Goal: Transaction & Acquisition: Purchase product/service

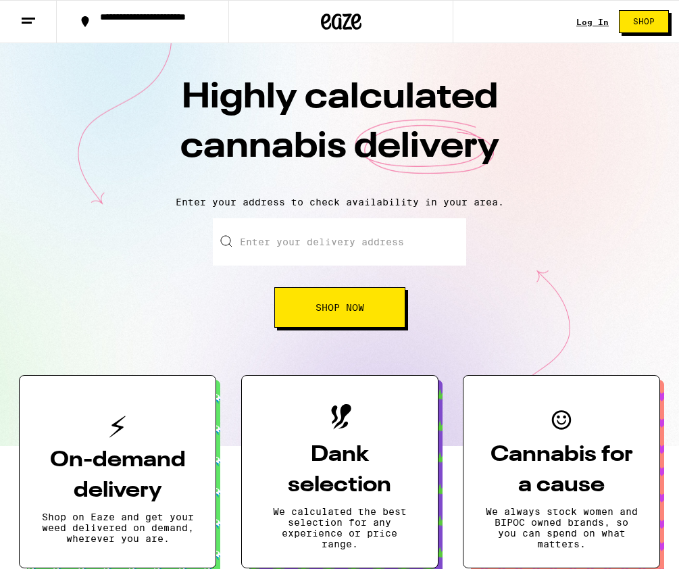
click at [599, 22] on link "Log In" at bounding box center [593, 22] width 32 height 9
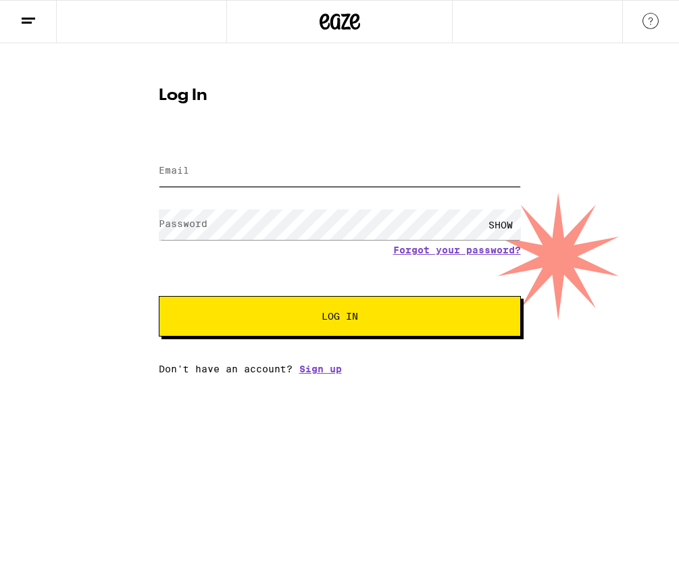
click at [343, 168] on input "Email" at bounding box center [340, 171] width 362 height 30
type input "[EMAIL_ADDRESS][DOMAIN_NAME]"
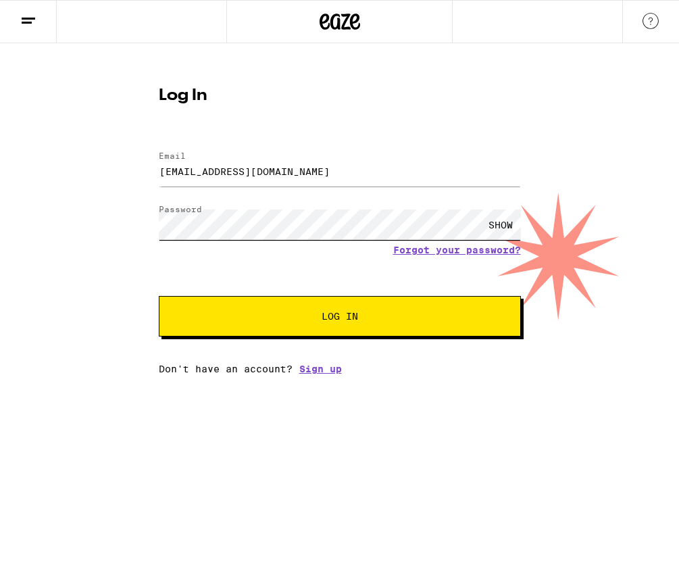
click at [159, 296] on button "Log In" at bounding box center [340, 316] width 362 height 41
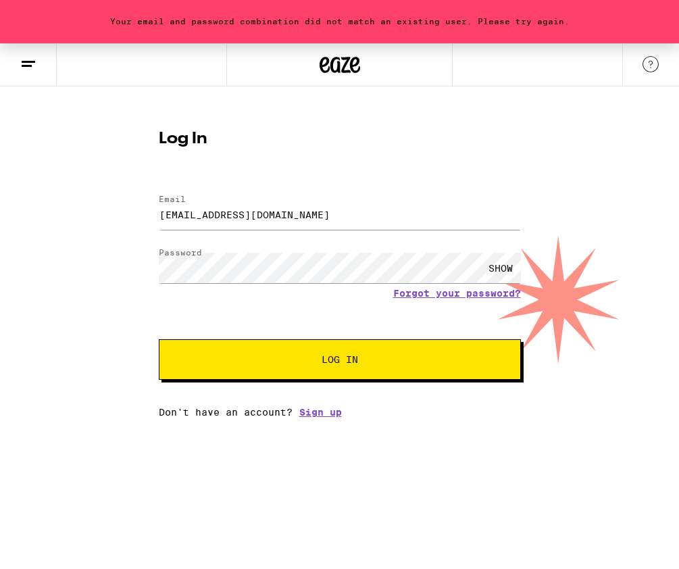
click at [506, 268] on div "SHOW" at bounding box center [501, 268] width 41 height 30
click at [298, 356] on button "Log In" at bounding box center [340, 359] width 362 height 41
click at [439, 293] on link "Forgot your password?" at bounding box center [457, 293] width 128 height 11
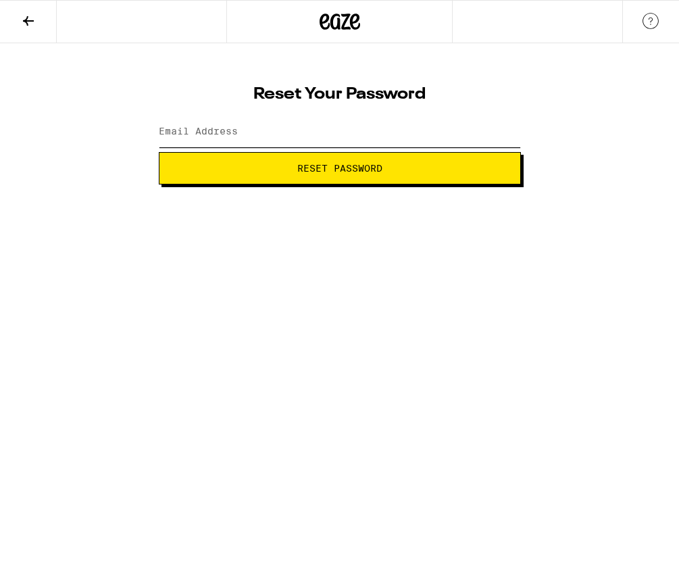
click at [281, 135] on input "Email Address" at bounding box center [340, 132] width 362 height 30
type input "debik5577@gmail.com"
click at [339, 172] on span "Reset Password" at bounding box center [339, 168] width 85 height 9
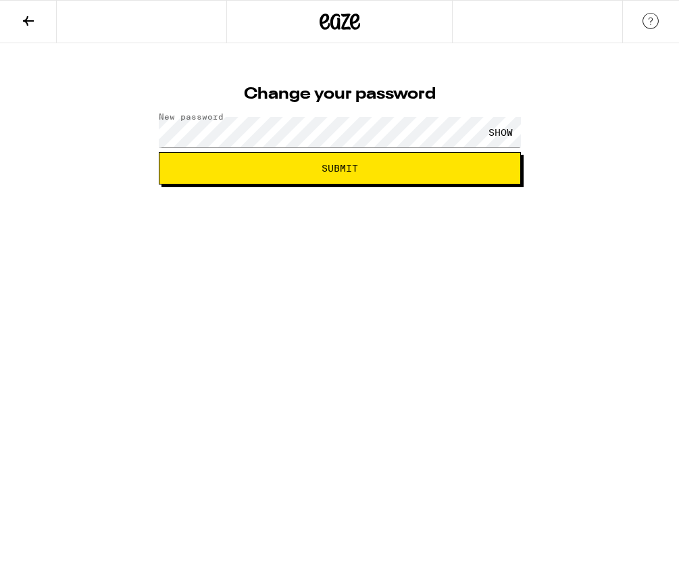
click at [420, 164] on span "Submit" at bounding box center [339, 168] width 339 height 9
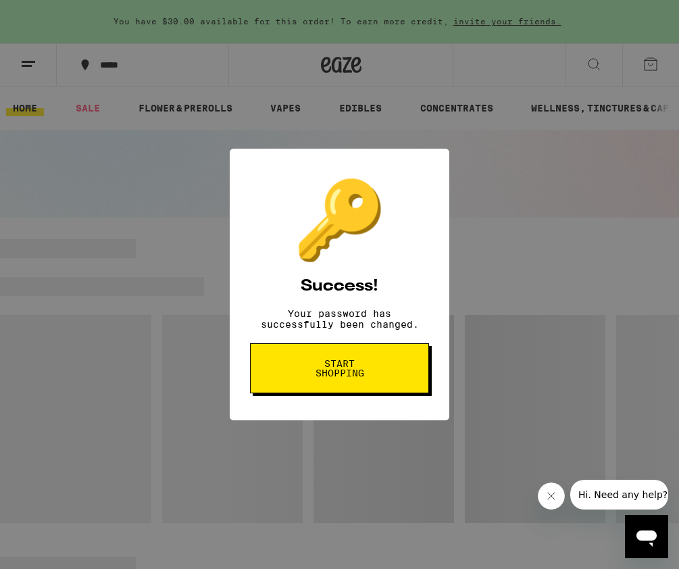
click at [379, 378] on button "Start shopping" at bounding box center [339, 368] width 179 height 50
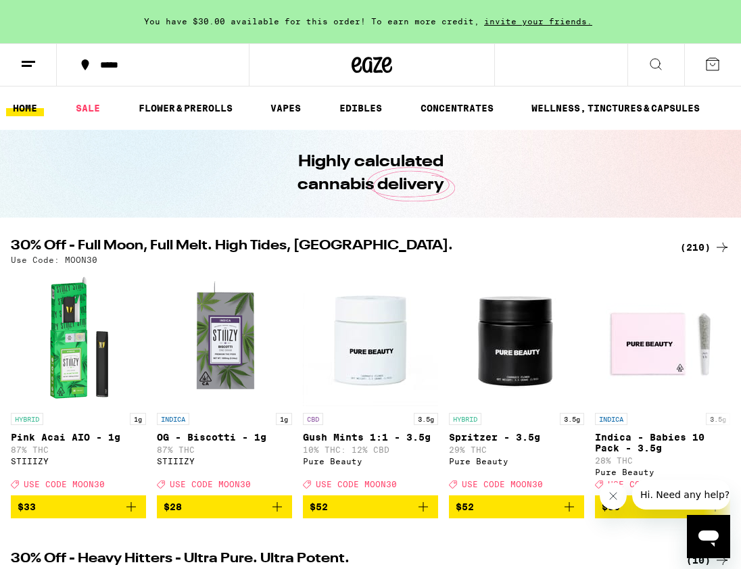
click at [650, 61] on icon at bounding box center [655, 64] width 11 height 11
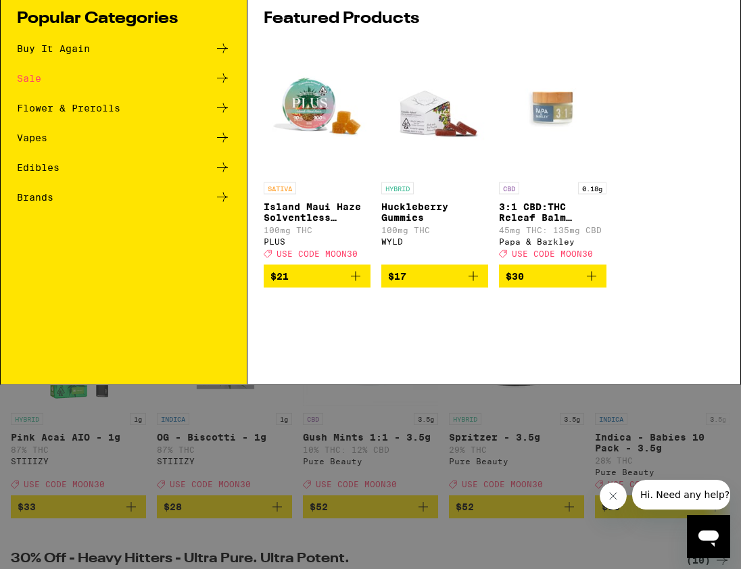
click at [405, 27] on input "Search for Products" at bounding box center [368, 22] width 659 height 12
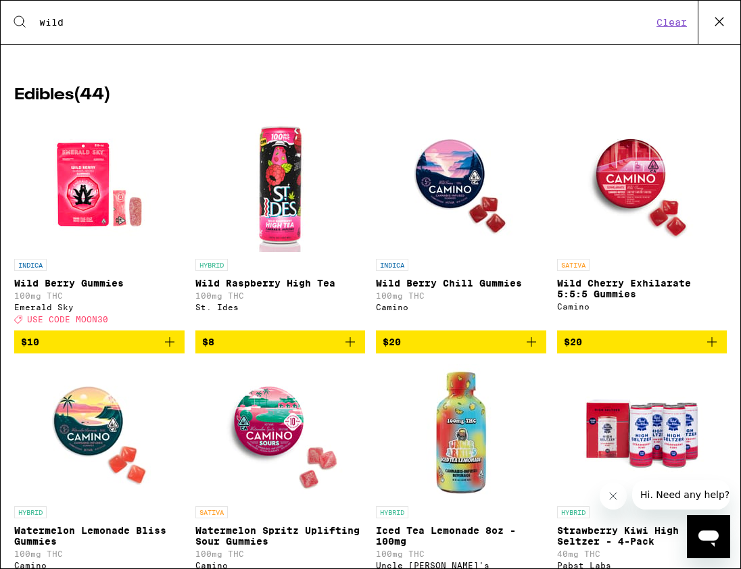
scroll to position [174, 0]
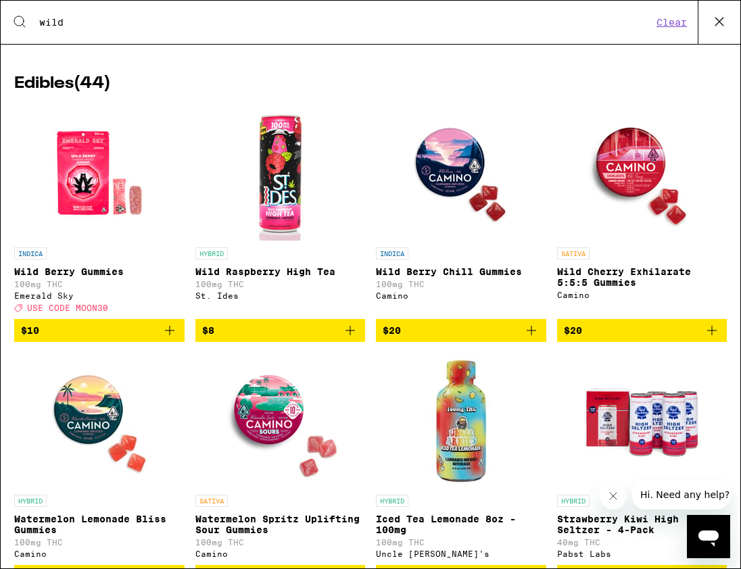
click at [679, 335] on icon "Add to bag" at bounding box center [711, 330] width 9 height 9
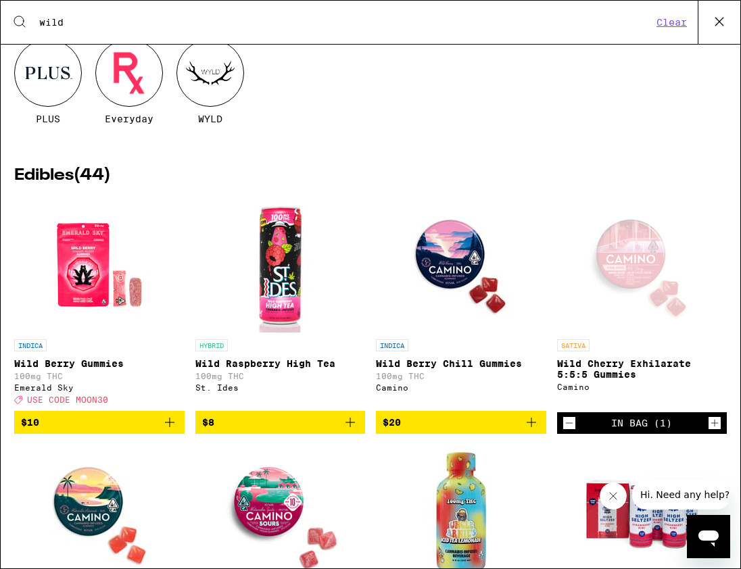
scroll to position [0, 0]
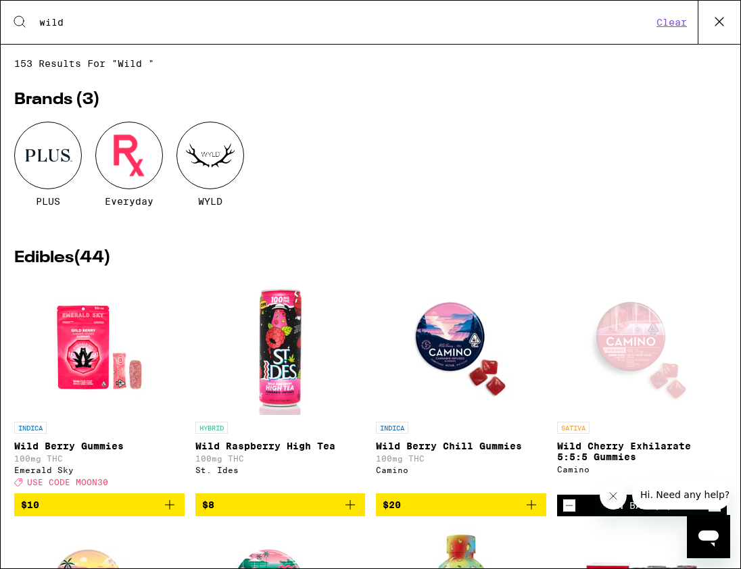
drag, startPoint x: 75, startPoint y: 19, endPoint x: -12, endPoint y: 24, distance: 87.3
click at [0, 0] on html "Your cart is under the $50 minimum. ***** ***** 1 Checkout $ 20 1 HOME SALE FLO…" at bounding box center [370, 0] width 741 height 0
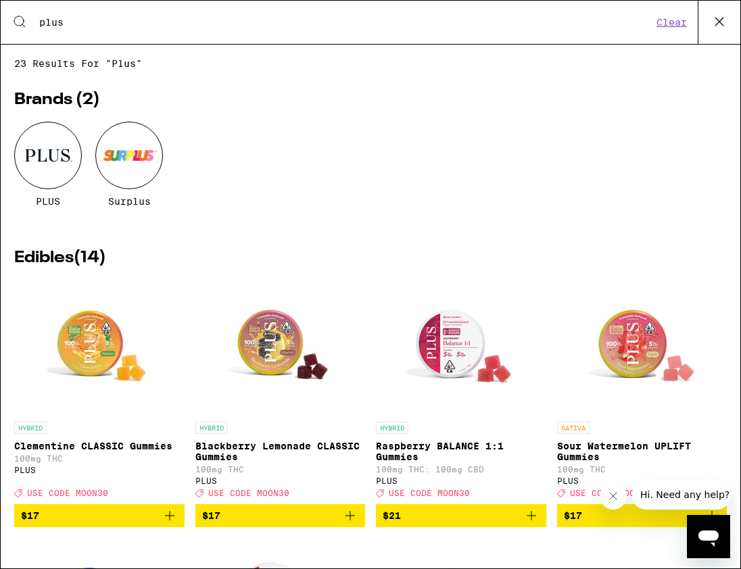
type input "plus"
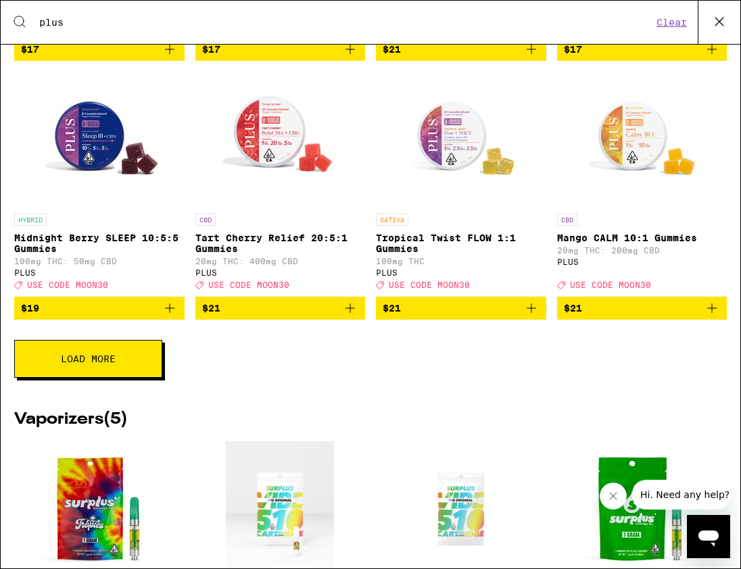
scroll to position [465, 0]
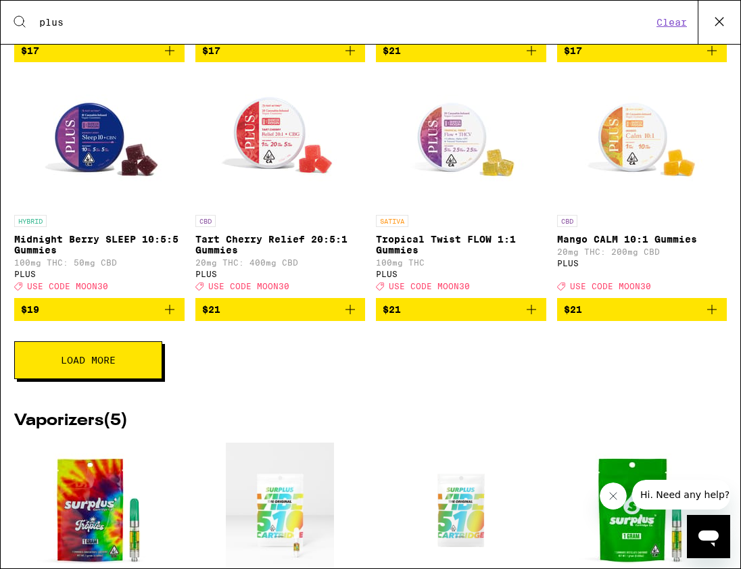
click at [124, 378] on button "Load More" at bounding box center [88, 360] width 148 height 38
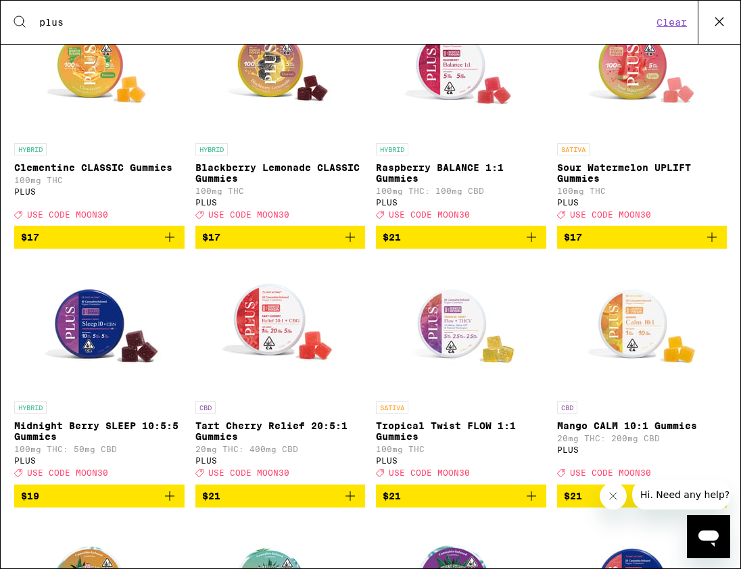
scroll to position [0, 0]
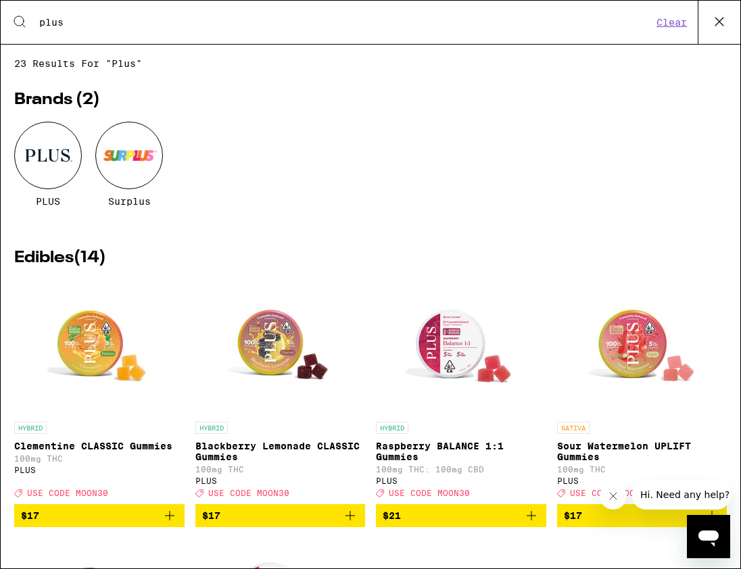
click at [42, 153] on div at bounding box center [48, 156] width 68 height 68
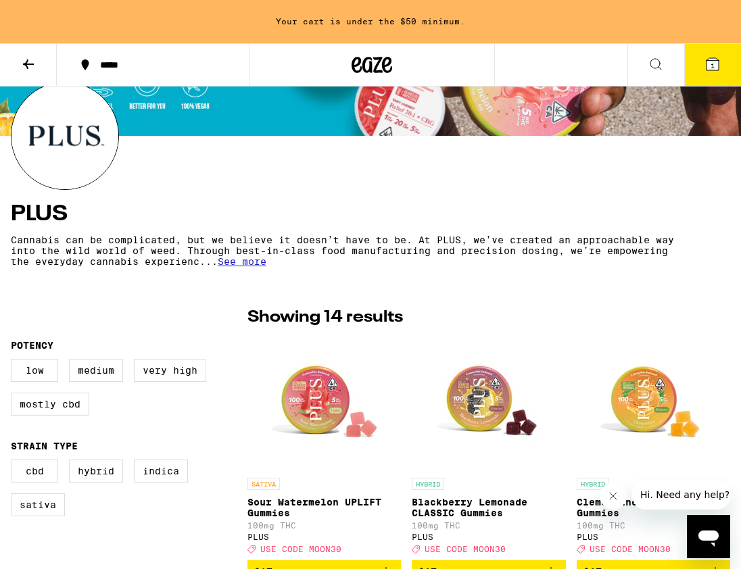
scroll to position [175, 0]
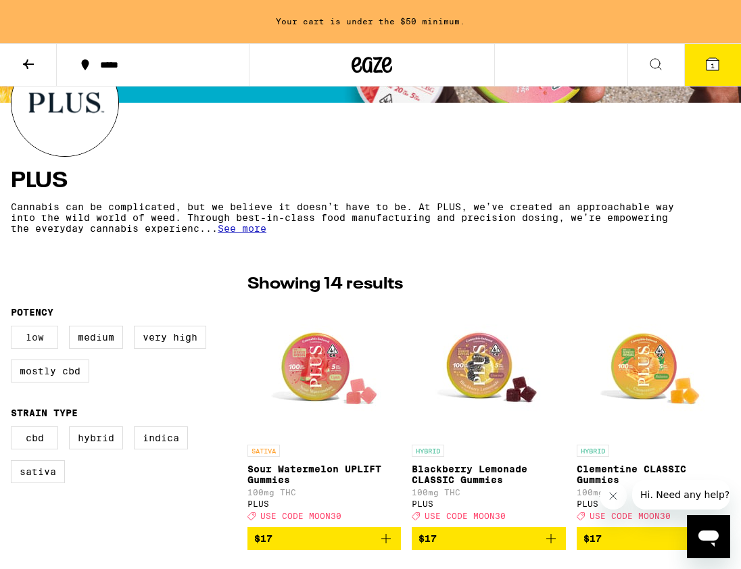
click at [42, 344] on label "Low" at bounding box center [34, 337] width 47 height 23
click at [14, 329] on input "Low" at bounding box center [14, 328] width 1 height 1
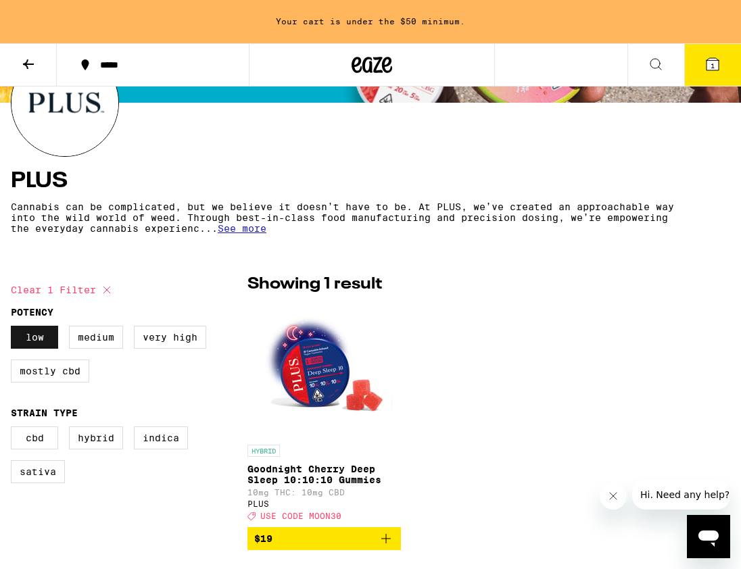
click at [42, 344] on label "Low" at bounding box center [34, 337] width 47 height 23
click at [14, 329] on input "Low" at bounding box center [14, 328] width 1 height 1
checkbox input "false"
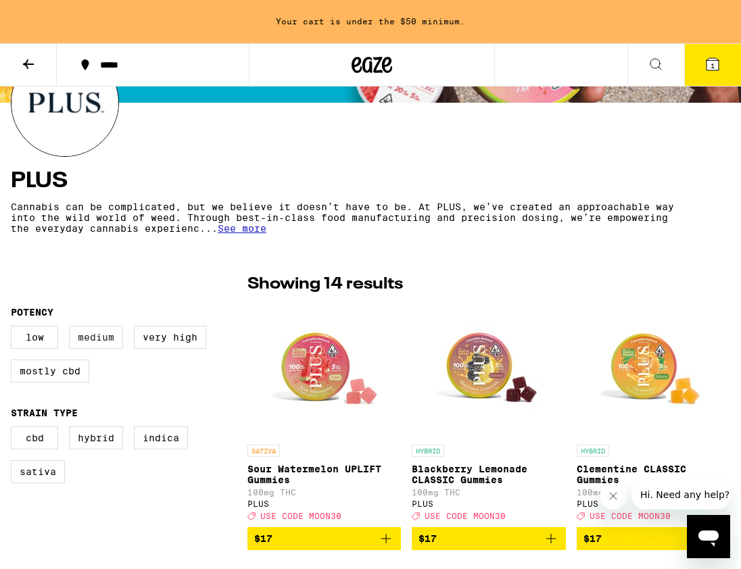
click at [86, 343] on label "Medium" at bounding box center [96, 337] width 54 height 23
click at [14, 329] on input "Medium" at bounding box center [14, 328] width 1 height 1
checkbox input "true"
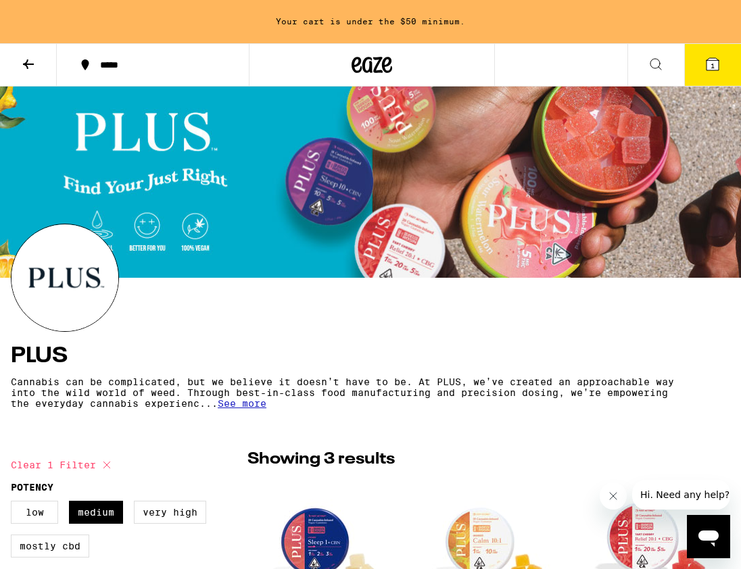
click at [655, 61] on icon at bounding box center [656, 64] width 16 height 16
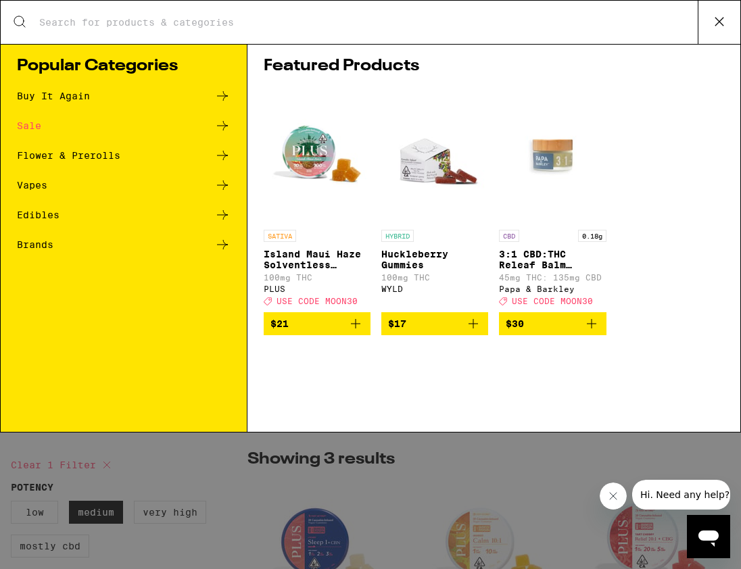
click at [379, 26] on input "Search for Products" at bounding box center [368, 22] width 659 height 12
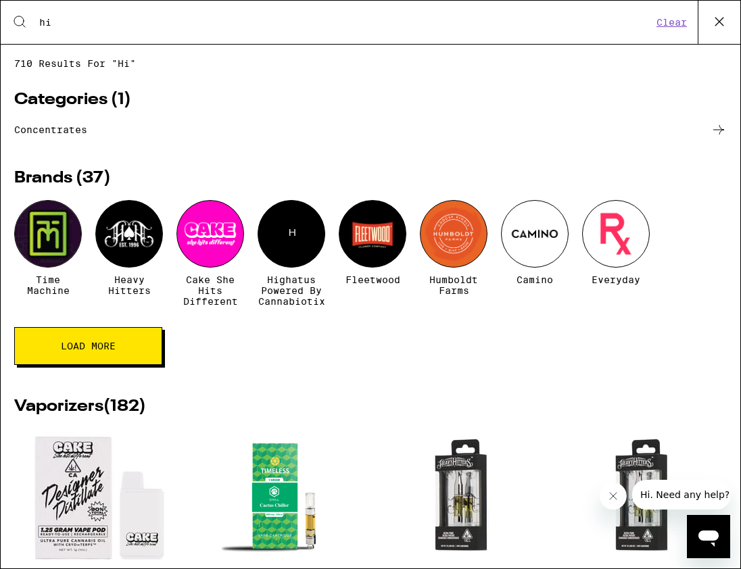
type input "h"
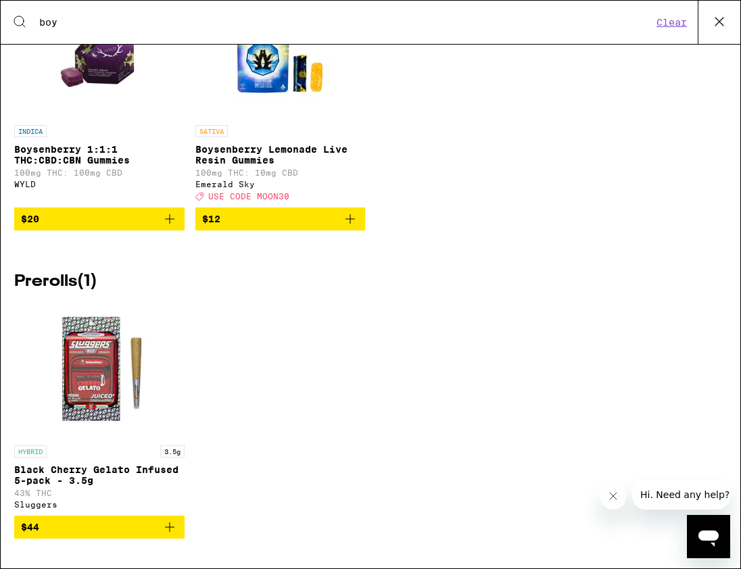
scroll to position [142, 0]
drag, startPoint x: 74, startPoint y: 23, endPoint x: -12, endPoint y: 3, distance: 88.1
click at [0, 0] on html "Your cart is under the $50 minimum. ***** ***** 1 PLUS Cannabis can be complica…" at bounding box center [370, 0] width 741 height 0
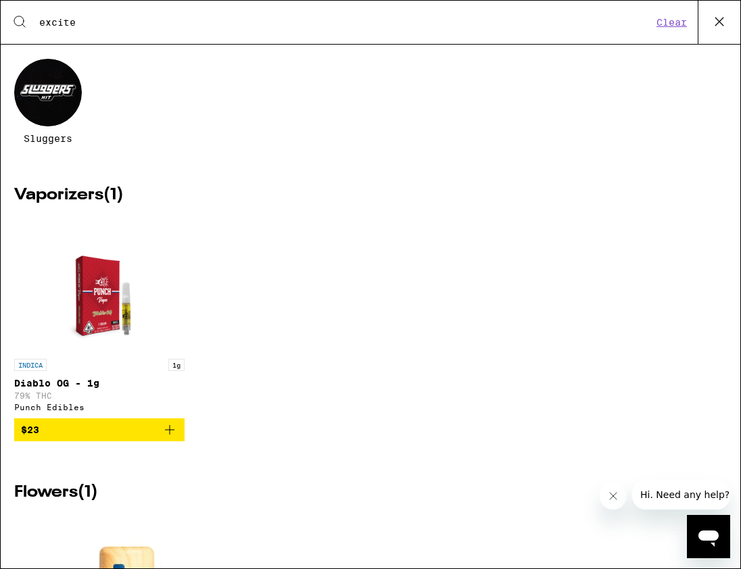
scroll to position [0, 0]
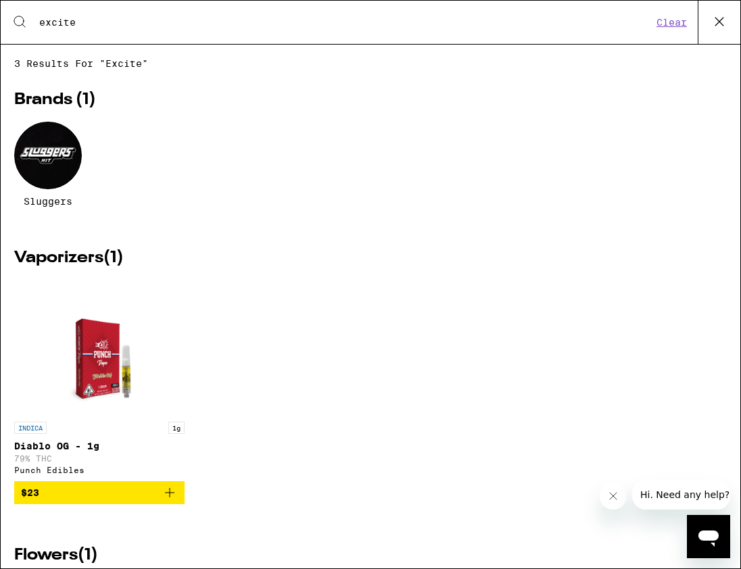
drag, startPoint x: 89, startPoint y: 19, endPoint x: -2, endPoint y: 11, distance: 90.9
click at [0, 0] on html "Your cart is under the $50 minimum. ***** ***** 1 PLUS Cannabis can be complica…" at bounding box center [370, 0] width 741 height 0
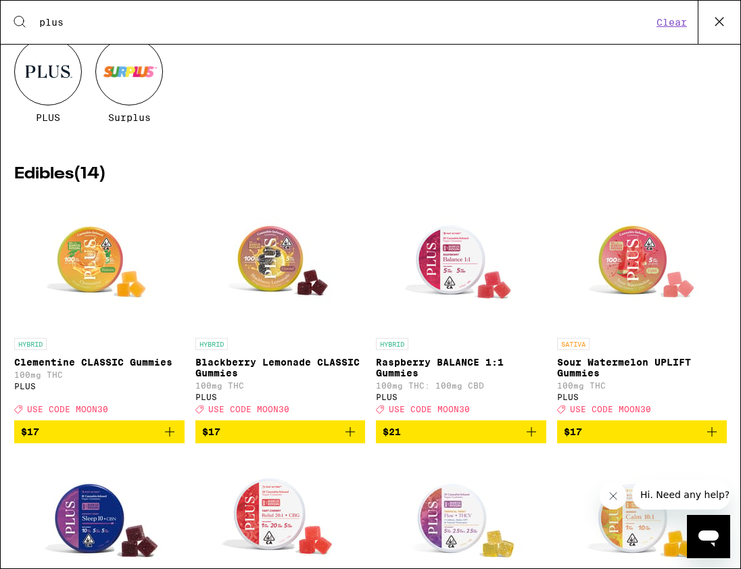
scroll to position [146, 0]
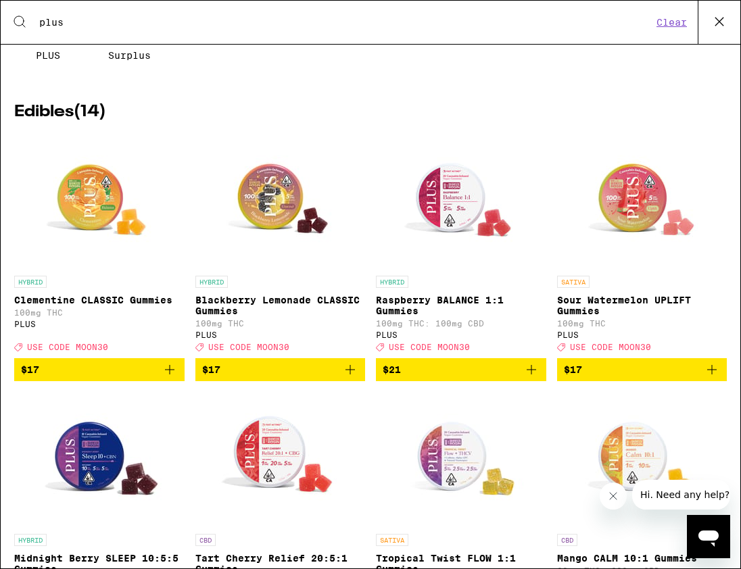
click at [679, 378] on icon "Add to bag" at bounding box center [712, 370] width 16 height 16
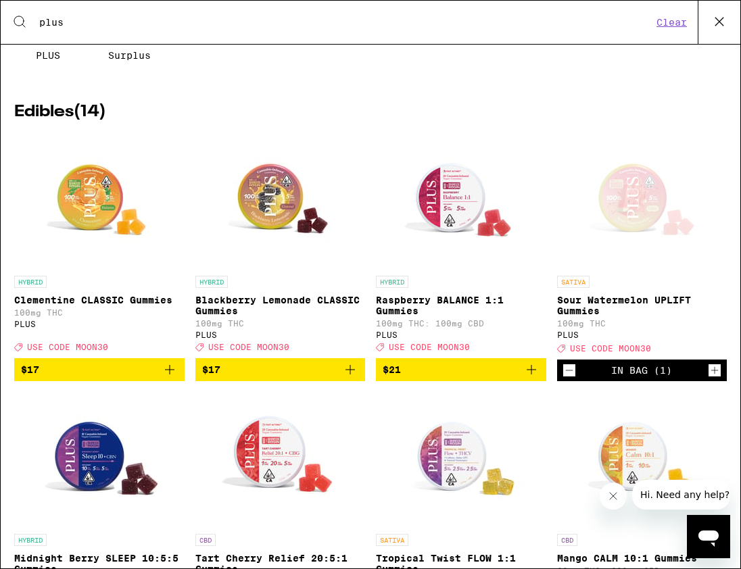
click at [221, 20] on input "plus" at bounding box center [346, 22] width 614 height 12
drag, startPoint x: 91, startPoint y: 22, endPoint x: -9, endPoint y: 7, distance: 101.1
click at [0, 0] on html "Your cart is under the $50 minimum. ***** ***** 2 PLUS Cannabis can be complica…" at bounding box center [370, 0] width 741 height 0
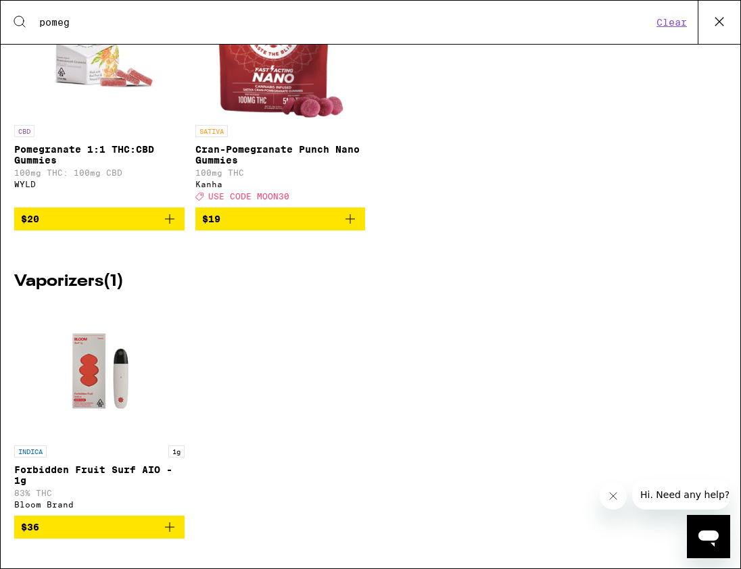
click at [170, 214] on icon "Add to bag" at bounding box center [170, 219] width 16 height 16
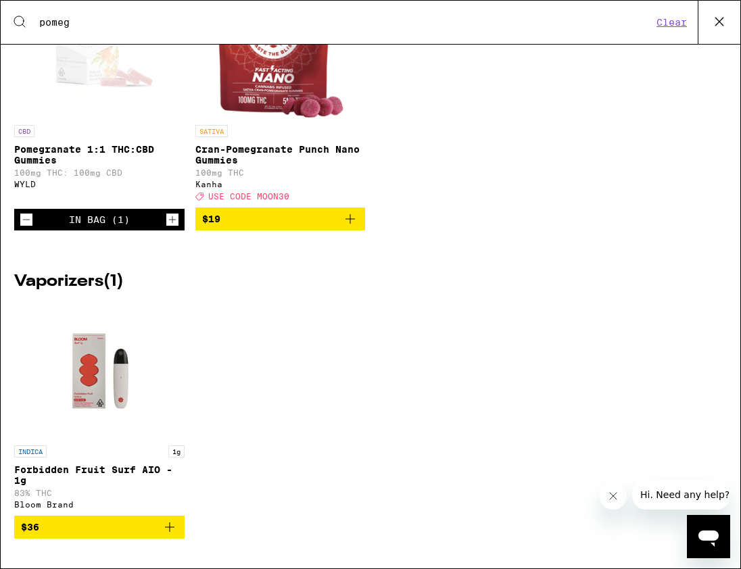
drag, startPoint x: 76, startPoint y: 21, endPoint x: -12, endPoint y: -1, distance: 91.2
click at [0, 0] on html "You have $30.00 available for this order! To earn more credit, invite your frie…" at bounding box center [370, 0] width 741 height 0
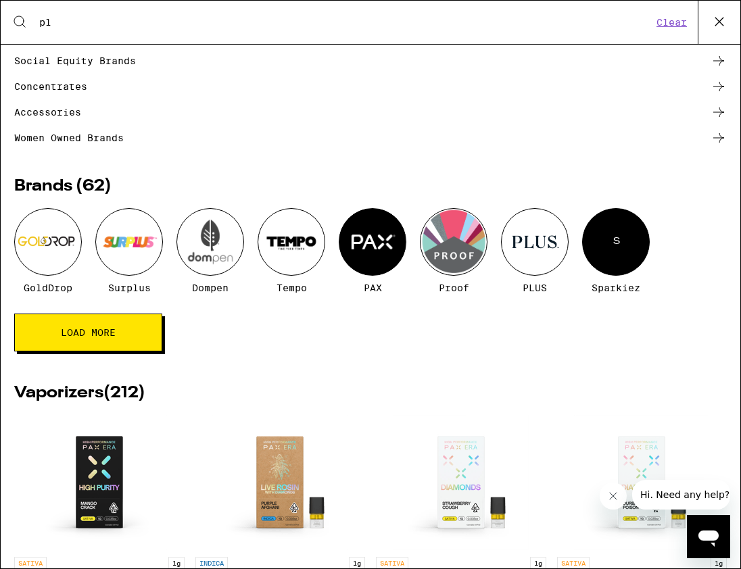
scroll to position [48, 0]
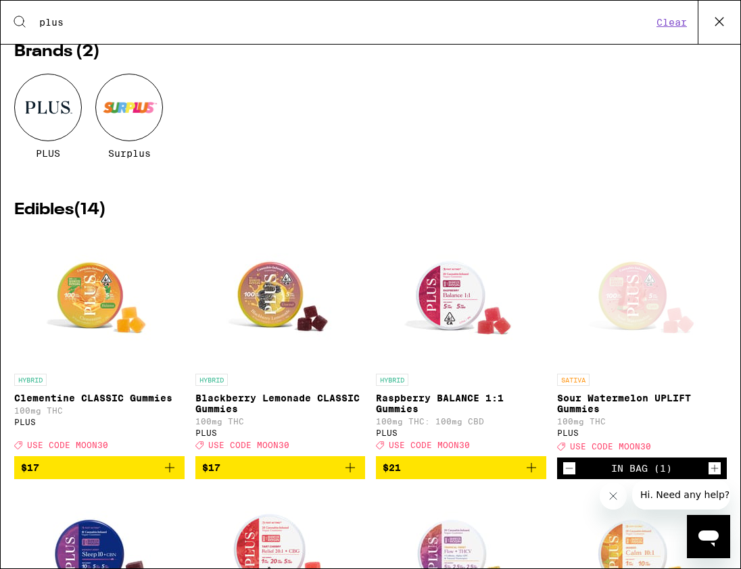
type input "plus"
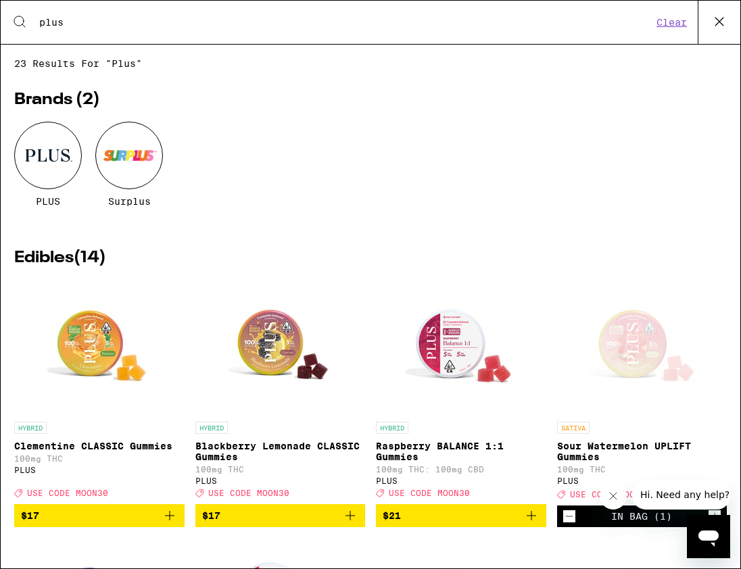
click at [679, 22] on icon at bounding box center [719, 21] width 20 height 20
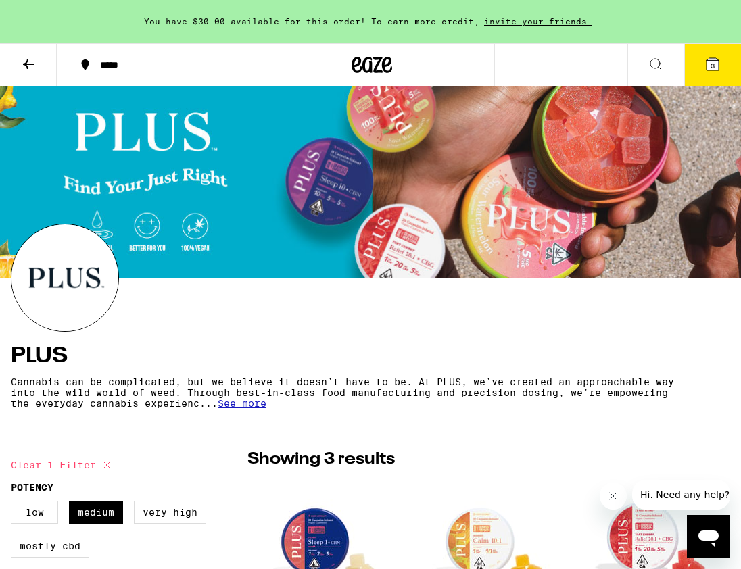
click at [27, 59] on icon at bounding box center [28, 63] width 11 height 9
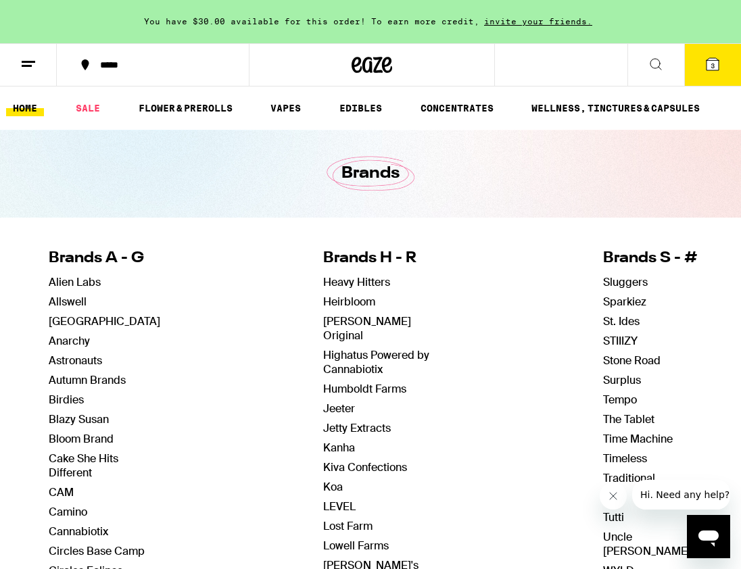
click at [26, 109] on link "HOME" at bounding box center [25, 108] width 38 height 16
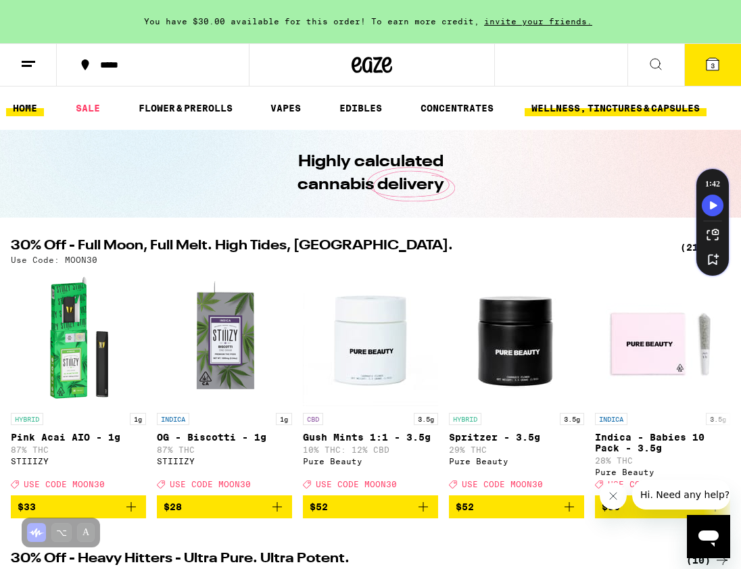
click at [616, 107] on link "WELLNESS, TINCTURES & CAPSULES" at bounding box center [616, 108] width 182 height 16
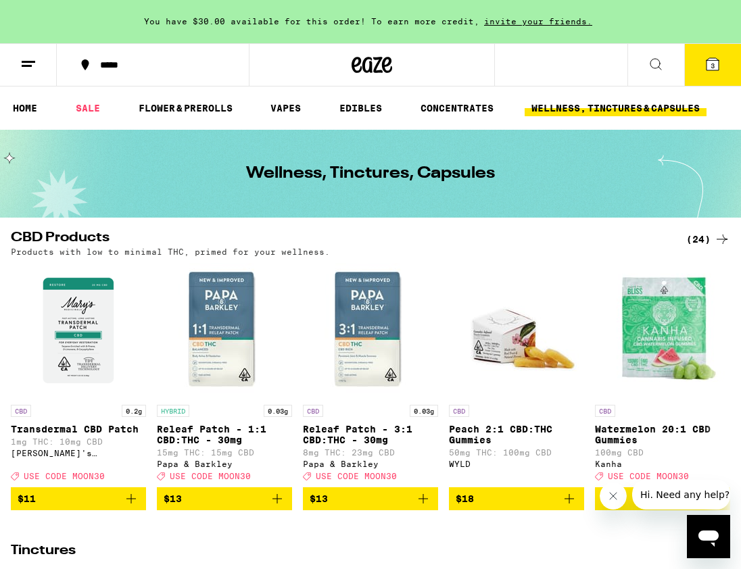
click at [26, 66] on line at bounding box center [27, 66] width 10 height 0
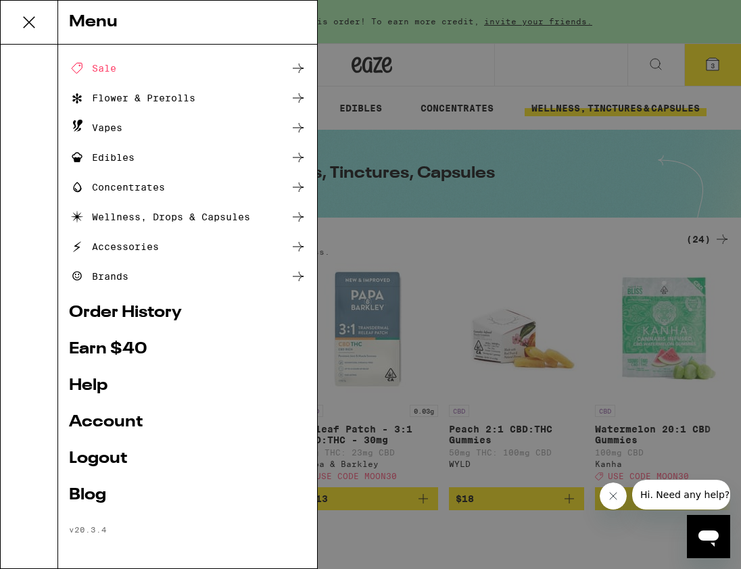
scroll to position [52, 0]
click at [362, 228] on div "Menu Shop Buy It Again Sale Flower & Prerolls Vapes Edibles Concentrates Wellne…" at bounding box center [370, 284] width 741 height 569
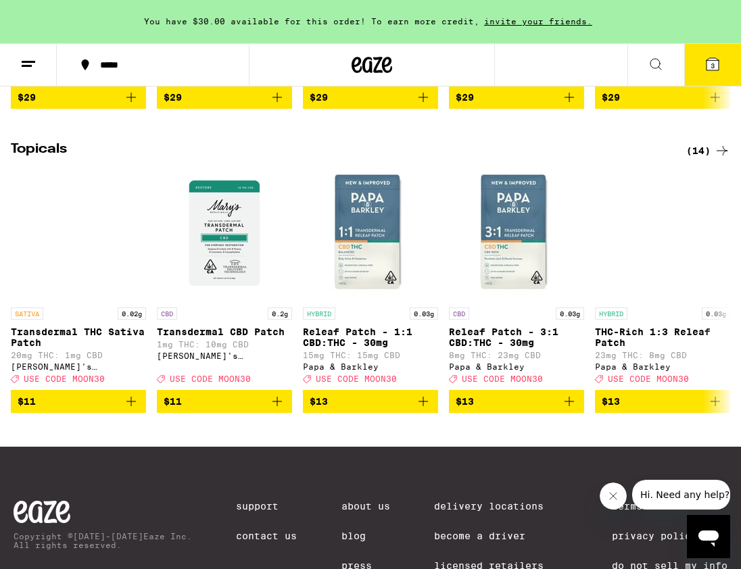
scroll to position [972, 0]
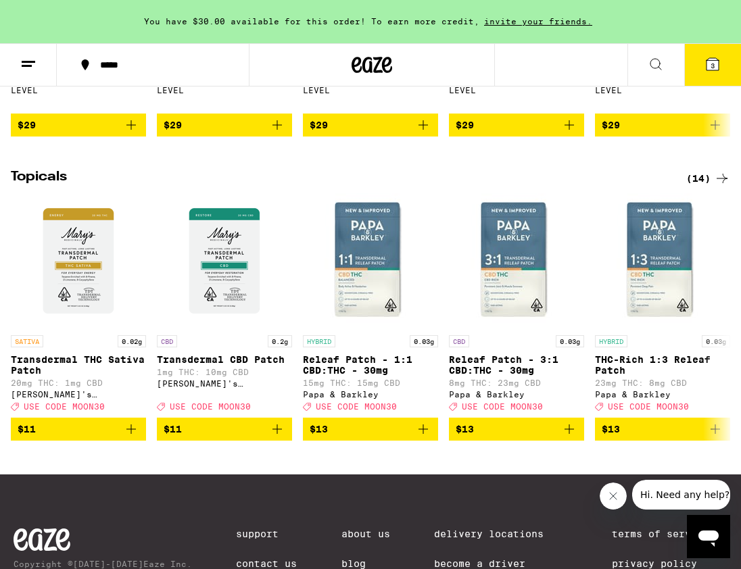
click at [679, 187] on div "(14)" at bounding box center [708, 178] width 44 height 16
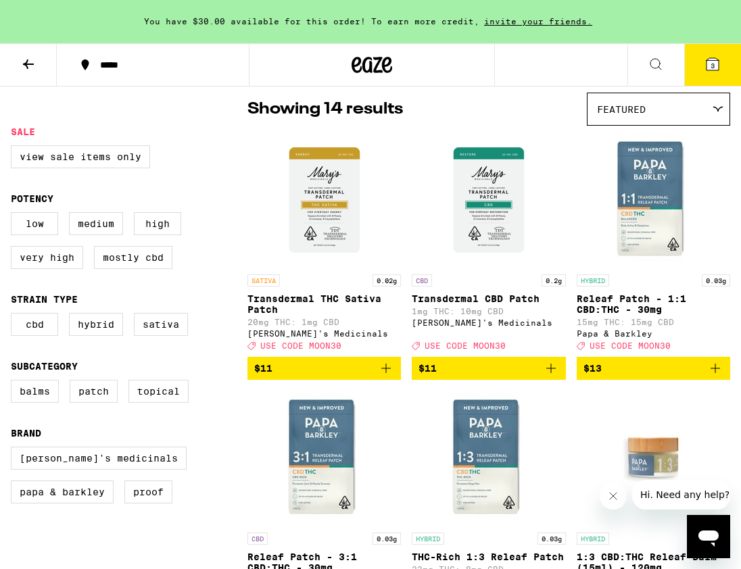
scroll to position [110, 0]
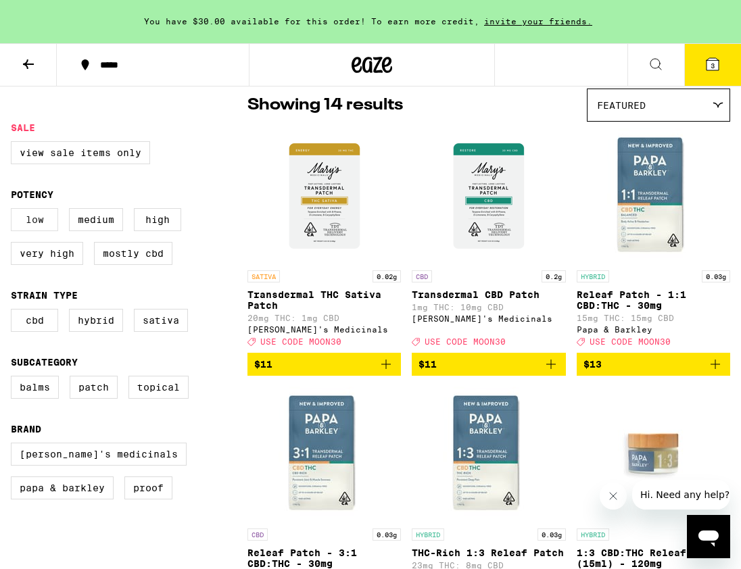
click at [37, 227] on label "Low" at bounding box center [34, 219] width 47 height 23
click at [14, 211] on input "Low" at bounding box center [14, 210] width 1 height 1
checkbox input "true"
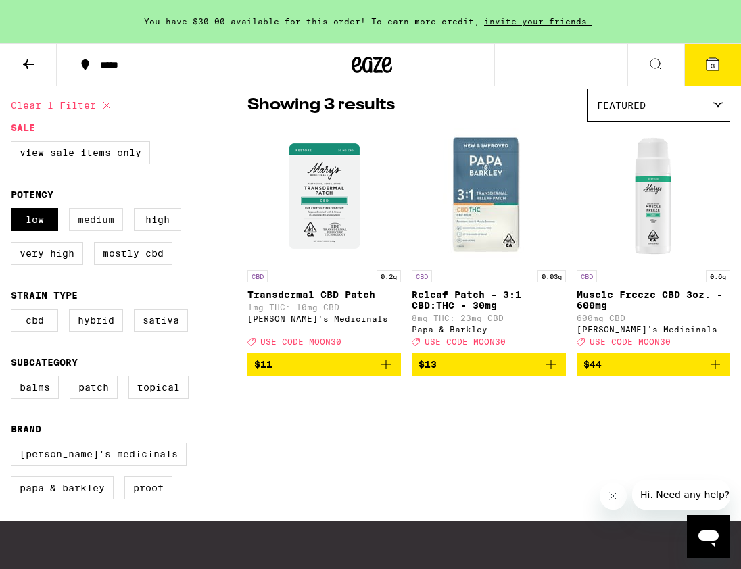
click at [93, 228] on label "Medium" at bounding box center [96, 219] width 54 height 23
click at [14, 211] on input "Medium" at bounding box center [14, 210] width 1 height 1
checkbox input "true"
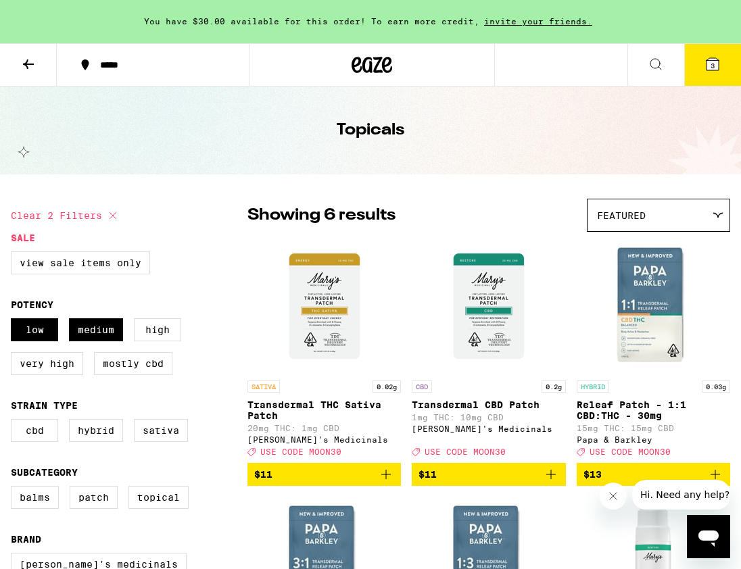
click at [30, 66] on icon at bounding box center [28, 64] width 16 height 16
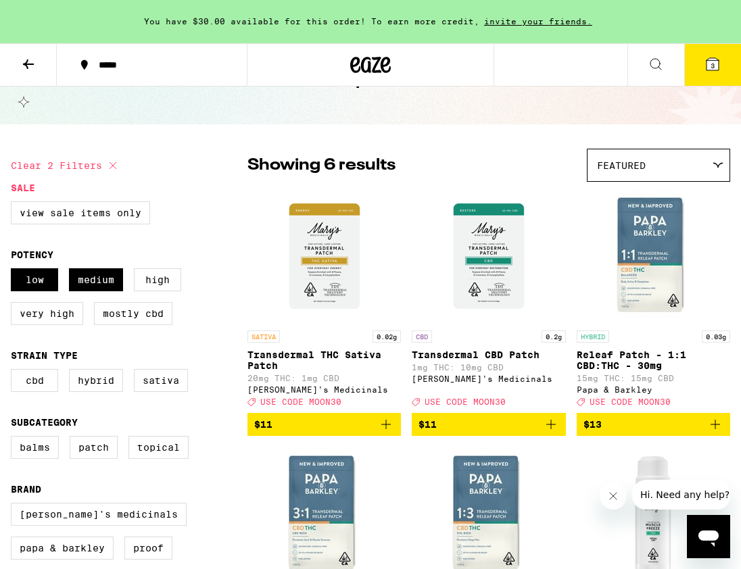
scroll to position [65, 0]
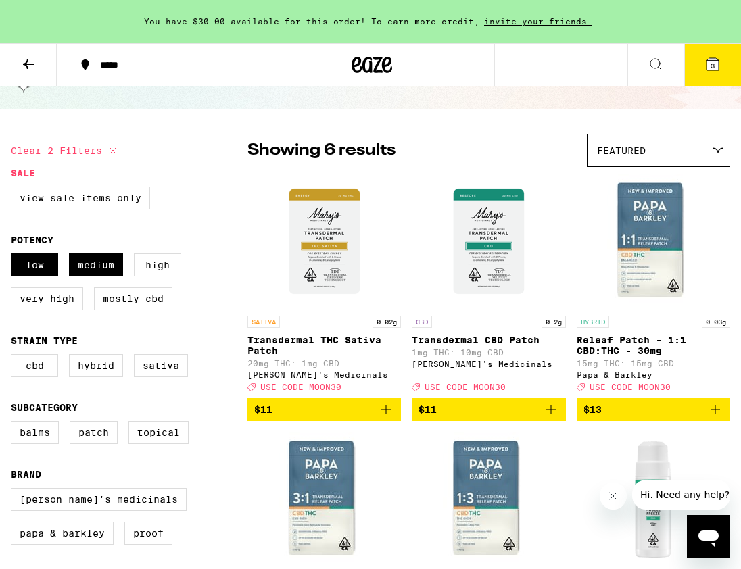
click at [24, 59] on icon at bounding box center [28, 64] width 16 height 16
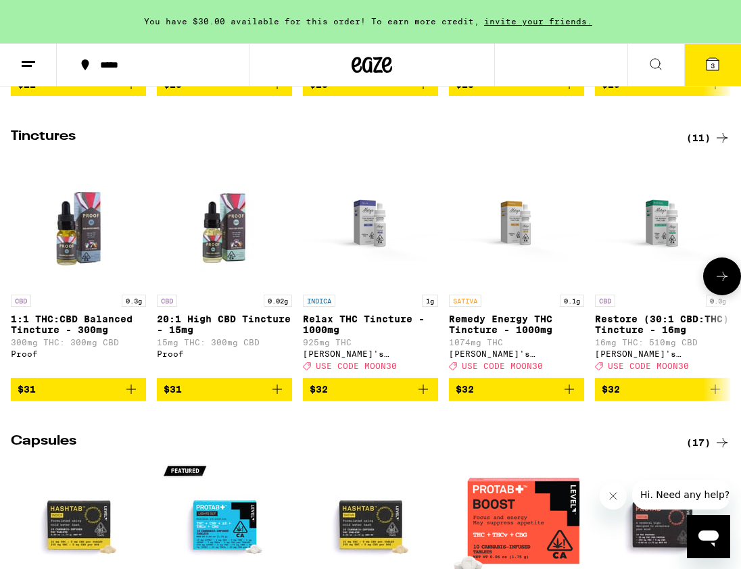
scroll to position [422, 0]
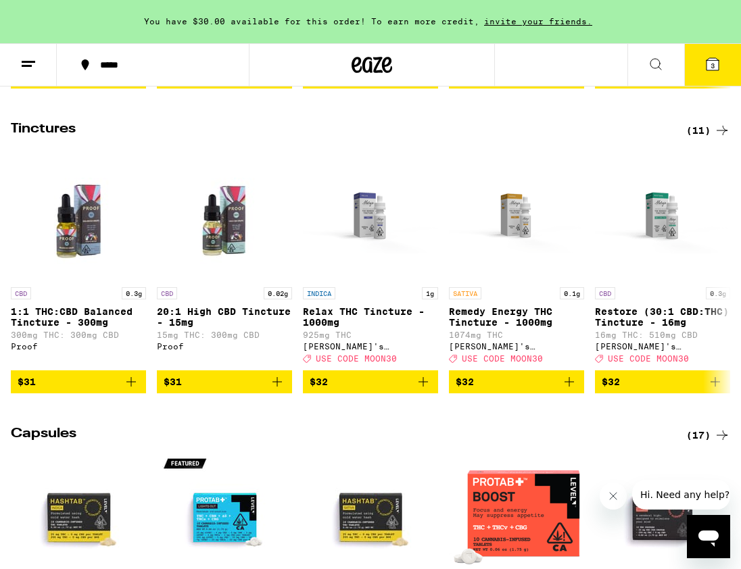
click at [679, 139] on div "(11)" at bounding box center [708, 130] width 44 height 16
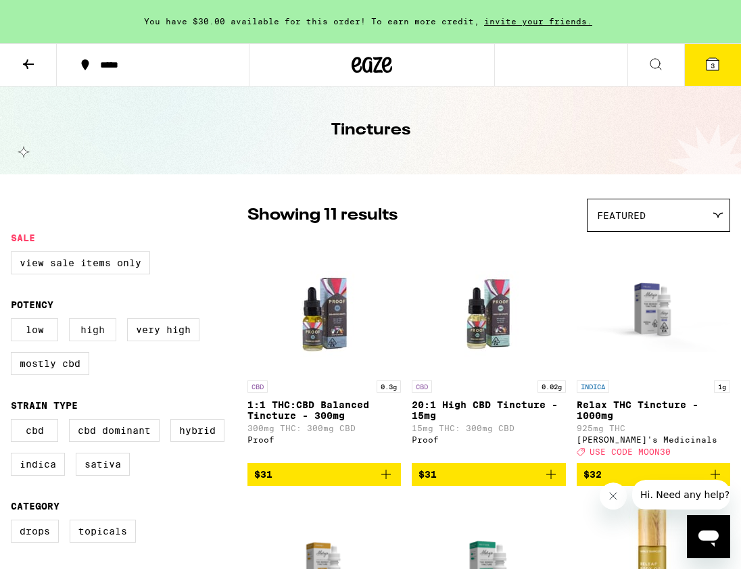
click at [95, 337] on label "High" at bounding box center [92, 329] width 47 height 23
click at [14, 321] on input "High" at bounding box center [14, 320] width 1 height 1
checkbox input "true"
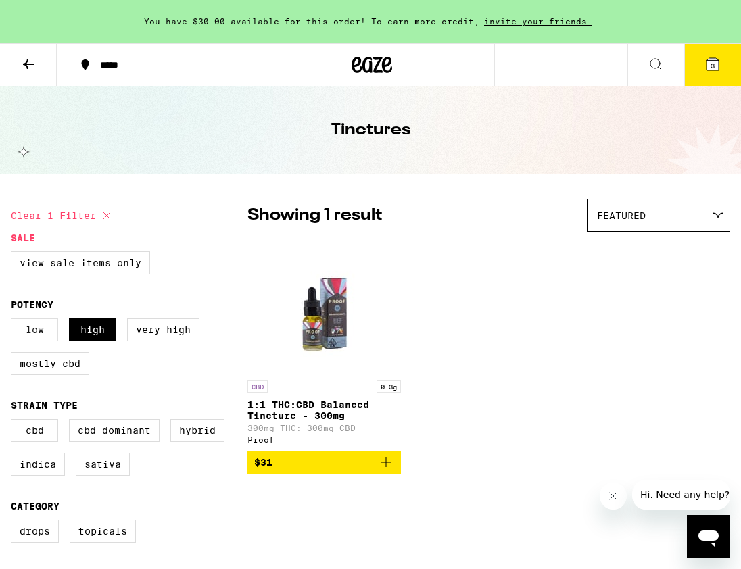
click at [47, 335] on label "Low" at bounding box center [34, 329] width 47 height 23
click at [14, 321] on input "Low" at bounding box center [14, 320] width 1 height 1
checkbox input "true"
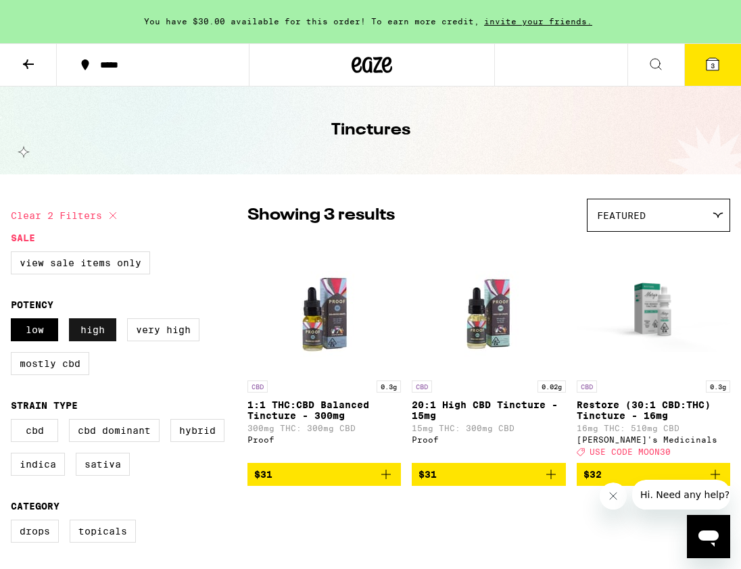
click at [90, 337] on label "High" at bounding box center [92, 329] width 47 height 23
click at [14, 321] on input "High" at bounding box center [14, 320] width 1 height 1
checkbox input "false"
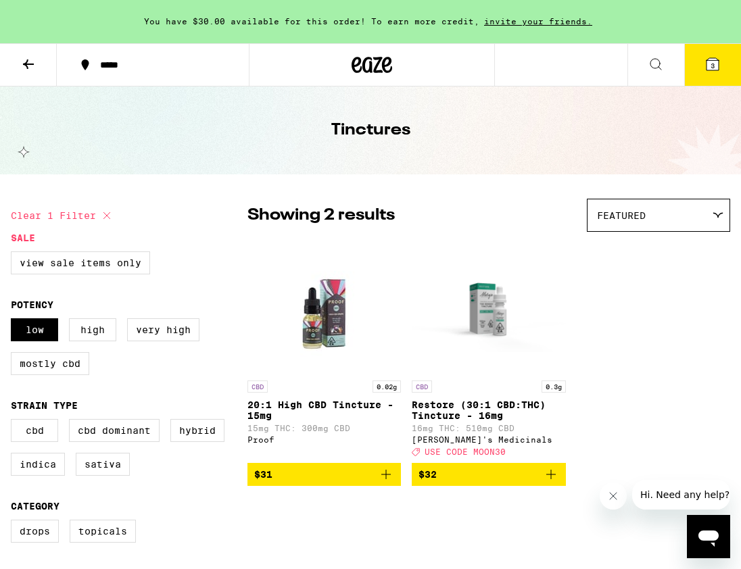
click at [28, 59] on icon at bounding box center [28, 64] width 16 height 16
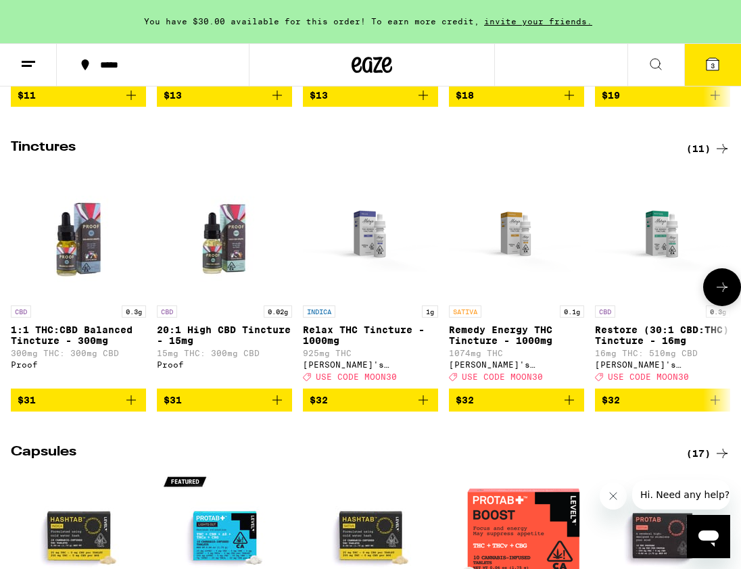
scroll to position [412, 0]
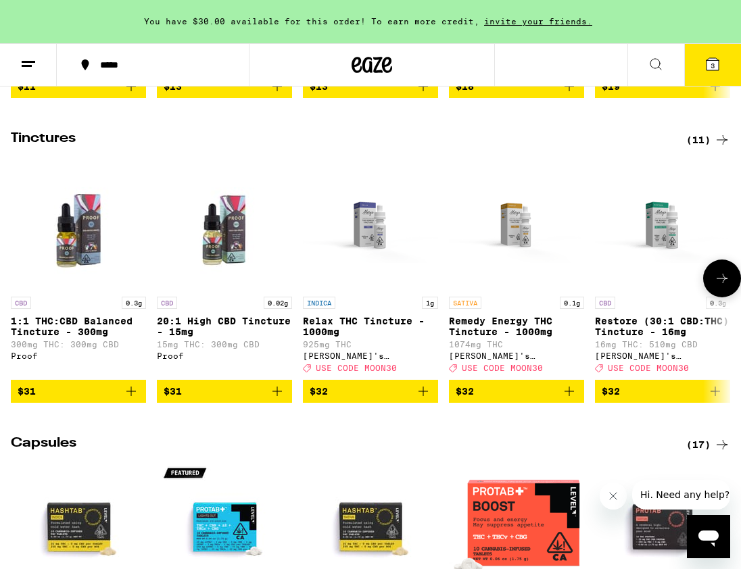
click at [679, 286] on icon at bounding box center [722, 278] width 16 height 16
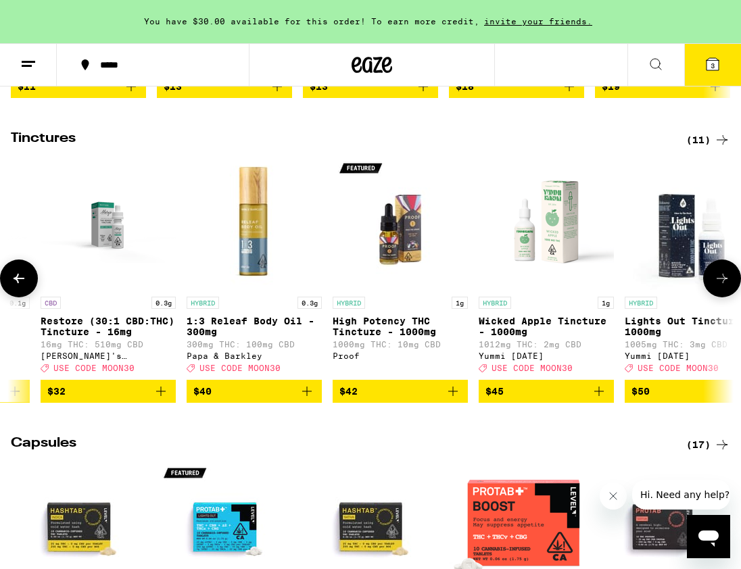
scroll to position [0, 572]
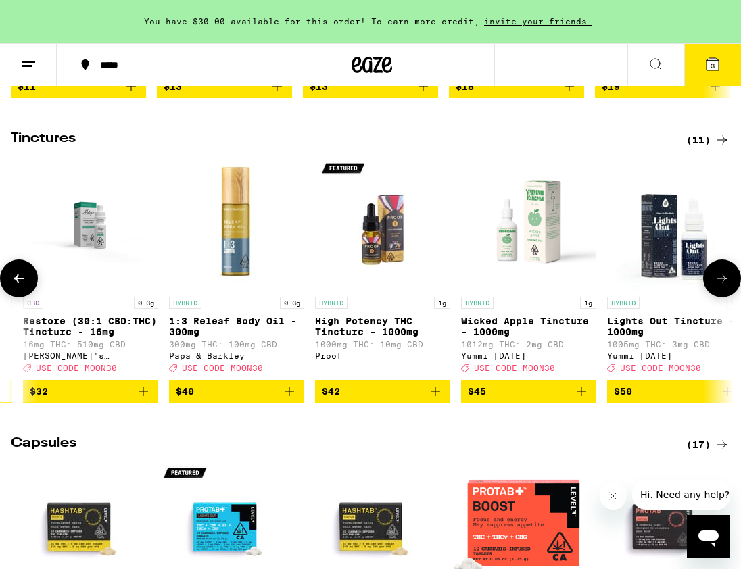
click at [679, 286] on icon at bounding box center [722, 278] width 16 height 16
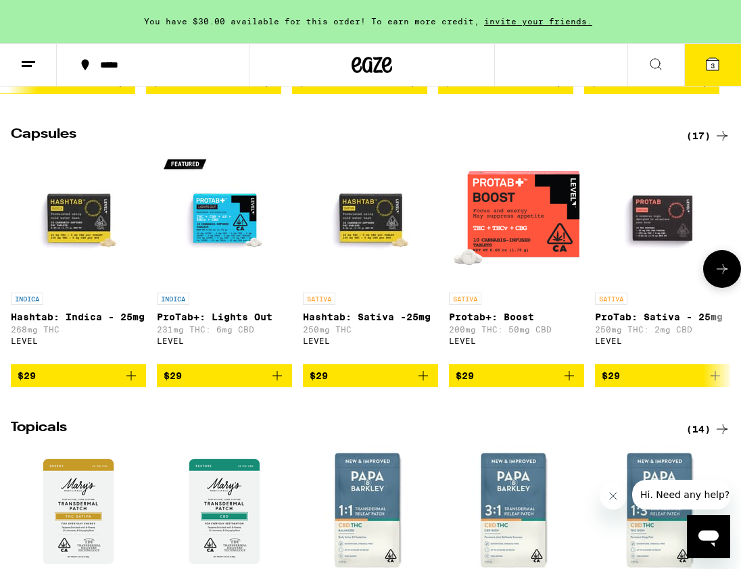
scroll to position [715, 0]
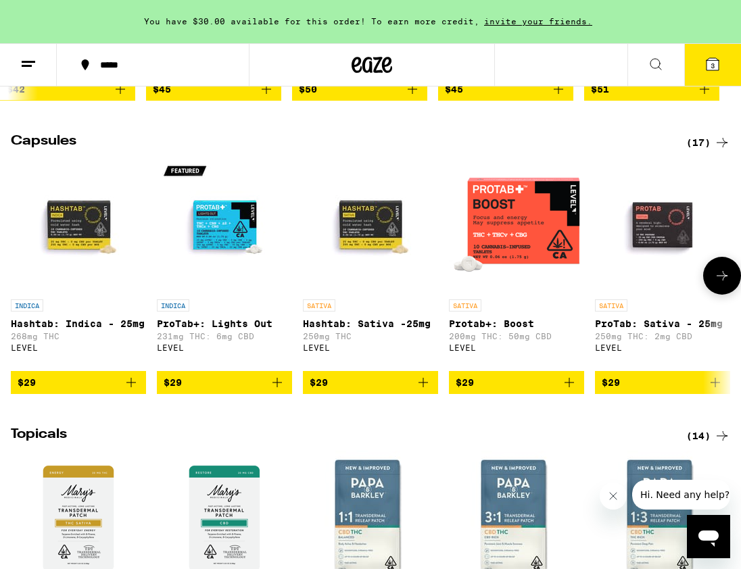
click at [679, 284] on icon at bounding box center [722, 276] width 16 height 16
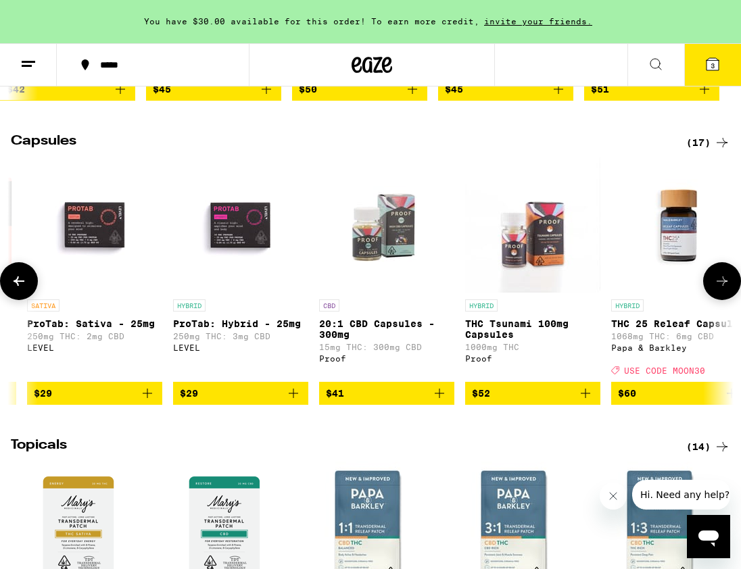
scroll to position [0, 572]
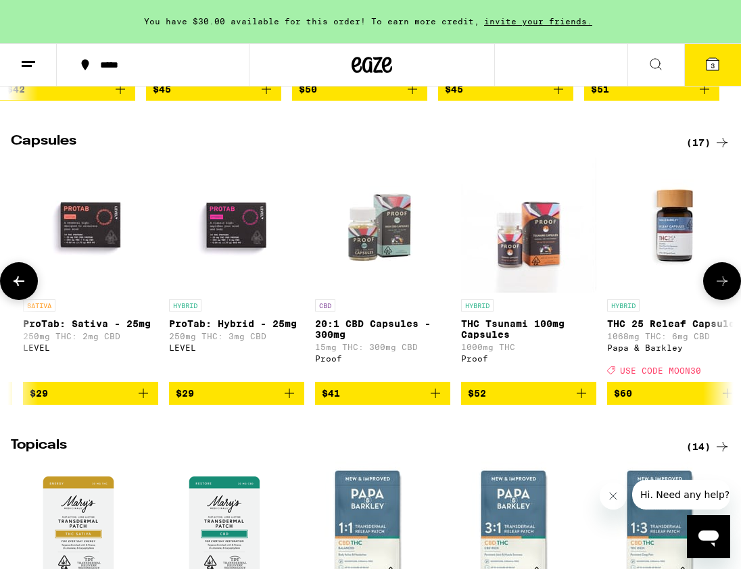
click at [679, 289] on icon at bounding box center [722, 281] width 16 height 16
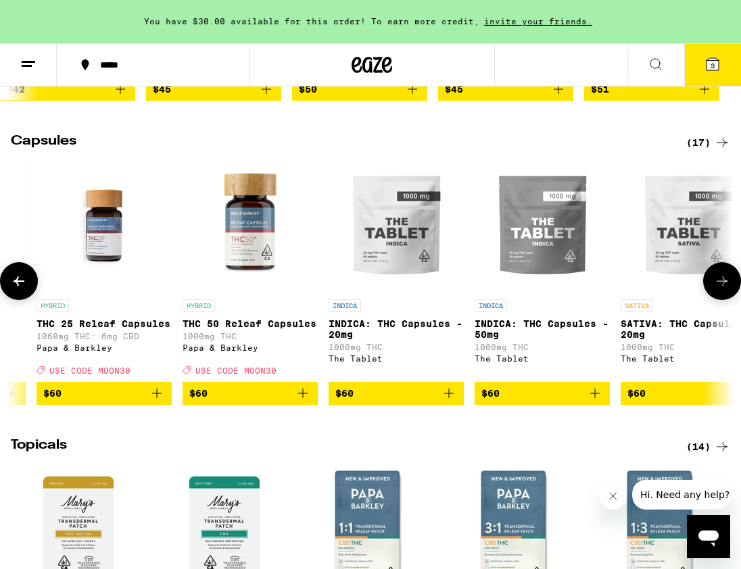
scroll to position [0, 1144]
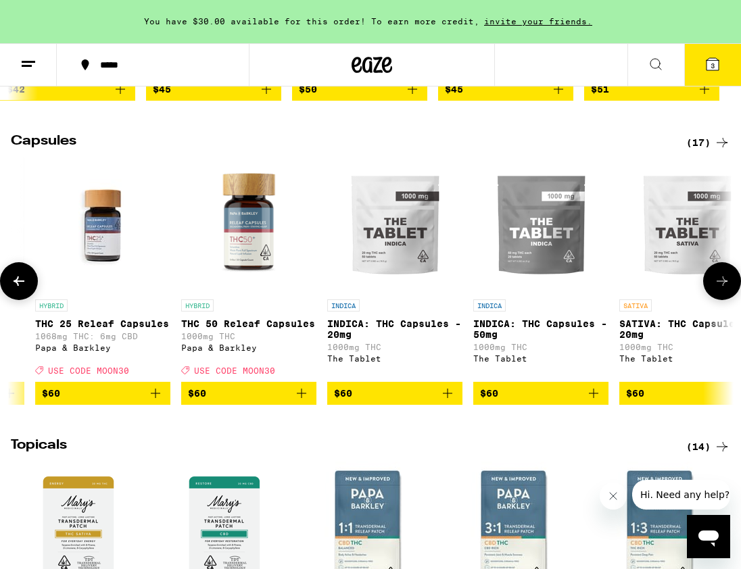
click at [679, 289] on icon at bounding box center [722, 281] width 16 height 16
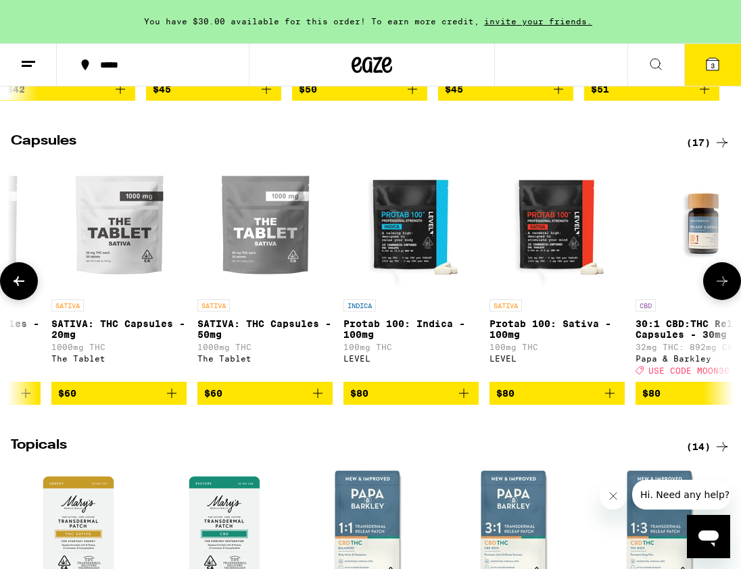
scroll to position [0, 1716]
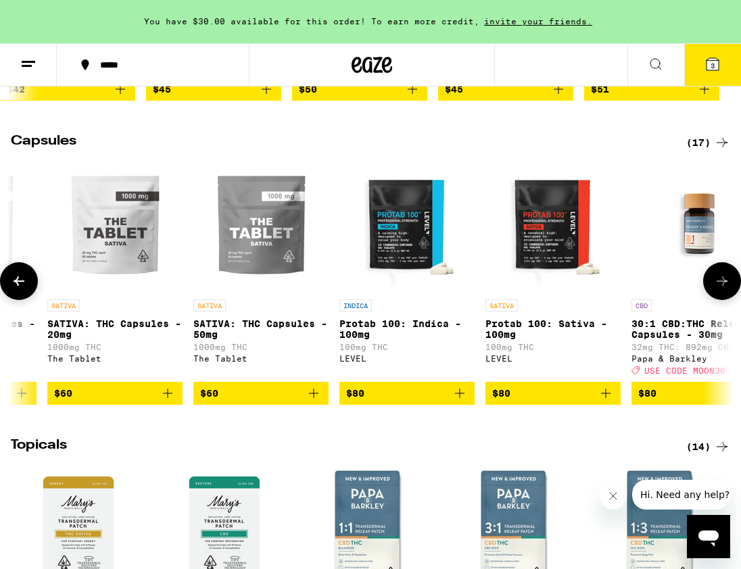
click at [679, 289] on icon at bounding box center [722, 281] width 16 height 16
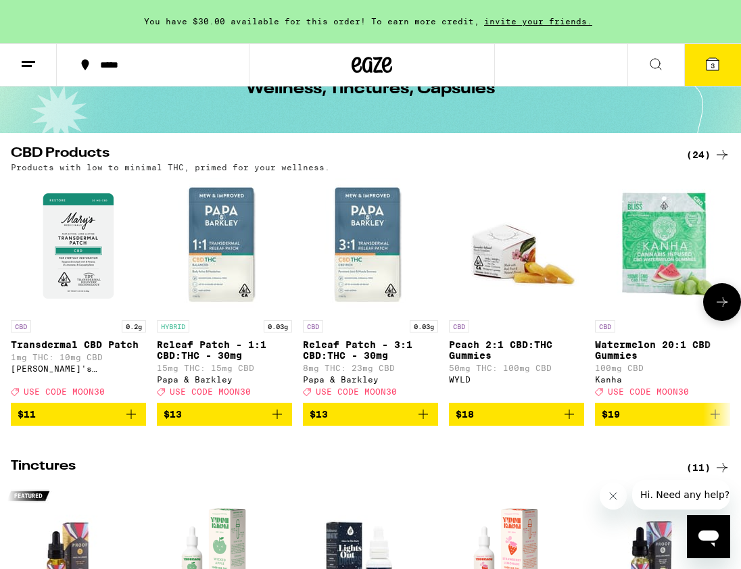
scroll to position [0, 0]
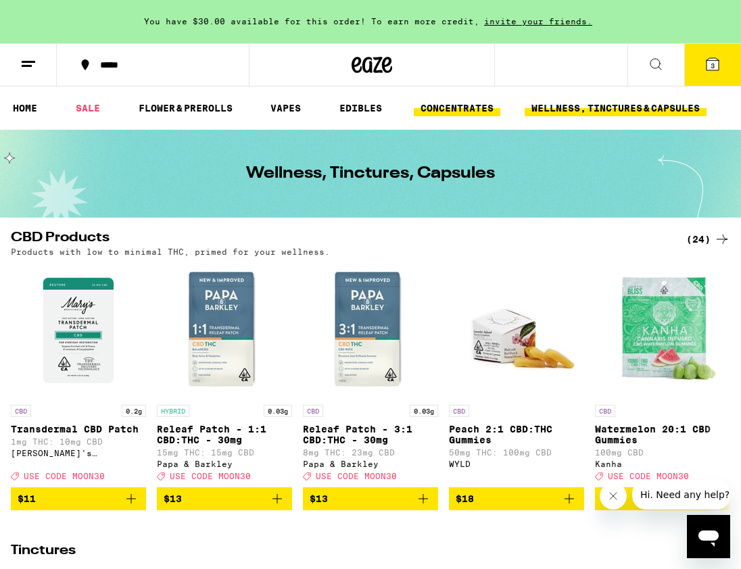
click at [471, 112] on link "CONCENTRATES" at bounding box center [457, 108] width 87 height 16
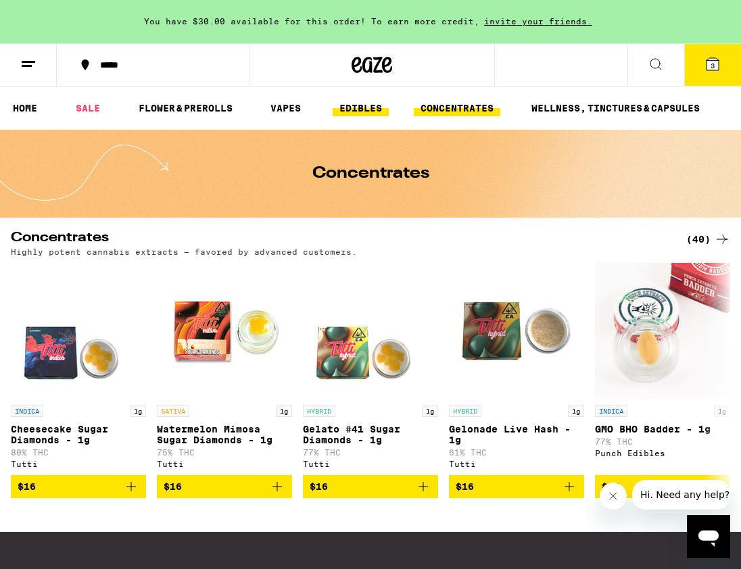
click at [364, 111] on link "EDIBLES" at bounding box center [361, 108] width 56 height 16
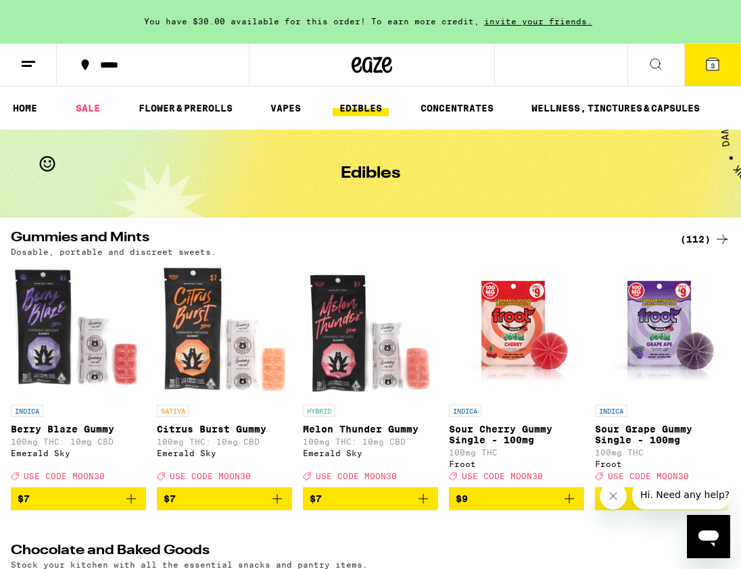
click at [679, 237] on div "(112)" at bounding box center [705, 239] width 50 height 16
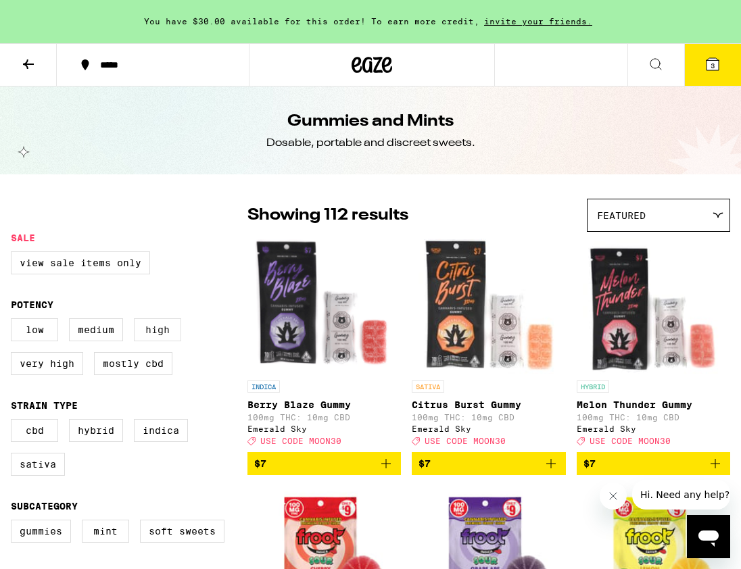
click at [167, 339] on label "High" at bounding box center [157, 329] width 47 height 23
click at [14, 321] on input "High" at bounding box center [14, 320] width 1 height 1
checkbox input "true"
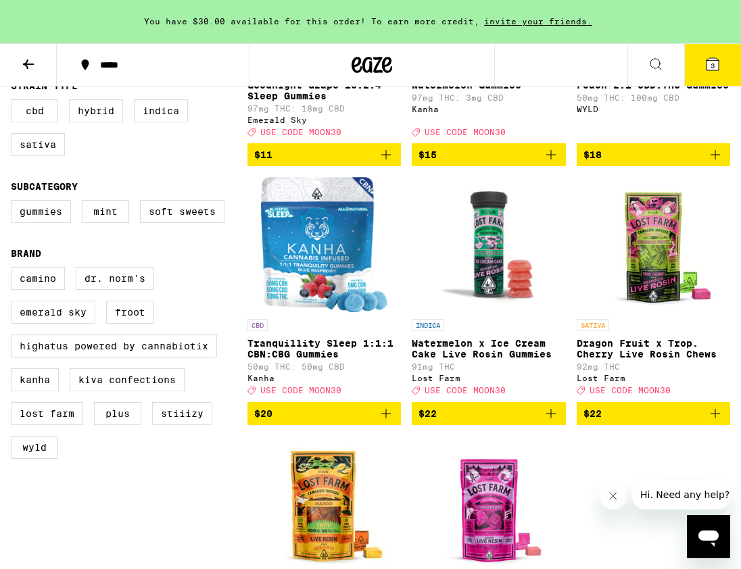
scroll to position [320, 0]
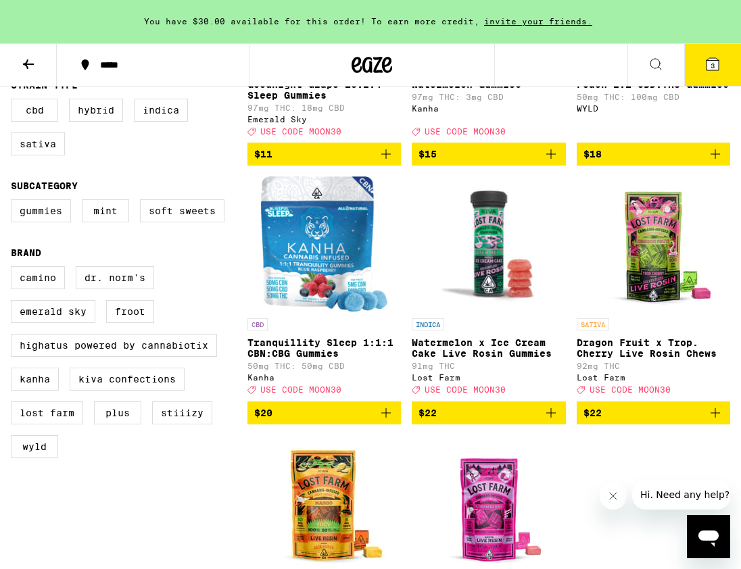
click at [502, 355] on p "Watermelon x Ice Cream Cake Live Rosin Gummies" at bounding box center [488, 348] width 153 height 22
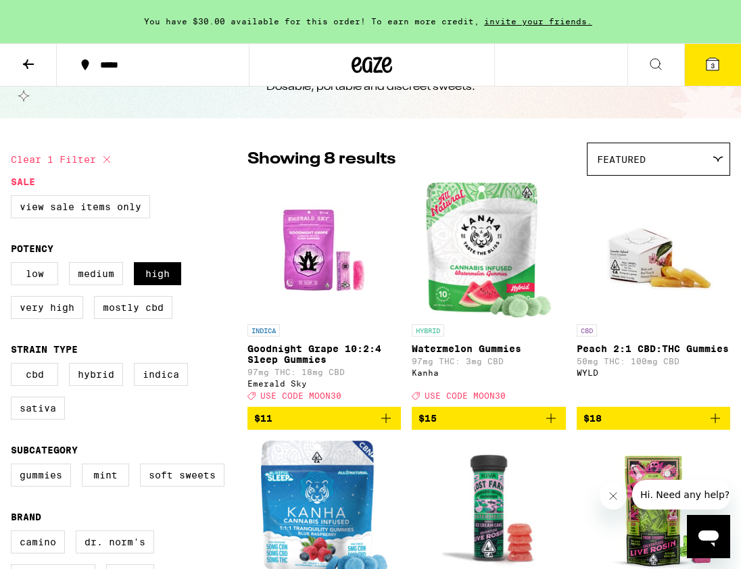
scroll to position [55, 0]
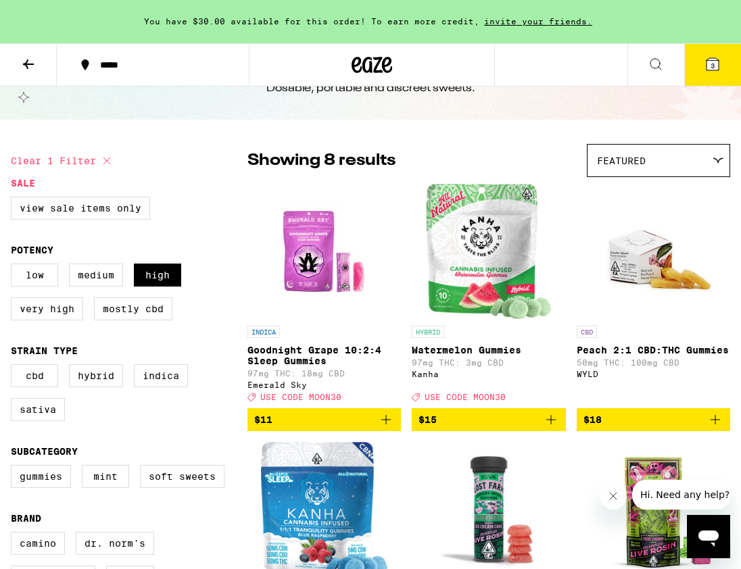
click at [470, 268] on img "Open page for Watermelon Gummies from Kanha" at bounding box center [489, 251] width 126 height 135
click at [99, 283] on label "Medium" at bounding box center [96, 275] width 54 height 23
click at [14, 266] on input "Medium" at bounding box center [14, 266] width 1 height 1
checkbox input "true"
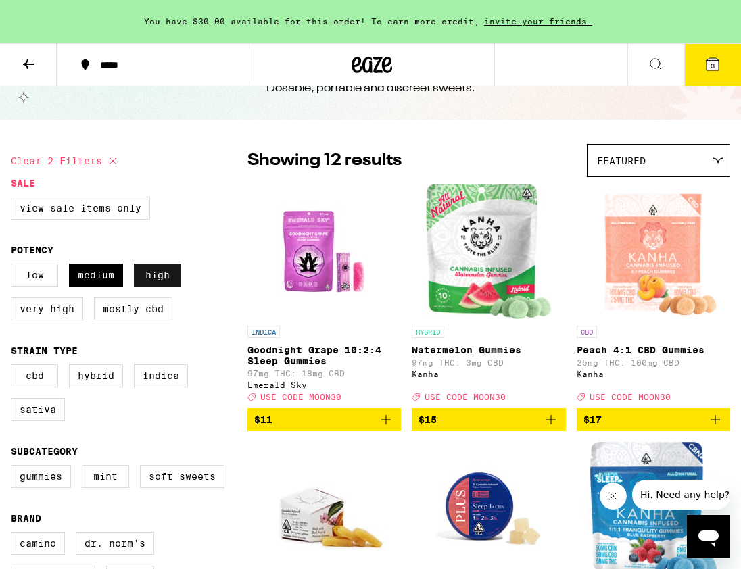
click at [160, 281] on label "High" at bounding box center [157, 275] width 47 height 23
click at [14, 266] on input "High" at bounding box center [14, 266] width 1 height 1
checkbox input "false"
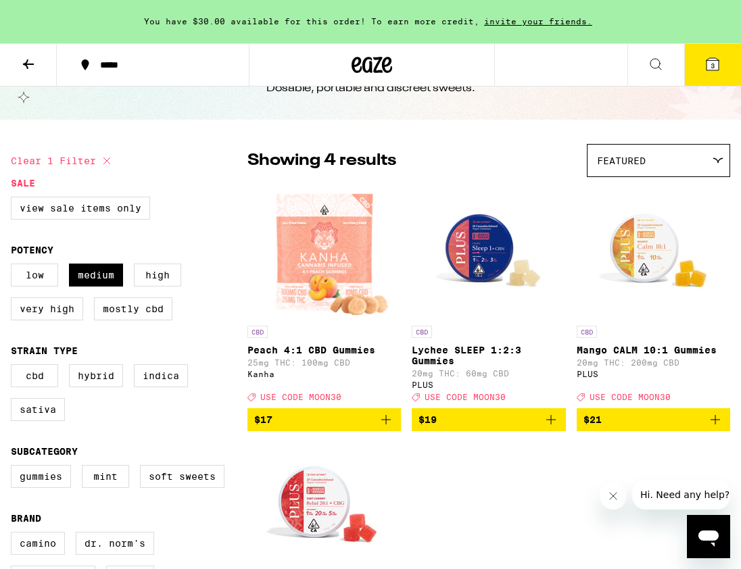
click at [349, 278] on img "Open page for Peach 4:1 CBD Gummies from Kanha" at bounding box center [324, 251] width 132 height 135
click at [39, 283] on label "Low" at bounding box center [34, 275] width 47 height 23
click at [14, 266] on input "Low" at bounding box center [14, 266] width 1 height 1
checkbox input "true"
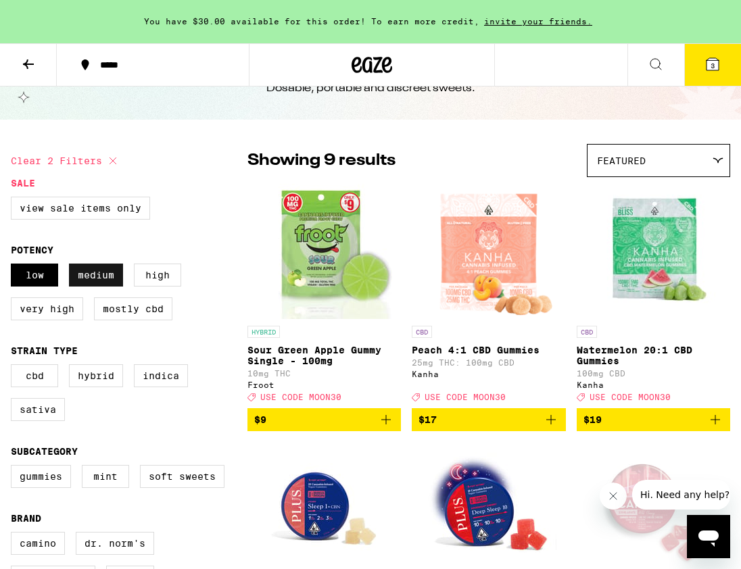
click at [87, 276] on label "Medium" at bounding box center [96, 275] width 54 height 23
click at [14, 266] on input "Medium" at bounding box center [14, 266] width 1 height 1
checkbox input "false"
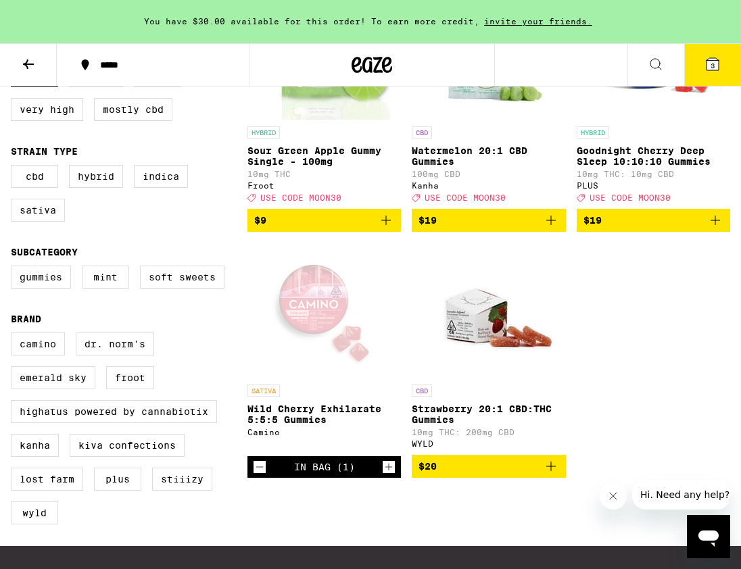
scroll to position [255, 0]
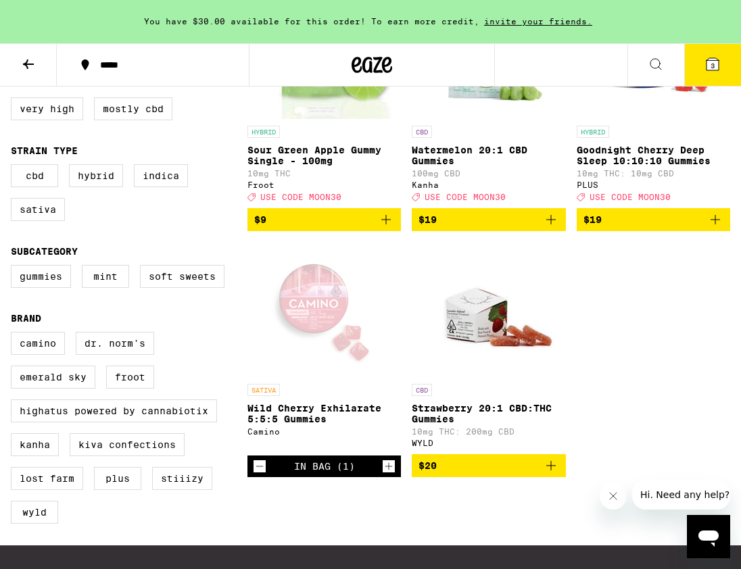
click at [316, 323] on div "Open page for Wild Cherry Exhilarate 5:5:5 Gummies from Camino" at bounding box center [324, 309] width 135 height 135
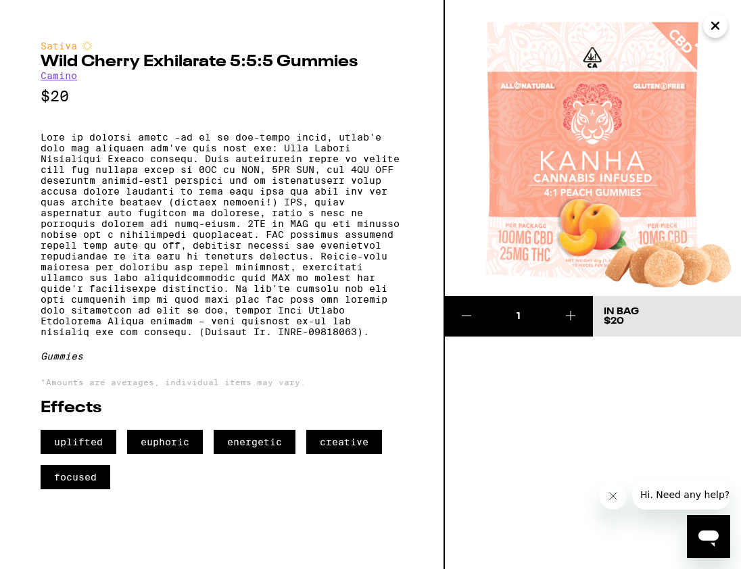
click at [174, 454] on span "euphoric" at bounding box center [165, 442] width 76 height 24
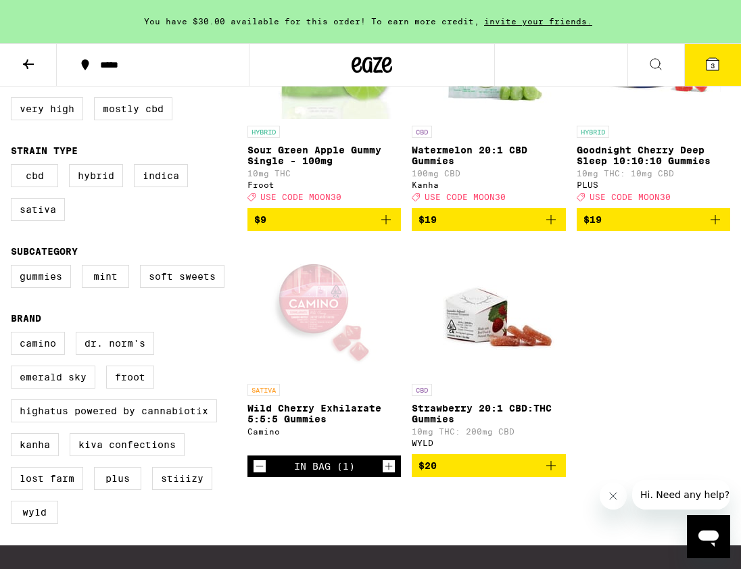
click at [306, 320] on div "Open page for Wild Cherry Exhilarate 5:5:5 Gummies from Camino" at bounding box center [324, 309] width 135 height 135
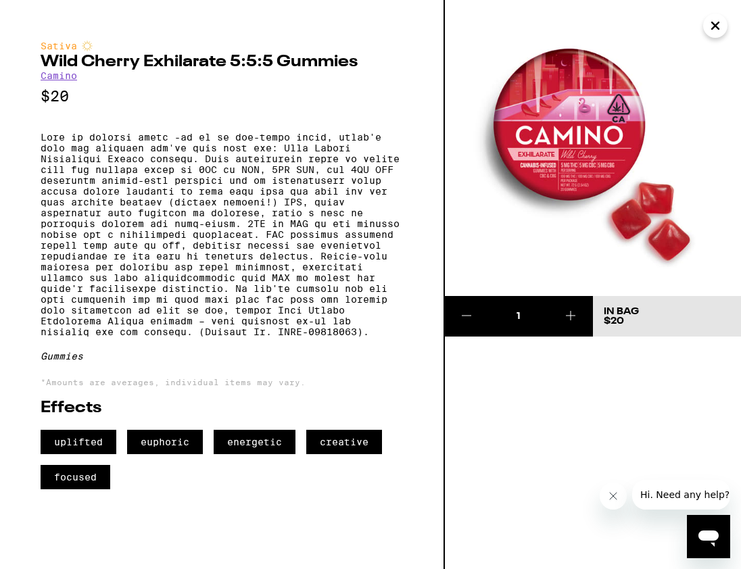
click at [70, 76] on link "Camino" at bounding box center [59, 75] width 37 height 11
click at [62, 76] on link "Camino" at bounding box center [59, 75] width 37 height 11
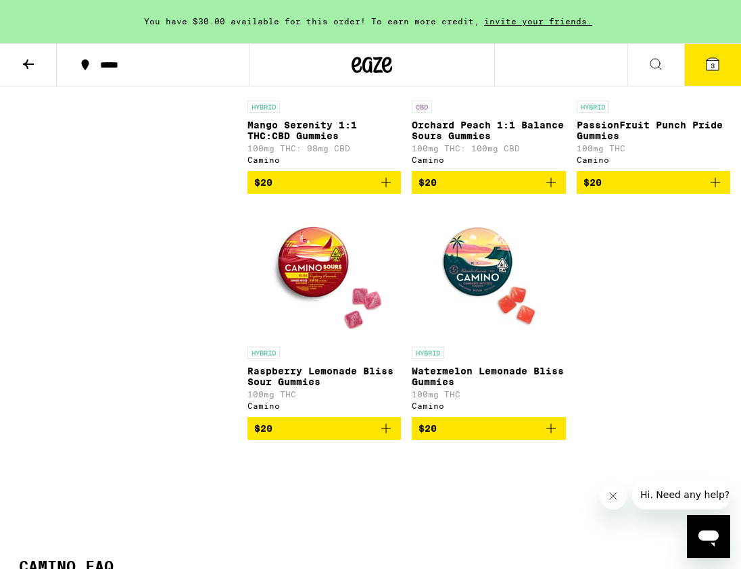
scroll to position [1258, 0]
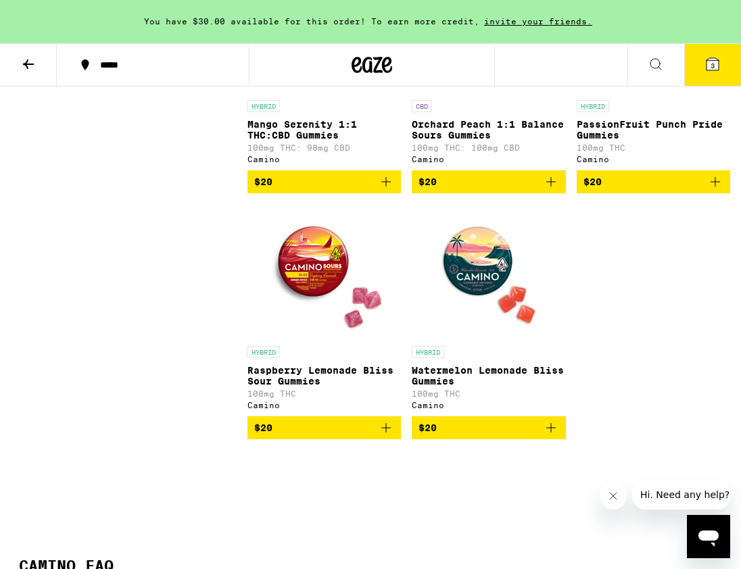
click at [324, 387] on p "Raspberry Lemonade Bliss Sour Gummies" at bounding box center [323, 376] width 153 height 22
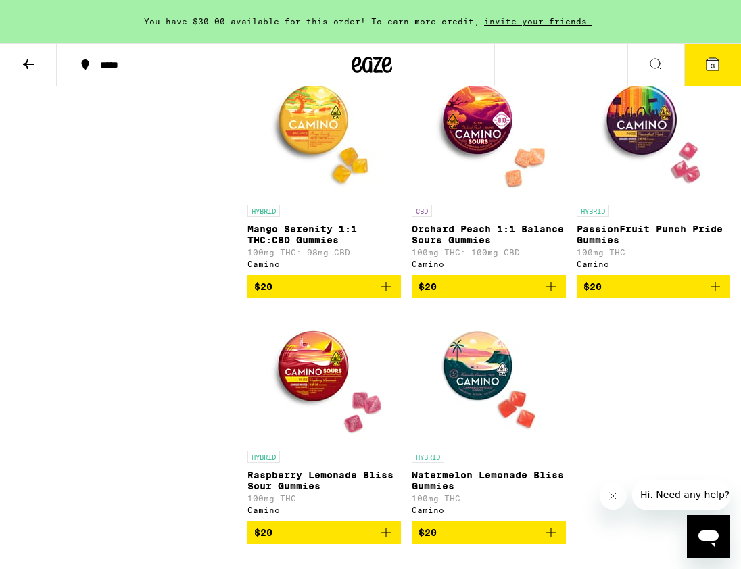
scroll to position [1159, 0]
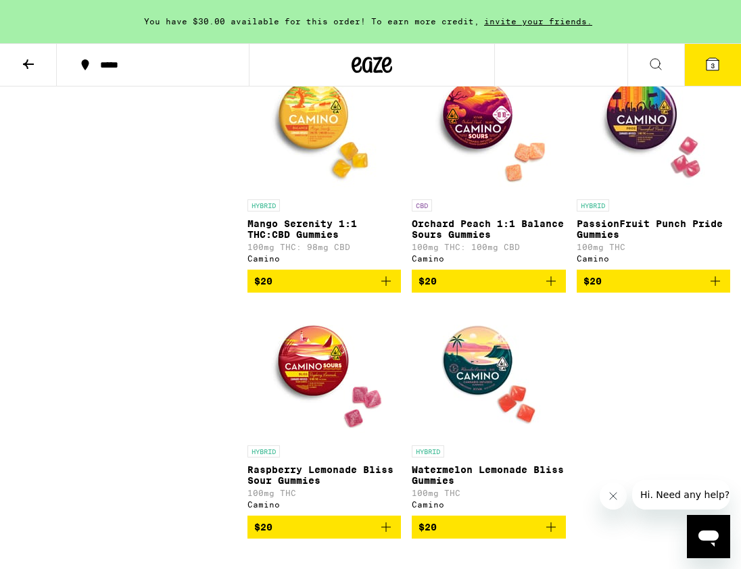
click at [633, 240] on p "PassionFruit Punch Pride Gummies" at bounding box center [653, 229] width 153 height 22
click at [26, 60] on icon at bounding box center [28, 64] width 16 height 16
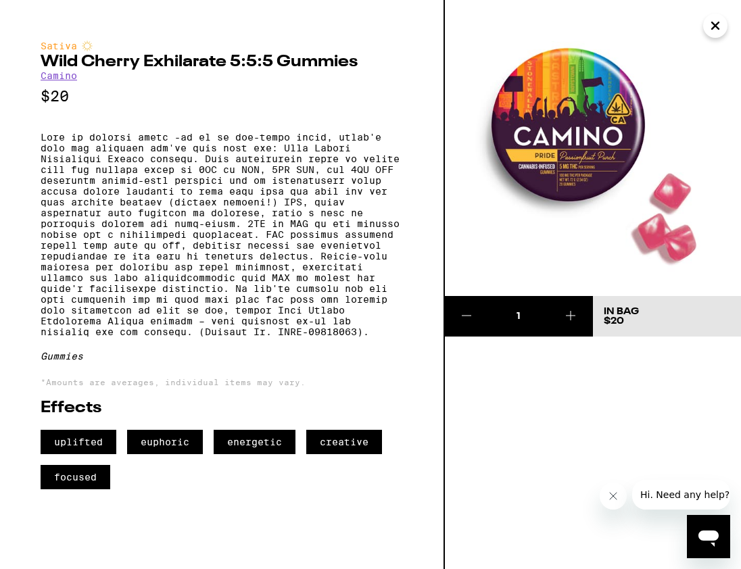
click at [679, 26] on icon "Close" at bounding box center [715, 26] width 16 height 20
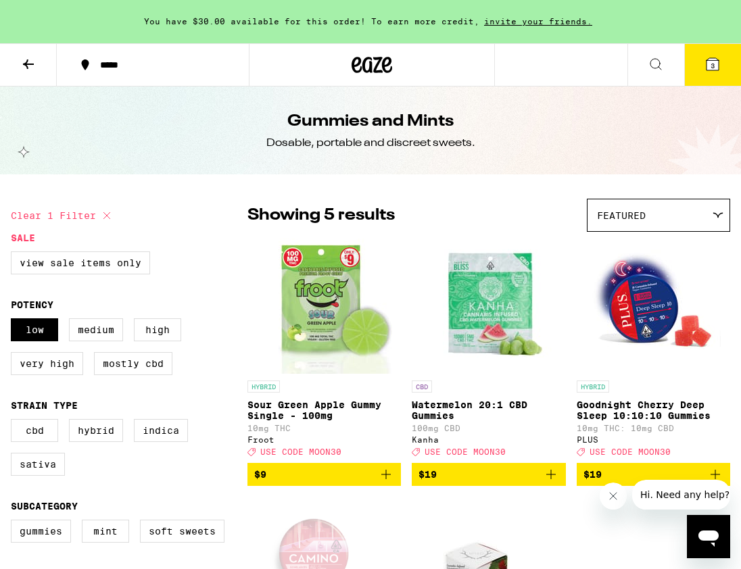
click at [652, 65] on icon at bounding box center [656, 64] width 16 height 16
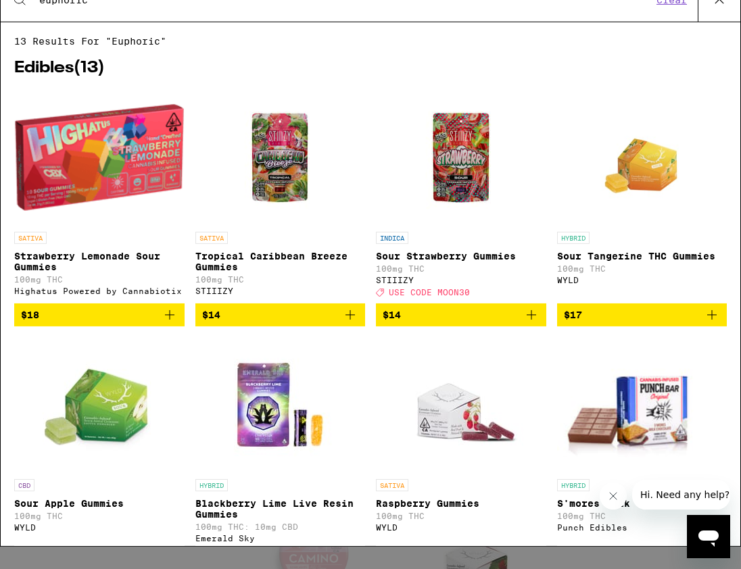
type input "euphoric"
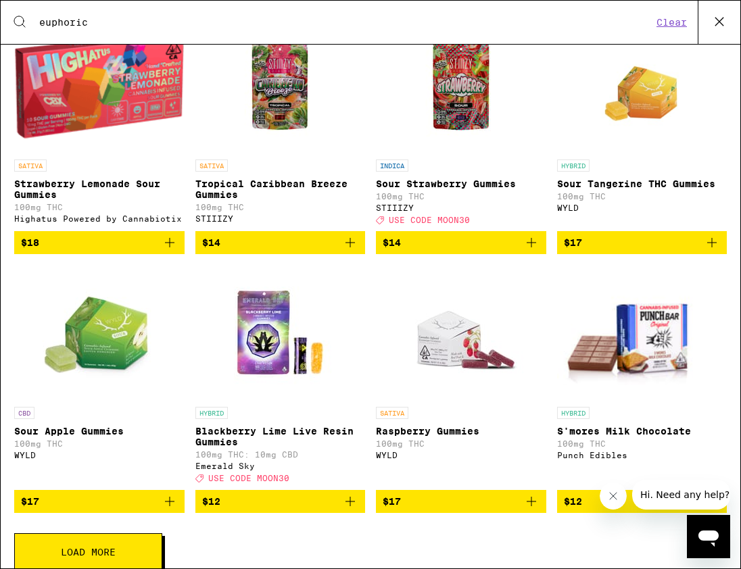
scroll to position [134, 0]
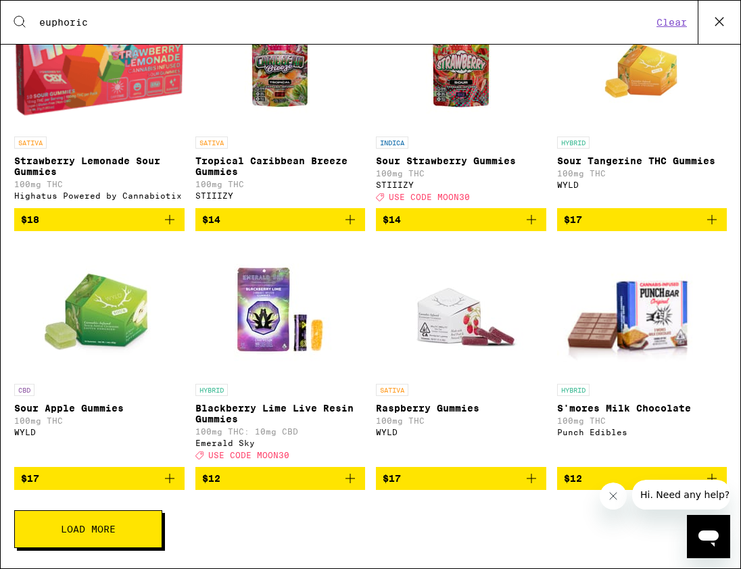
click at [128, 541] on button "Load More" at bounding box center [88, 529] width 148 height 38
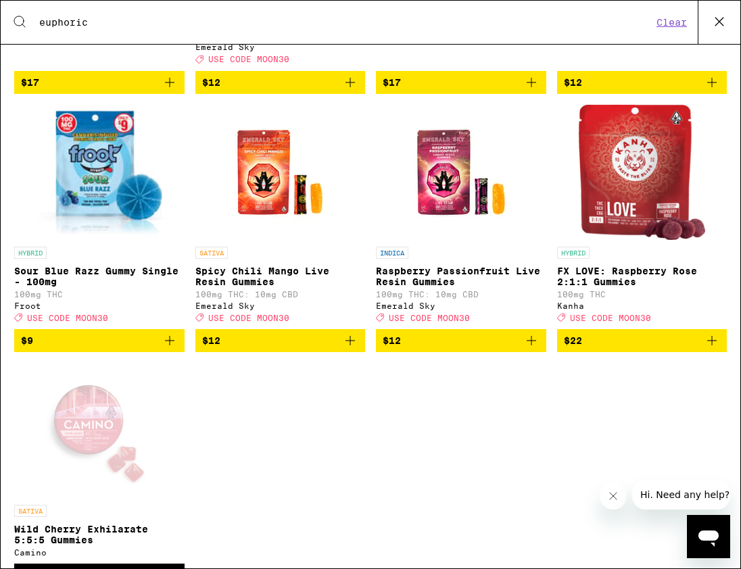
scroll to position [505, 0]
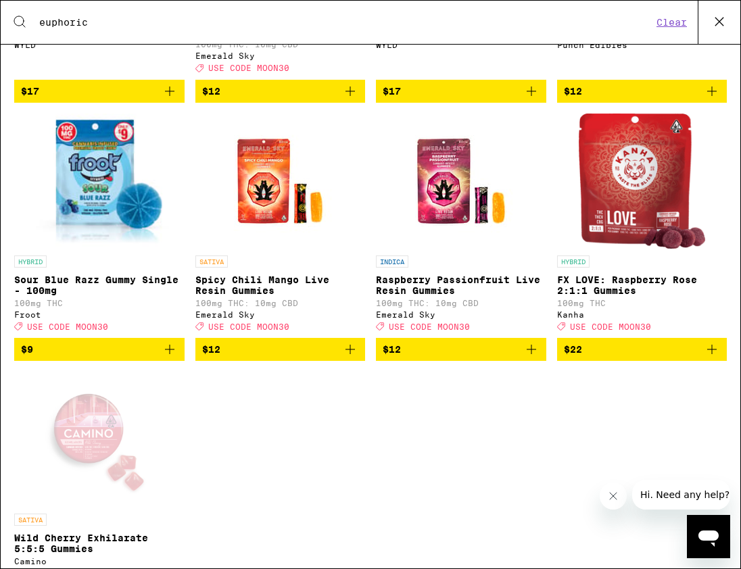
click at [642, 208] on img "Open page for FX LOVE: Raspberry Rose 2:1:1 Gummies from Kanha" at bounding box center [642, 181] width 126 height 135
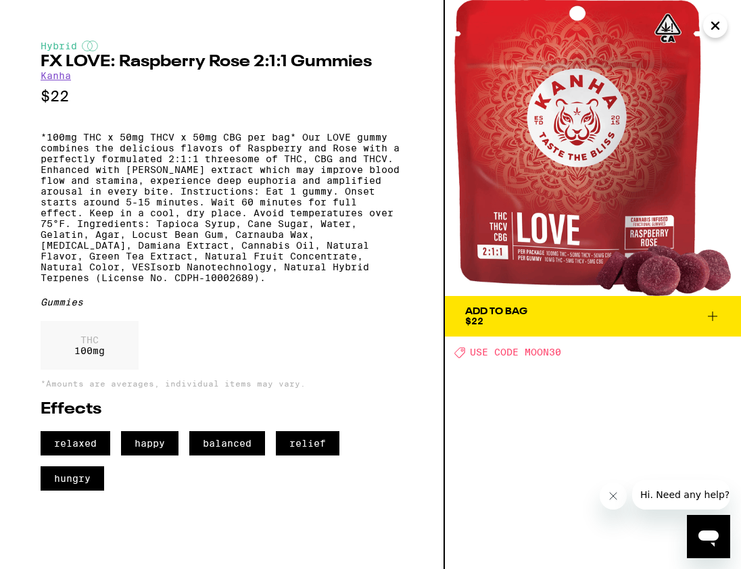
click at [679, 310] on icon at bounding box center [712, 316] width 16 height 16
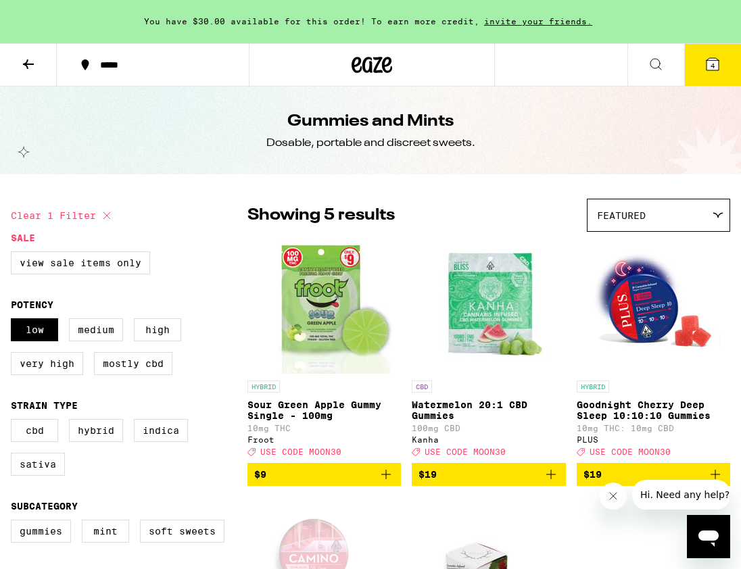
click at [28, 64] on icon at bounding box center [28, 63] width 11 height 9
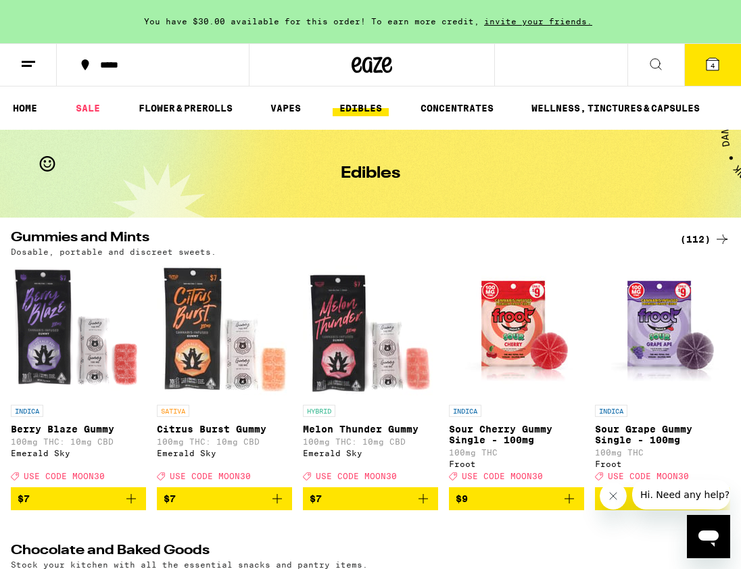
click at [657, 66] on icon at bounding box center [656, 64] width 16 height 16
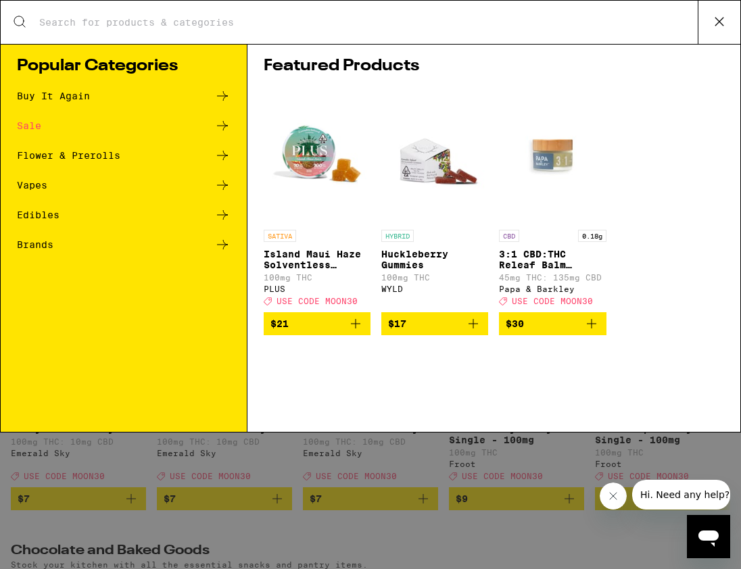
click at [414, 14] on div "Search for Products" at bounding box center [371, 22] width 740 height 43
click at [325, 30] on div "Search for Products" at bounding box center [371, 22] width 740 height 43
click at [136, 26] on input "Search for Products" at bounding box center [368, 22] width 659 height 12
type input "euphoric"
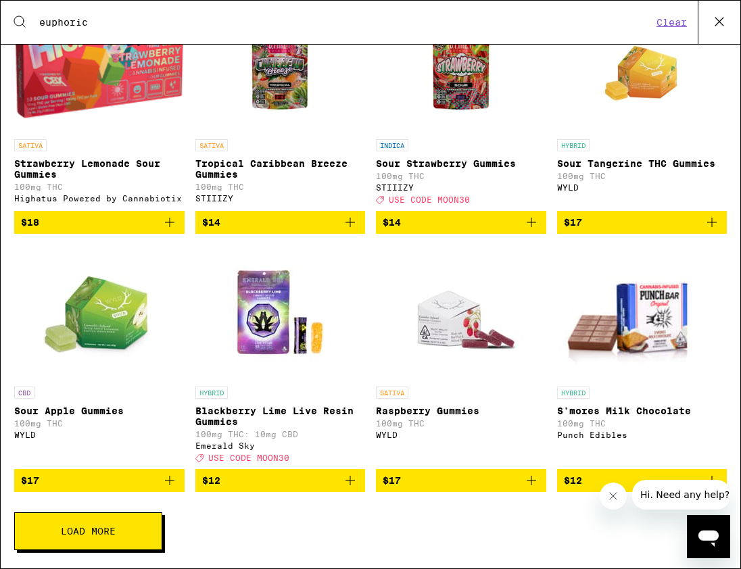
scroll to position [2016, 0]
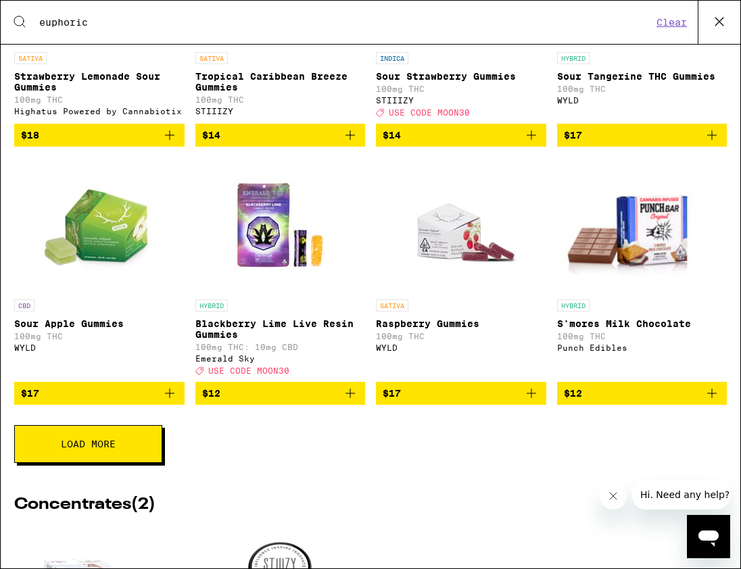
click at [112, 449] on span "Load More" at bounding box center [88, 443] width 55 height 9
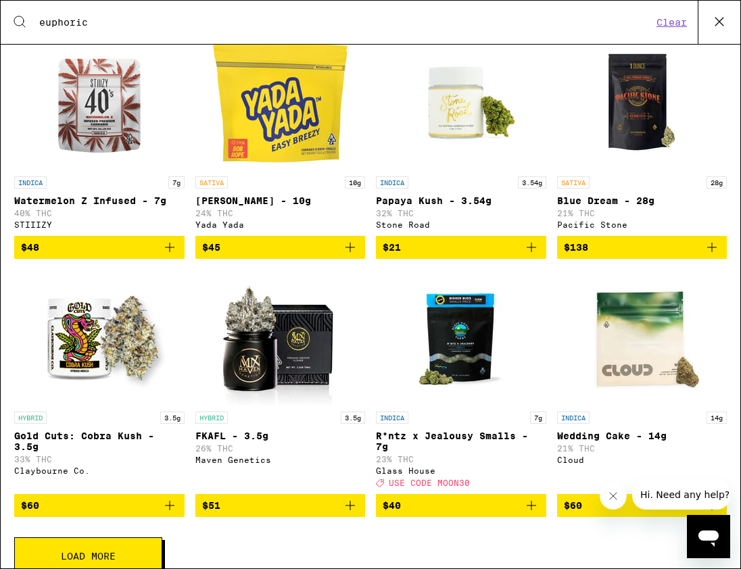
scroll to position [0, 0]
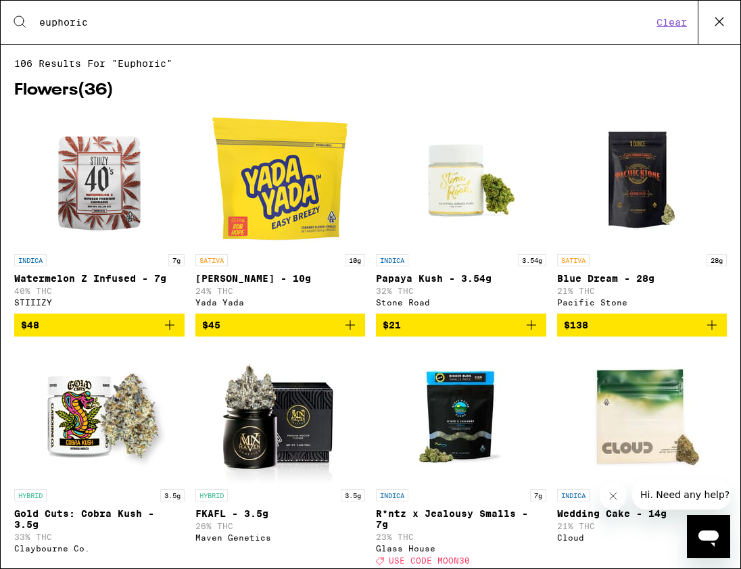
click at [679, 20] on icon at bounding box center [719, 21] width 20 height 20
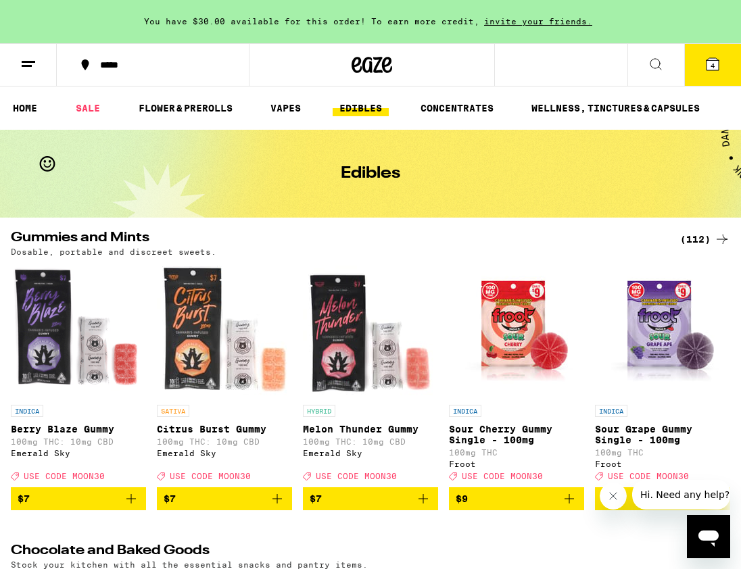
click at [360, 105] on link "EDIBLES" at bounding box center [361, 108] width 56 height 16
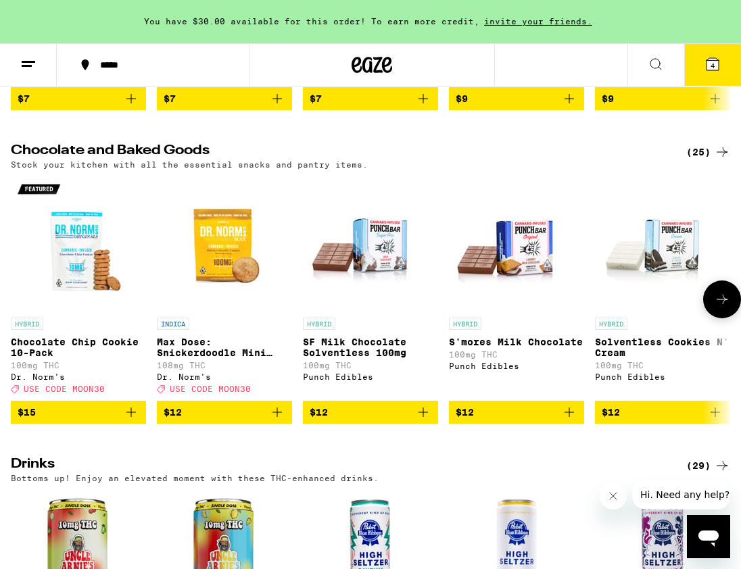
scroll to position [401, 0]
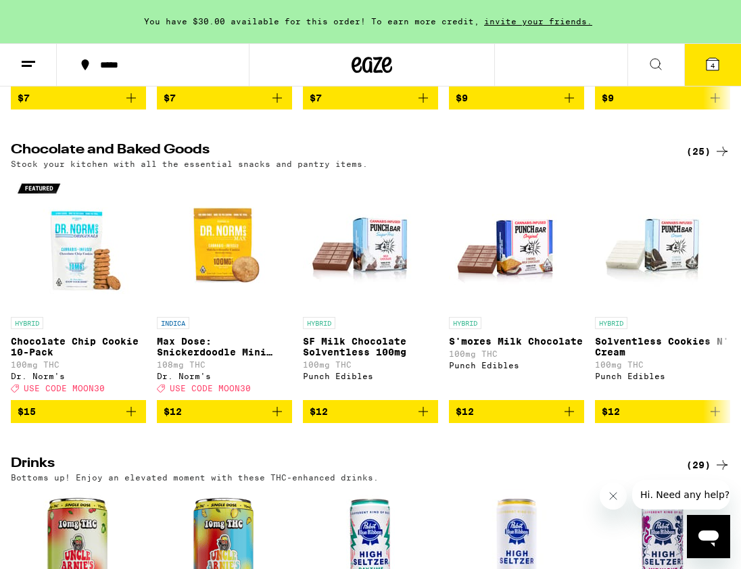
click at [679, 159] on div "(25)" at bounding box center [708, 151] width 44 height 16
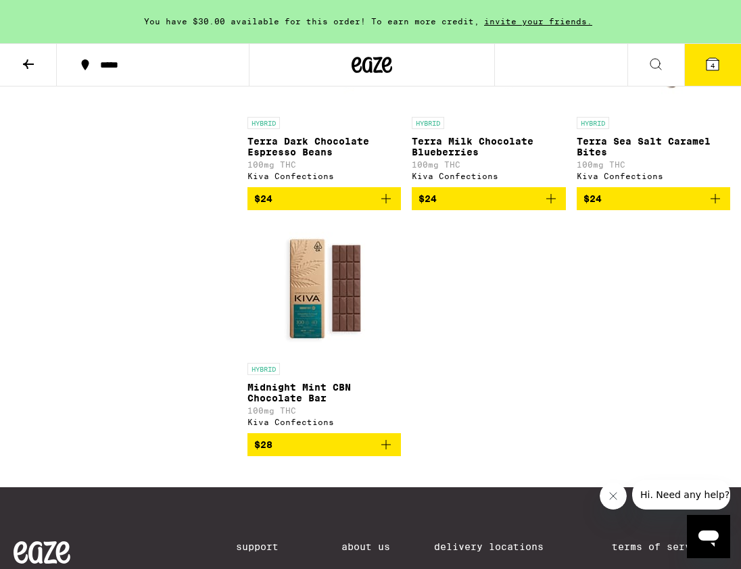
scroll to position [2036, 0]
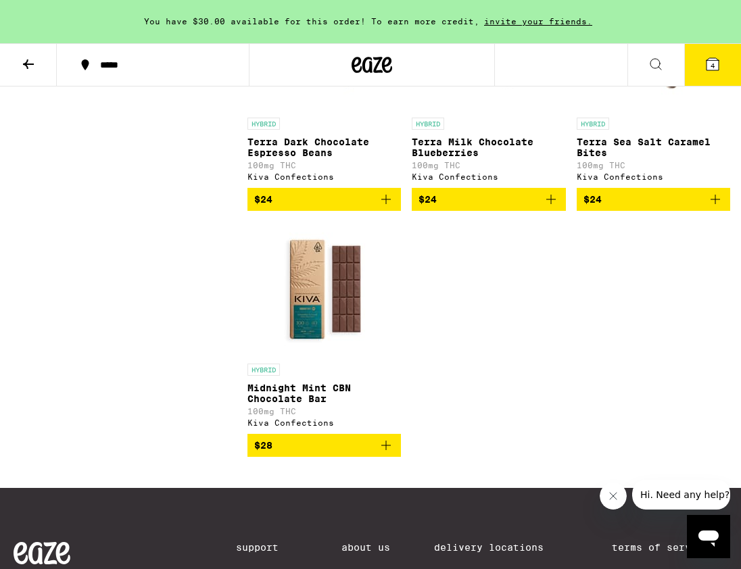
click at [311, 344] on img "Open page for Midnight Mint CBN Chocolate Bar from Kiva Confections" at bounding box center [324, 289] width 135 height 135
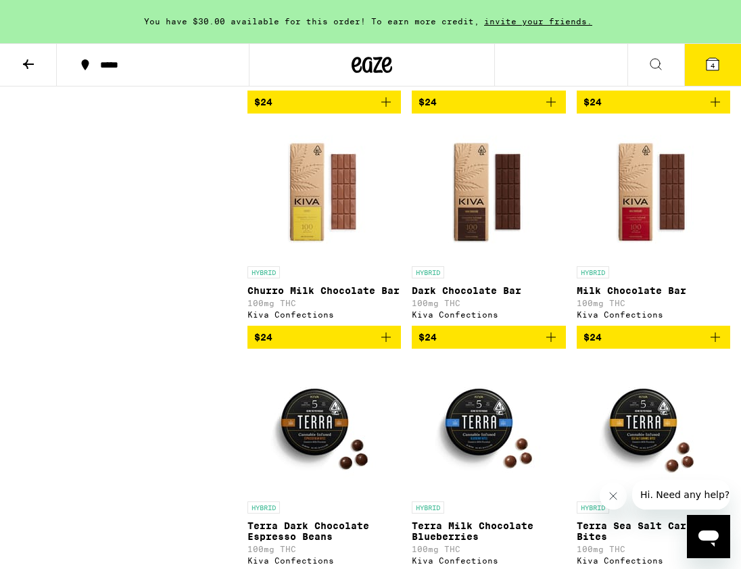
scroll to position [1651, 0]
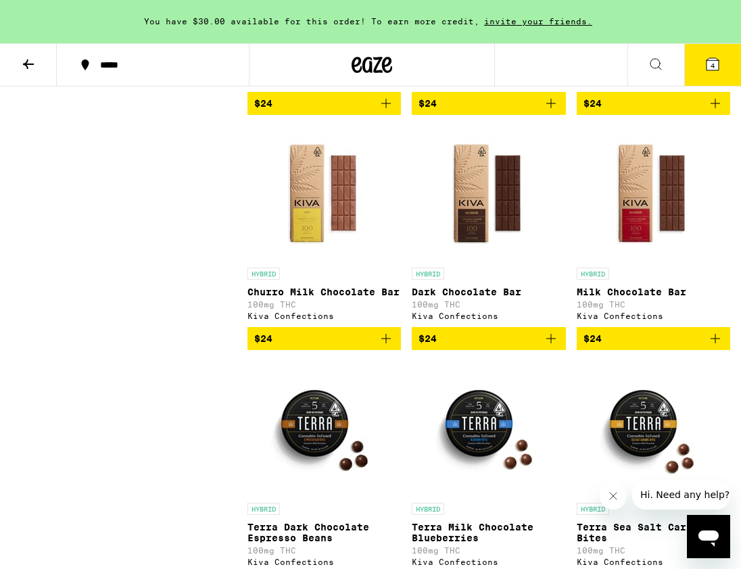
click at [483, 253] on img "Open page for Dark Chocolate Bar from Kiva Confections" at bounding box center [488, 193] width 135 height 135
click at [312, 238] on img "Open page for Churro Milk Chocolate Bar from Kiva Confections" at bounding box center [324, 193] width 135 height 135
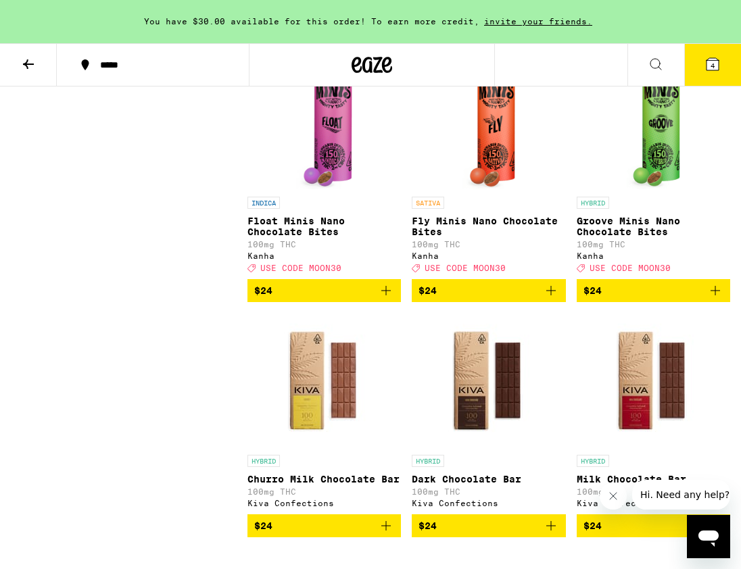
scroll to position [1459, 0]
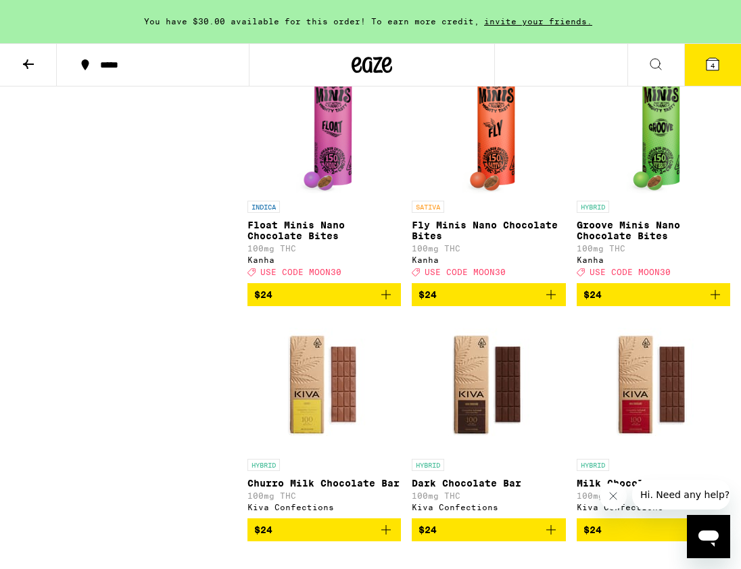
click at [498, 166] on img "Open page for Fly Minis Nano Chocolate Bites from Kanha" at bounding box center [488, 126] width 53 height 135
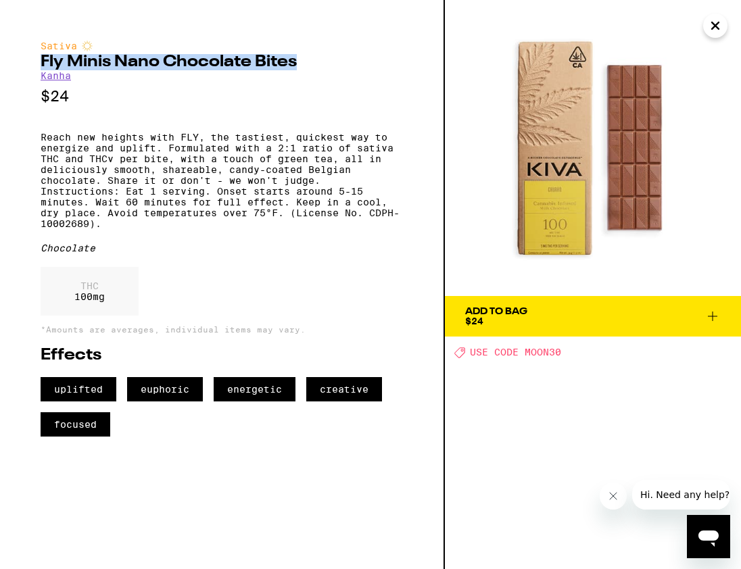
drag, startPoint x: 42, startPoint y: 65, endPoint x: 314, endPoint y: 59, distance: 272.5
click at [314, 59] on h2 "Fly Minis Nano Chocolate Bites" at bounding box center [222, 62] width 362 height 16
copy h2 "Fly Minis Nano Chocolate Bites"
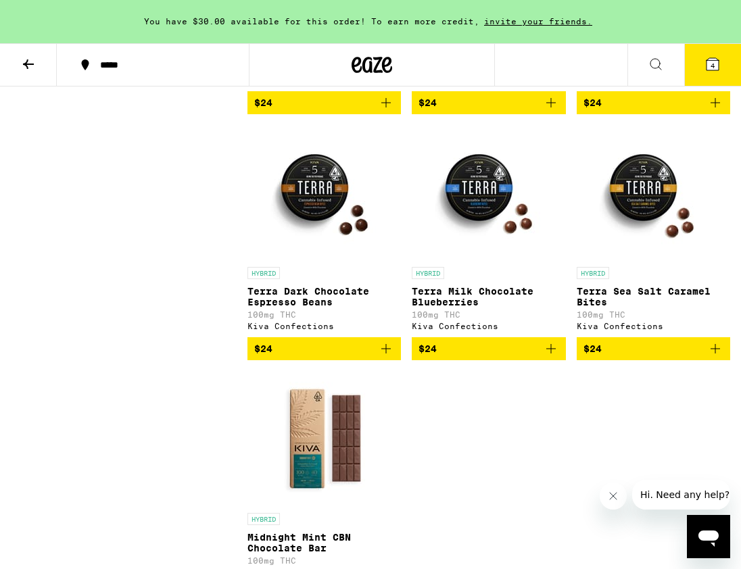
scroll to position [1892, 0]
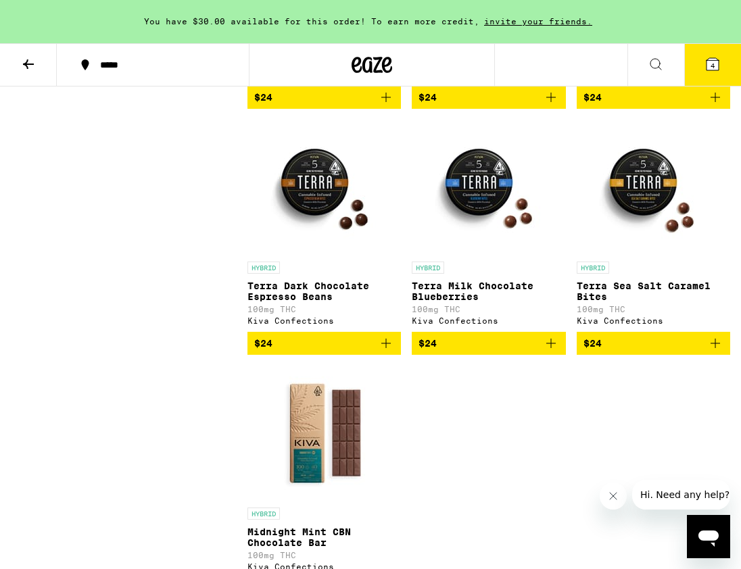
click at [389, 348] on icon "Add to bag" at bounding box center [385, 343] width 9 height 9
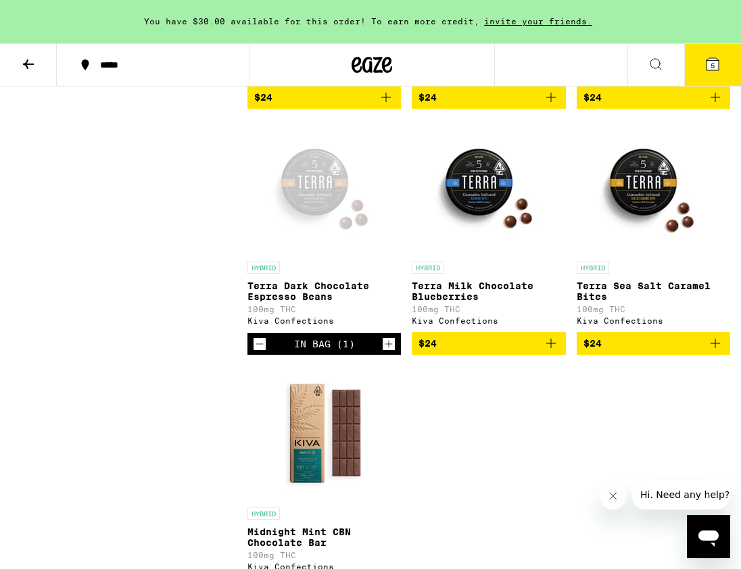
click at [679, 352] on icon "Add to bag" at bounding box center [715, 343] width 16 height 16
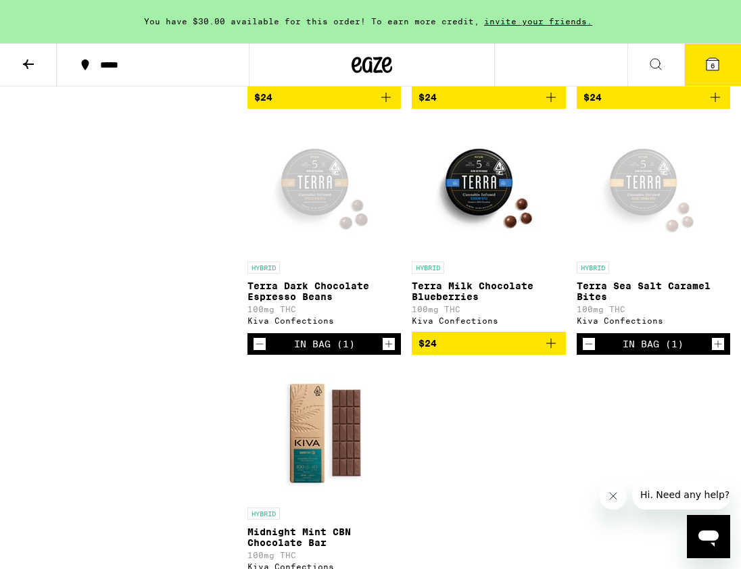
click at [645, 225] on div "Open page for Terra Sea Salt Caramel Bites from Kiva Confections" at bounding box center [652, 187] width 135 height 135
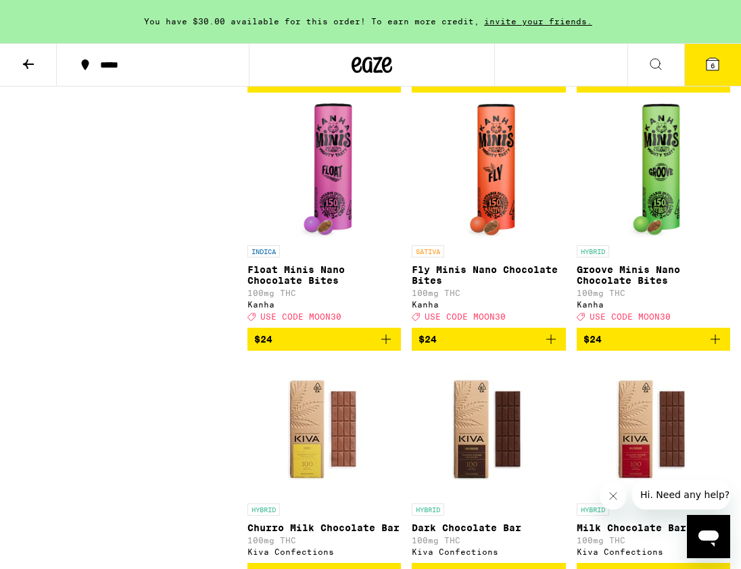
scroll to position [1414, 0]
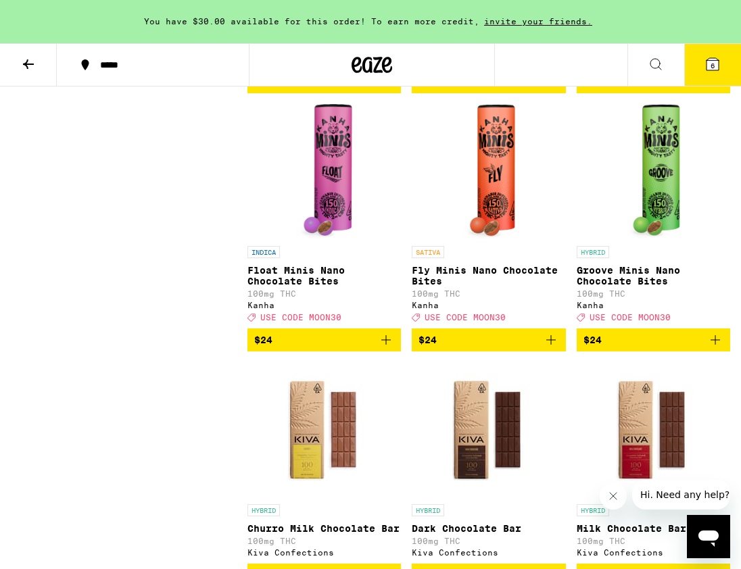
click at [653, 239] on img "Open page for Groove Minis Nano Chocolate Bites from Kanha" at bounding box center [654, 171] width 54 height 135
click at [679, 348] on icon "Add to bag" at bounding box center [715, 340] width 16 height 16
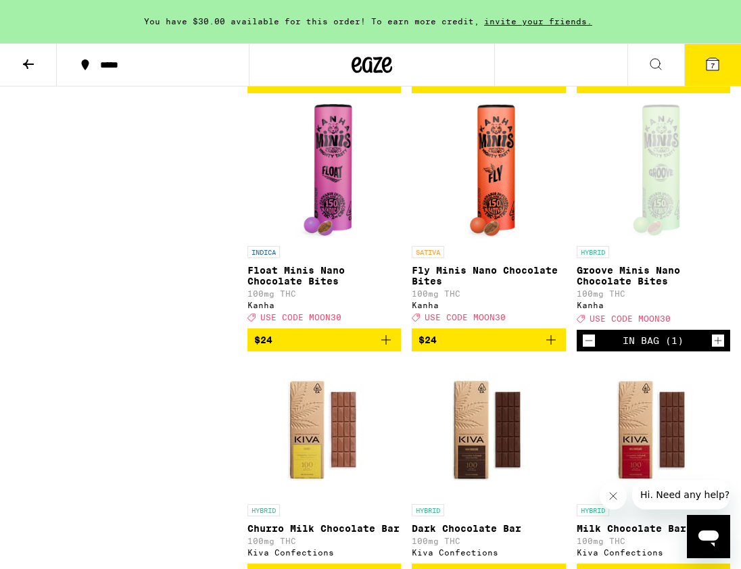
click at [679, 64] on icon at bounding box center [712, 64] width 12 height 12
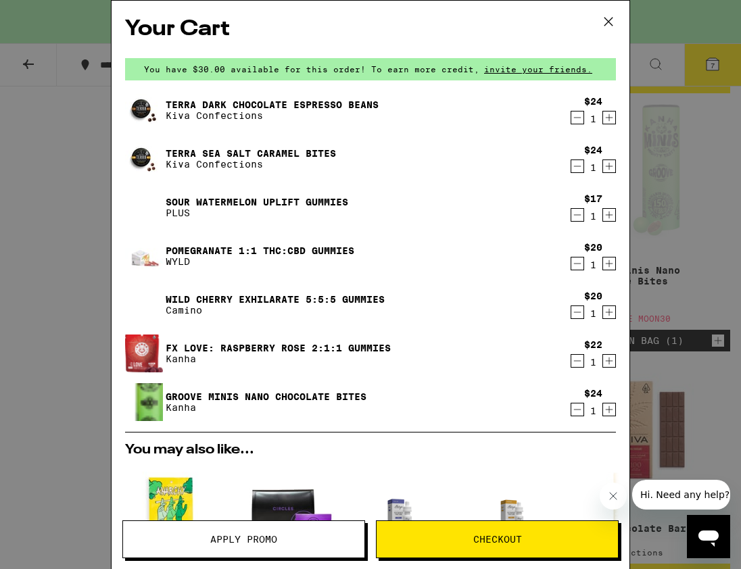
click at [606, 20] on icon at bounding box center [608, 22] width 8 height 8
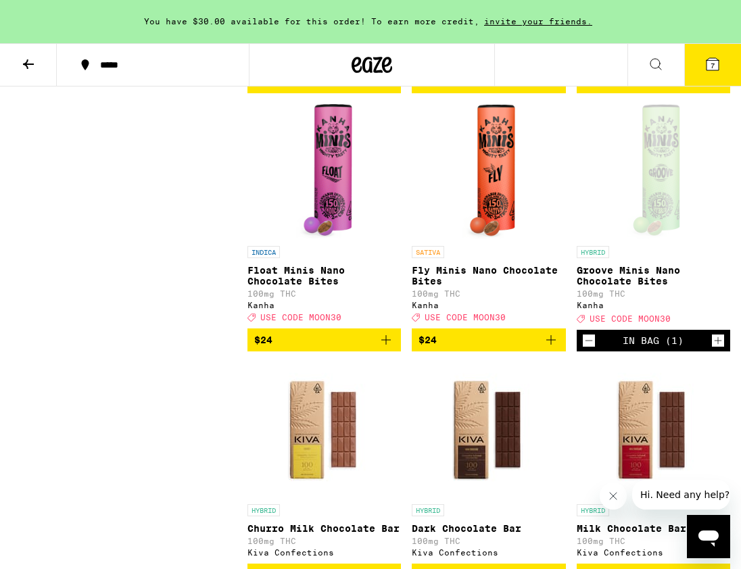
click at [658, 58] on icon at bounding box center [656, 64] width 16 height 16
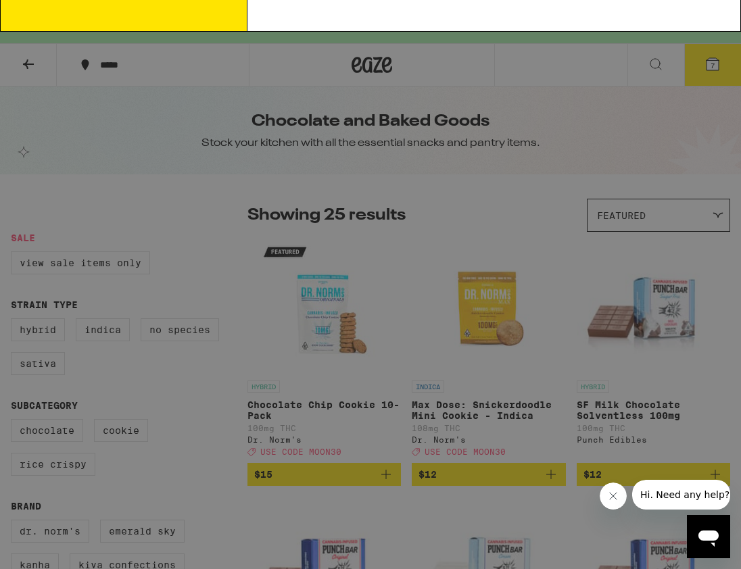
click at [389, 30] on div "Search for Products" at bounding box center [371, 22] width 740 height 43
click at [335, 28] on input "Search for Products" at bounding box center [368, 22] width 659 height 12
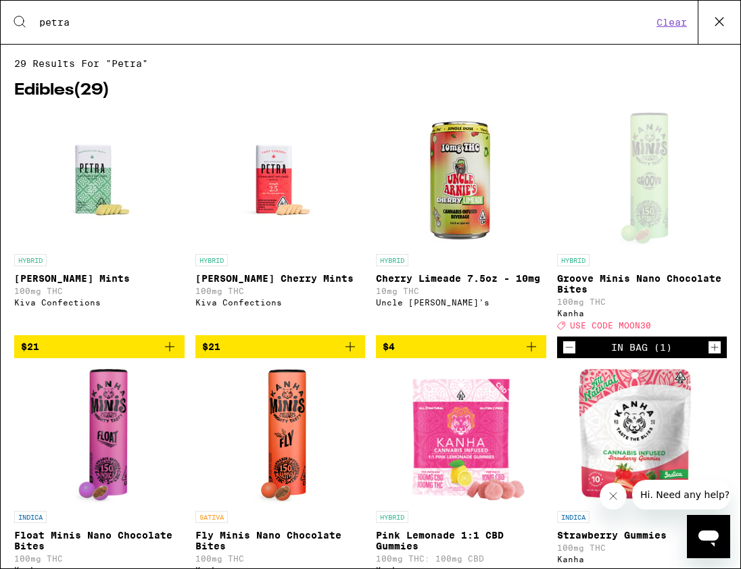
type input "petra"
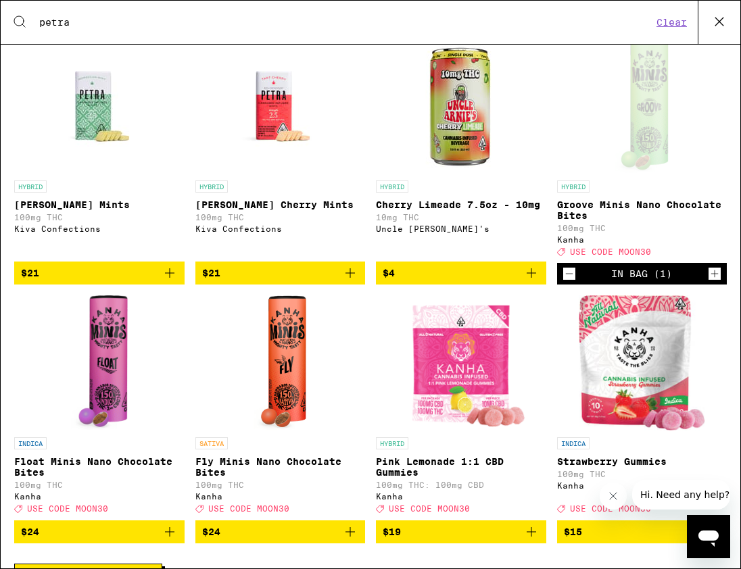
scroll to position [147, 0]
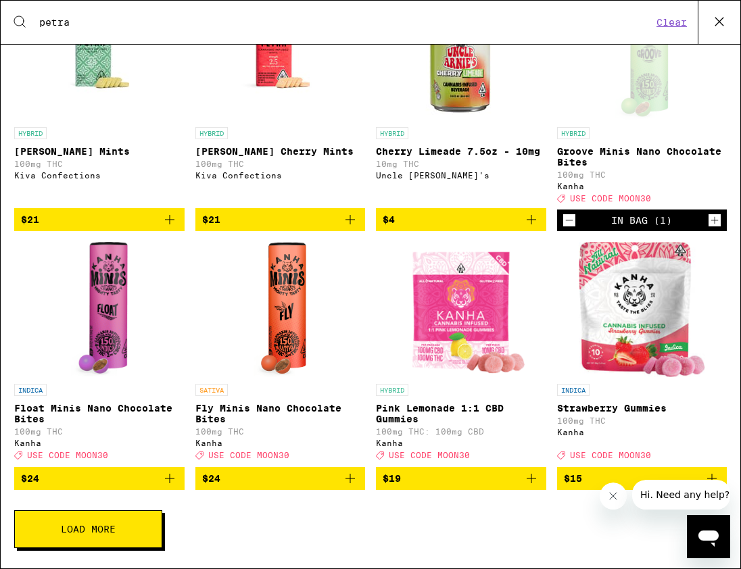
click at [278, 69] on img "Open page for Petra Tart Cherry Mints from Kiva Confections" at bounding box center [279, 52] width 135 height 135
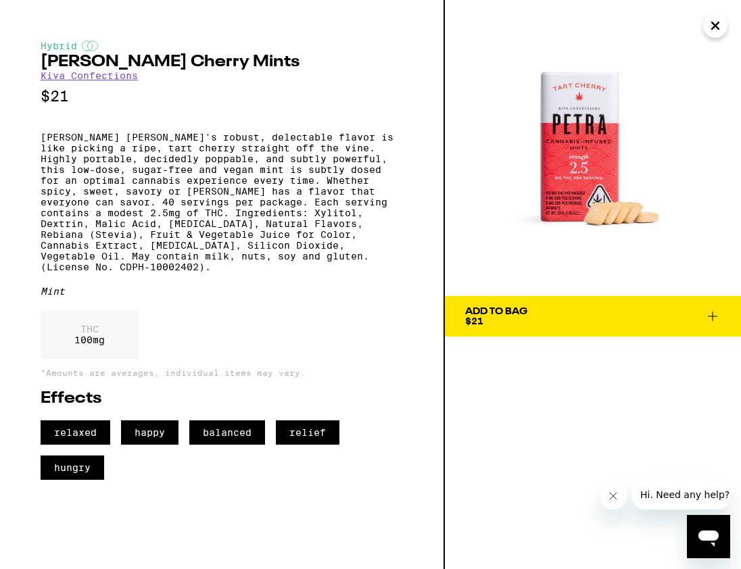
click at [679, 316] on icon at bounding box center [712, 316] width 9 height 9
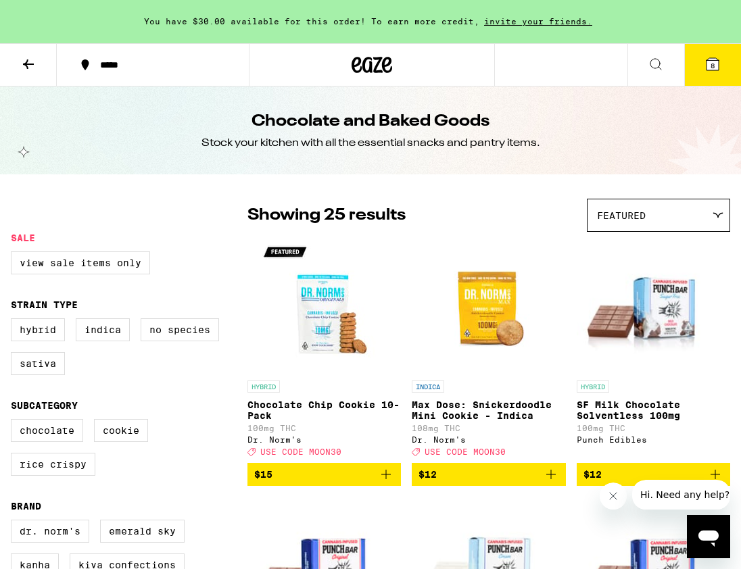
click at [679, 68] on span "8" at bounding box center [712, 66] width 4 height 8
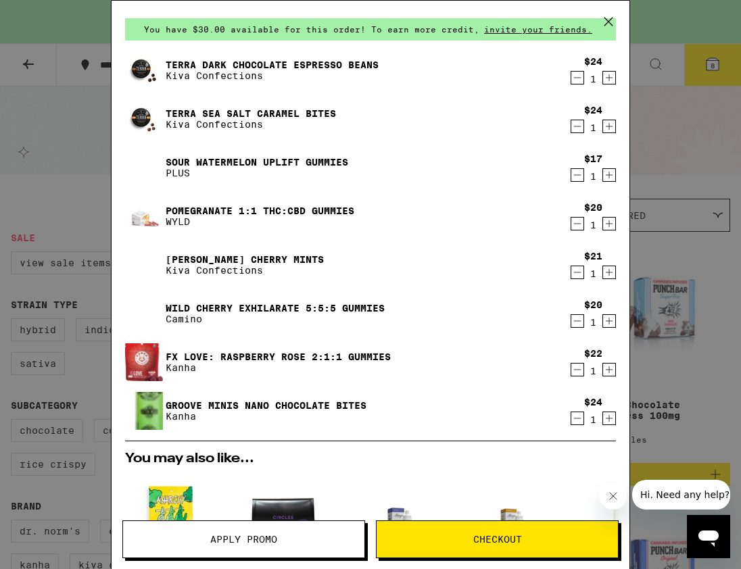
scroll to position [41, 0]
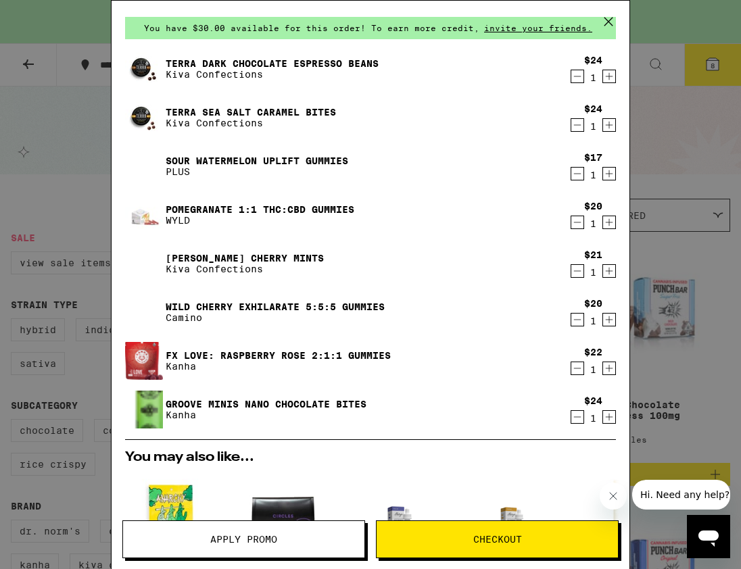
click at [575, 417] on icon "Decrement" at bounding box center [577, 417] width 7 height 0
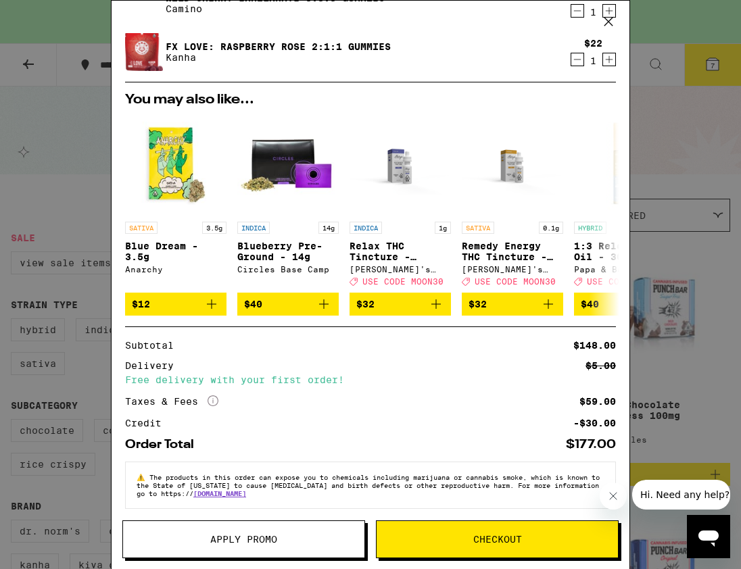
scroll to position [364, 0]
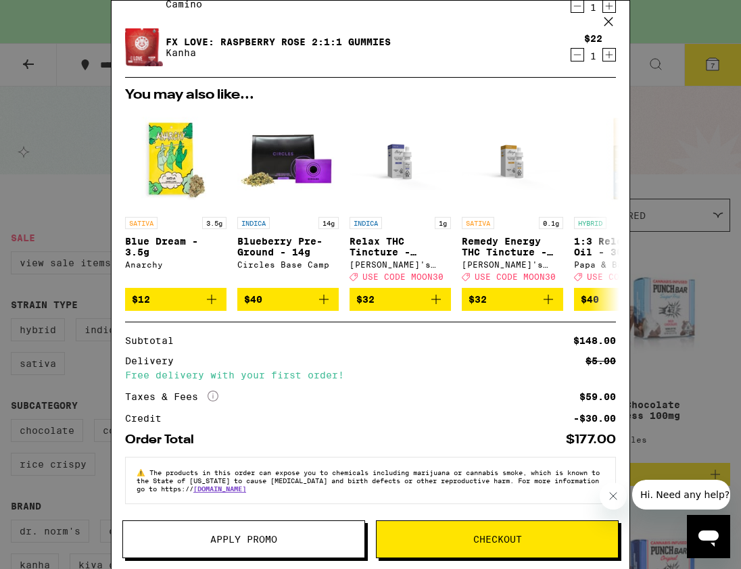
click at [295, 535] on span "Apply Promo" at bounding box center [243, 539] width 241 height 9
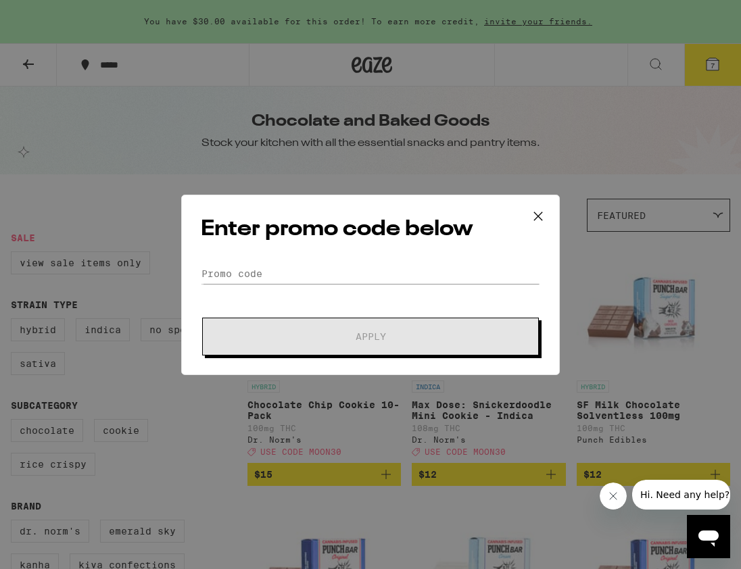
click at [534, 211] on icon at bounding box center [538, 216] width 20 height 20
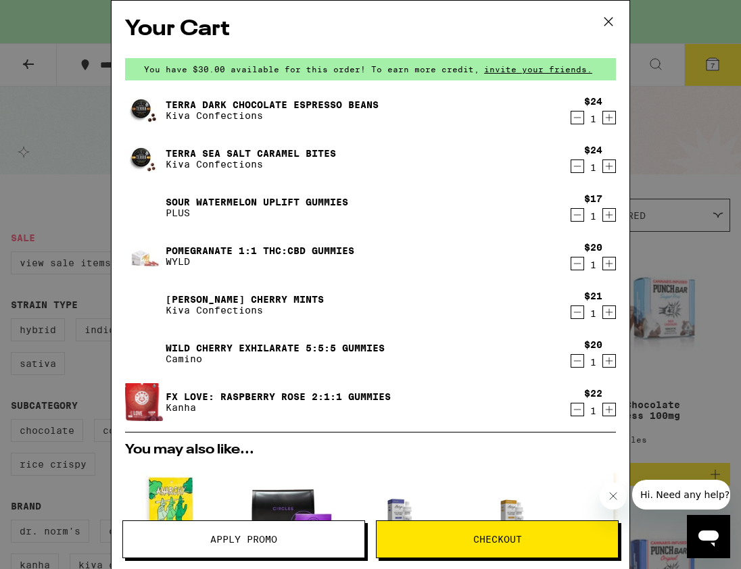
click at [269, 540] on span "Apply Promo" at bounding box center [243, 539] width 67 height 9
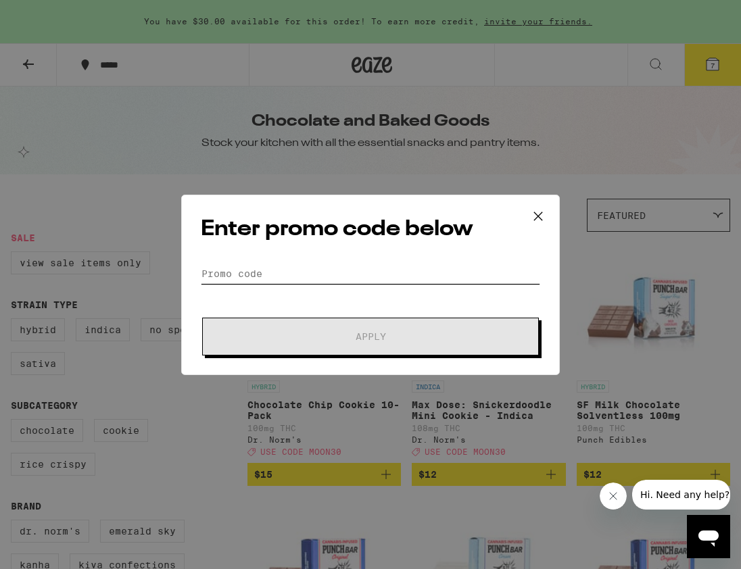
click at [266, 268] on input "Promo Code" at bounding box center [370, 274] width 339 height 20
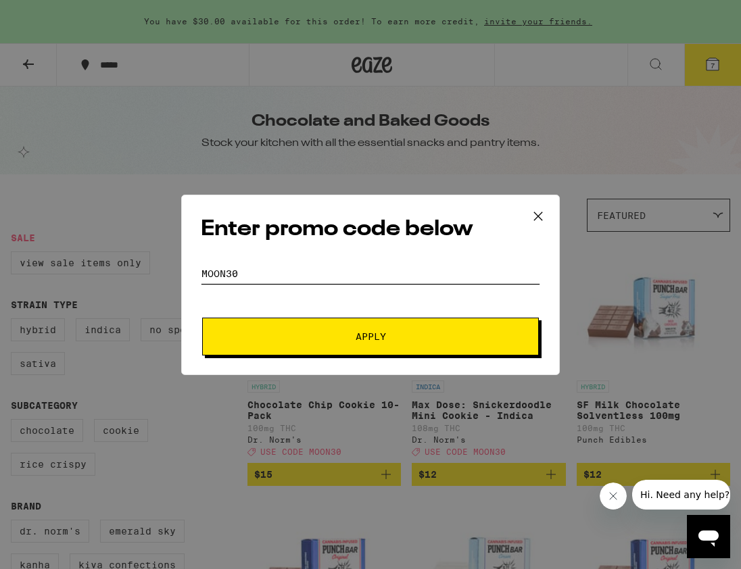
type input "MOON30"
click at [354, 327] on button "Apply" at bounding box center [370, 337] width 337 height 38
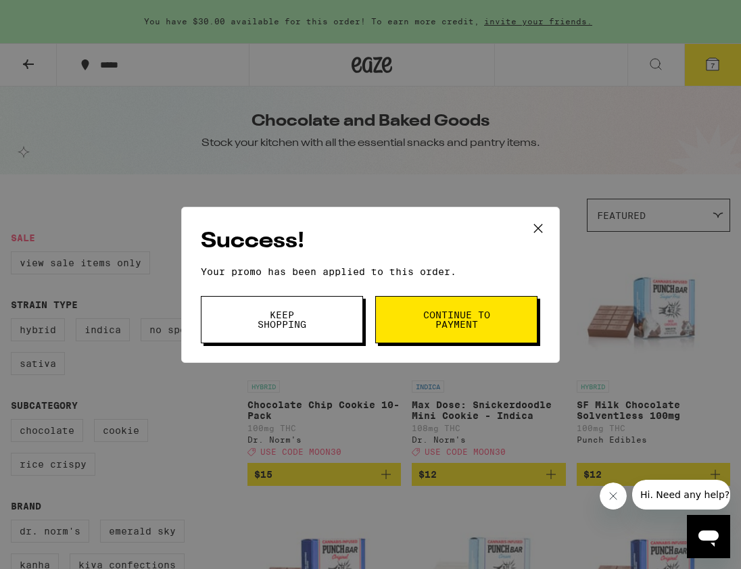
click at [439, 325] on span "Continue to payment" at bounding box center [456, 319] width 69 height 19
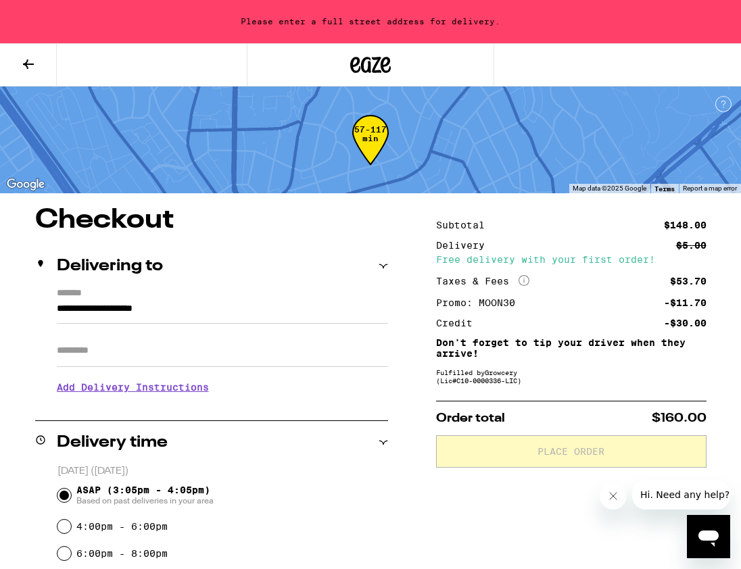
click at [26, 68] on icon at bounding box center [28, 64] width 16 height 16
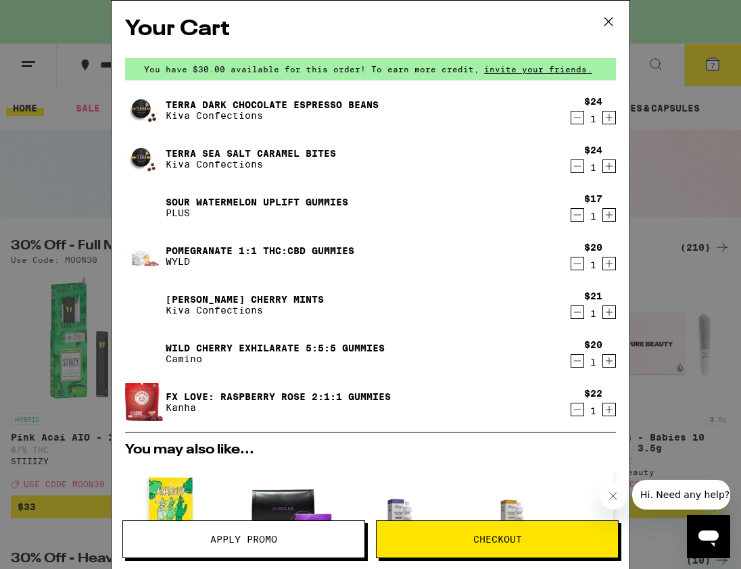
click at [576, 312] on icon "Decrement" at bounding box center [577, 312] width 7 height 0
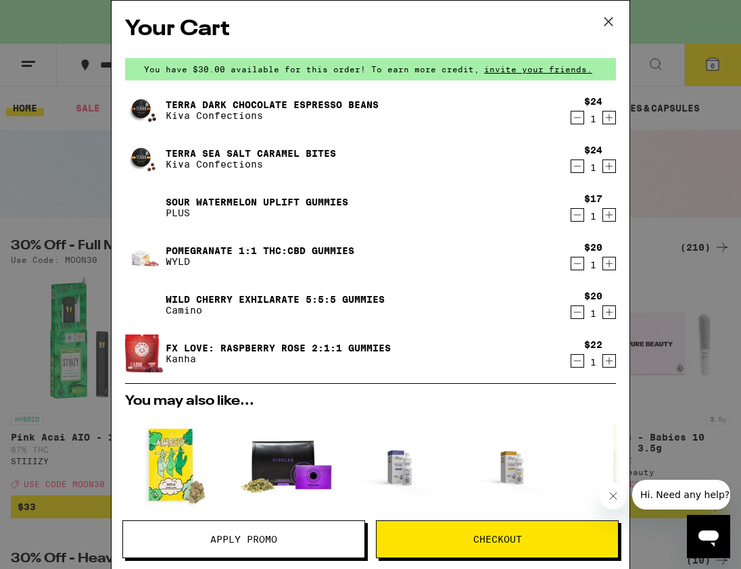
click at [298, 199] on link "Sour Watermelon UPLIFT Gummies" at bounding box center [257, 202] width 183 height 11
click at [263, 296] on link "Wild Cherry Exhilarate 5:5:5 Gummies" at bounding box center [275, 299] width 219 height 11
click at [609, 215] on icon "Increment" at bounding box center [609, 215] width 12 height 16
click at [580, 215] on icon "Decrement" at bounding box center [577, 215] width 12 height 16
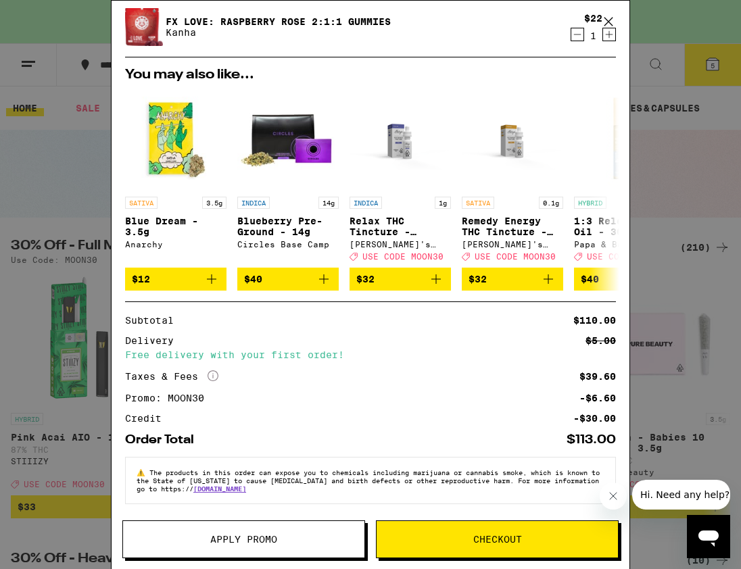
scroll to position [287, 0]
click at [299, 544] on span "Apply Promo" at bounding box center [243, 539] width 241 height 9
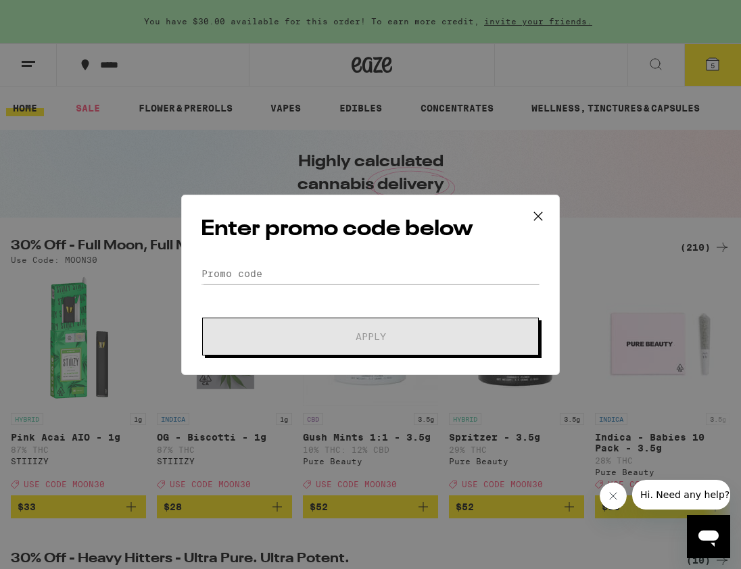
click at [298, 262] on div "Enter promo code below Promo Code Apply" at bounding box center [370, 285] width 379 height 180
click at [289, 272] on input "Promo Code" at bounding box center [370, 274] width 339 height 20
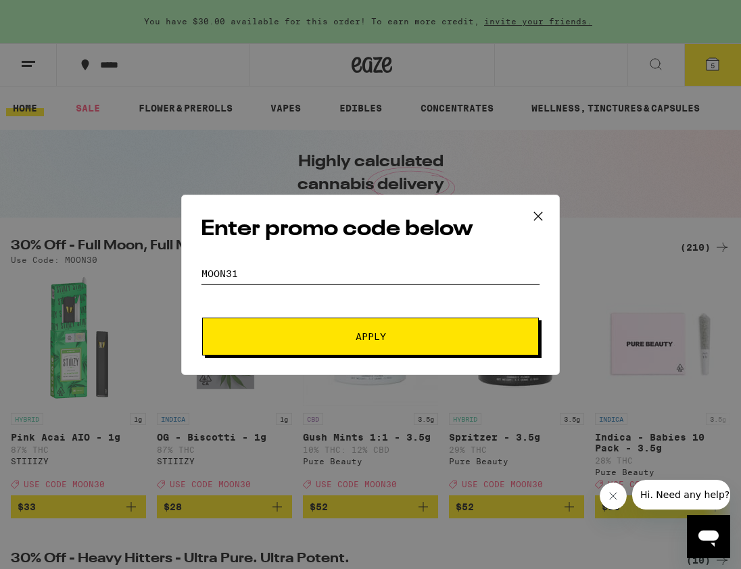
click at [202, 318] on button "Apply" at bounding box center [370, 337] width 337 height 38
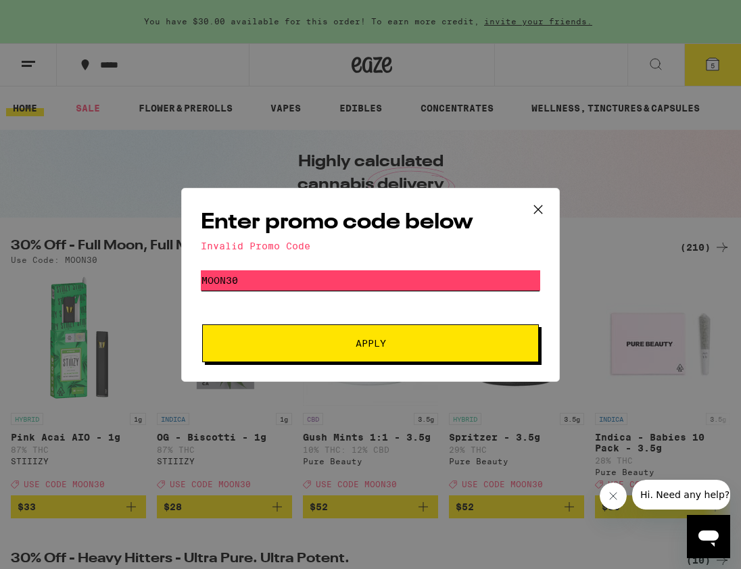
type input "MOON30"
click at [356, 346] on span "Apply" at bounding box center [371, 343] width 30 height 9
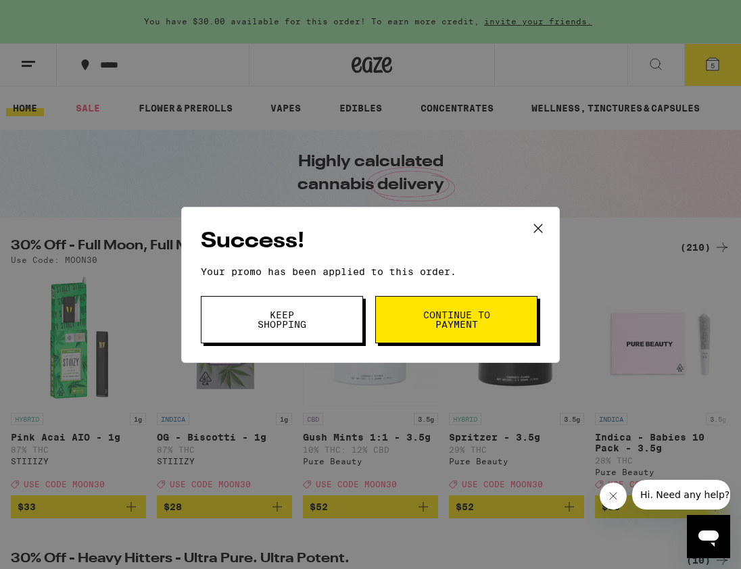
click at [474, 314] on span "Continue to payment" at bounding box center [456, 319] width 69 height 19
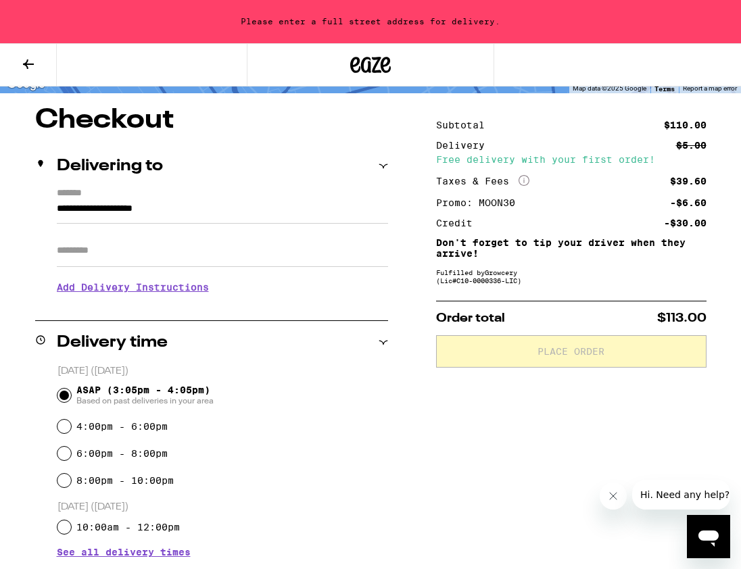
scroll to position [99, 0]
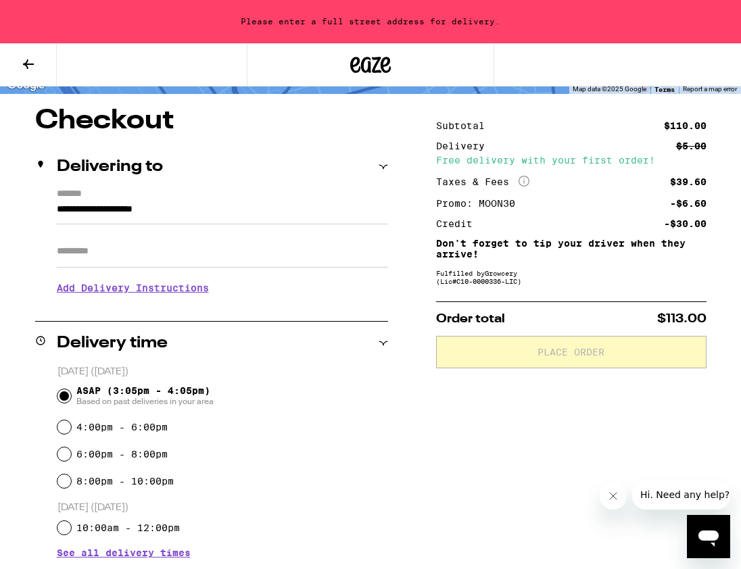
click at [172, 251] on input "Apt/Suite" at bounding box center [222, 251] width 331 height 32
click at [57, 211] on input "**********" at bounding box center [222, 212] width 331 height 23
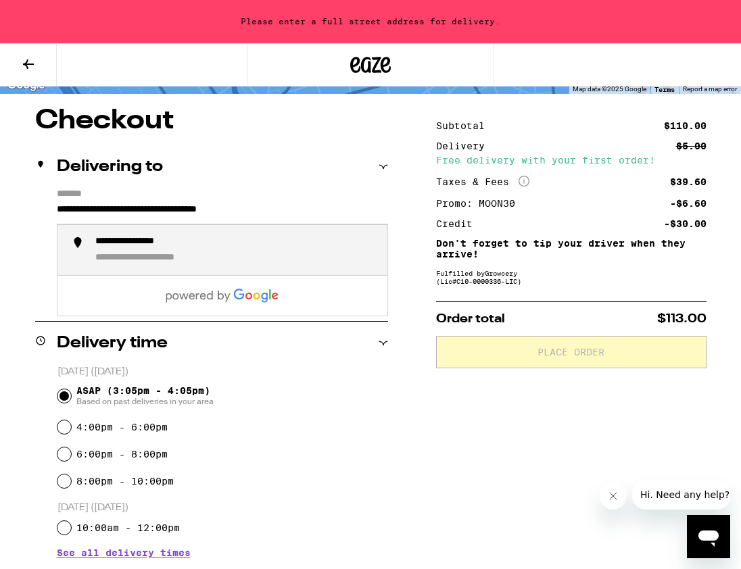
click at [214, 212] on input "**********" at bounding box center [222, 212] width 331 height 23
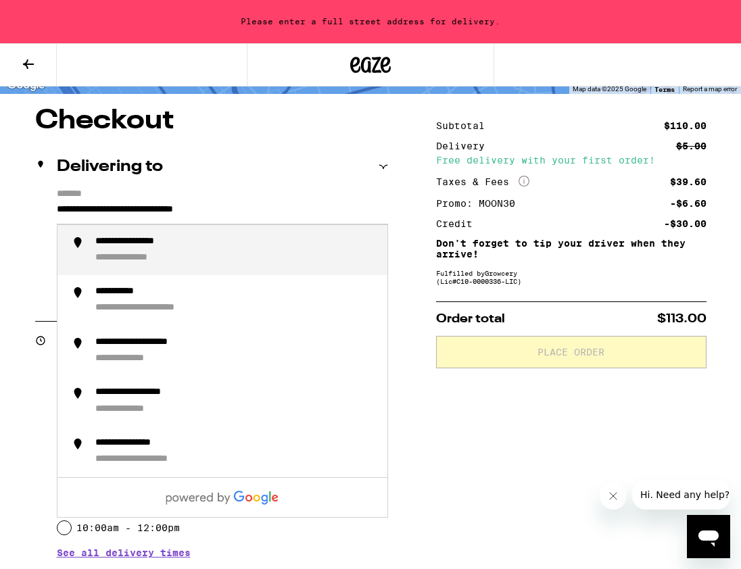
click at [298, 209] on input "**********" at bounding box center [222, 212] width 331 height 23
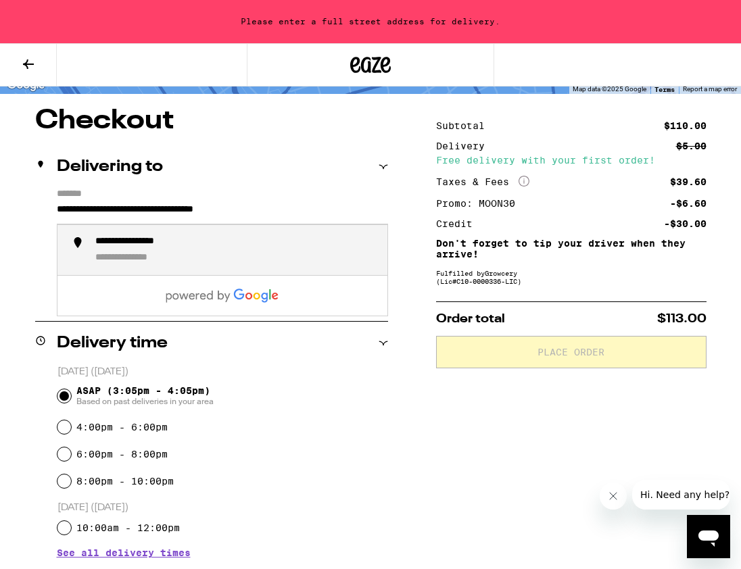
click at [249, 256] on div "**********" at bounding box center [235, 250] width 281 height 29
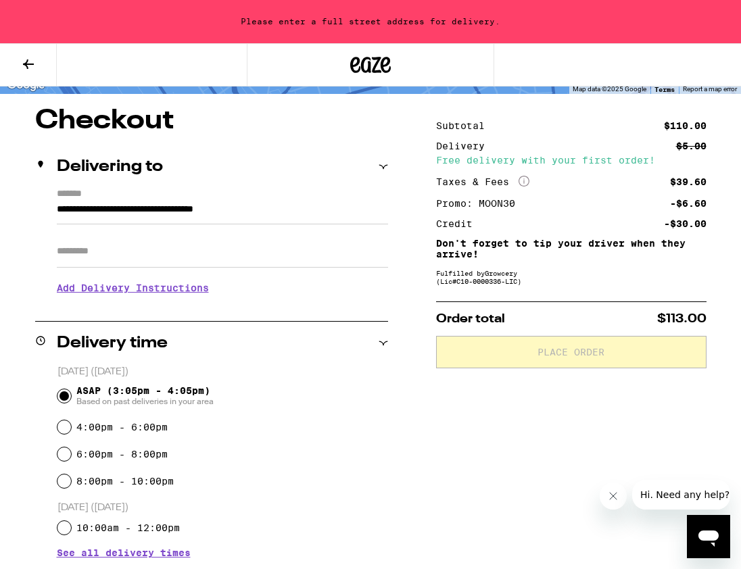
type input "**********"
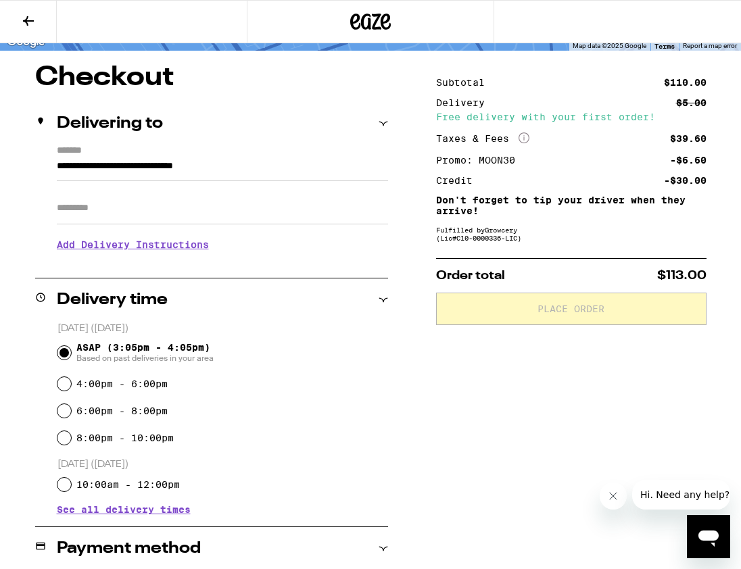
scroll to position [56, 0]
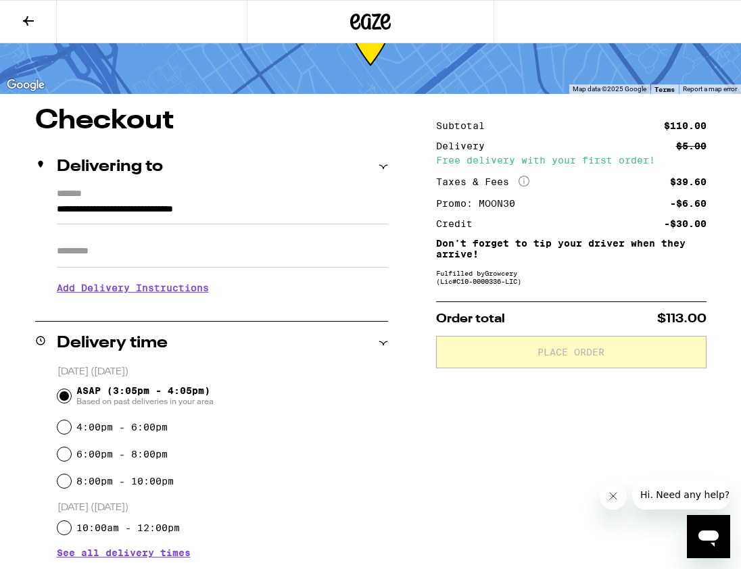
click at [198, 260] on input "Apt/Suite" at bounding box center [222, 251] width 331 height 32
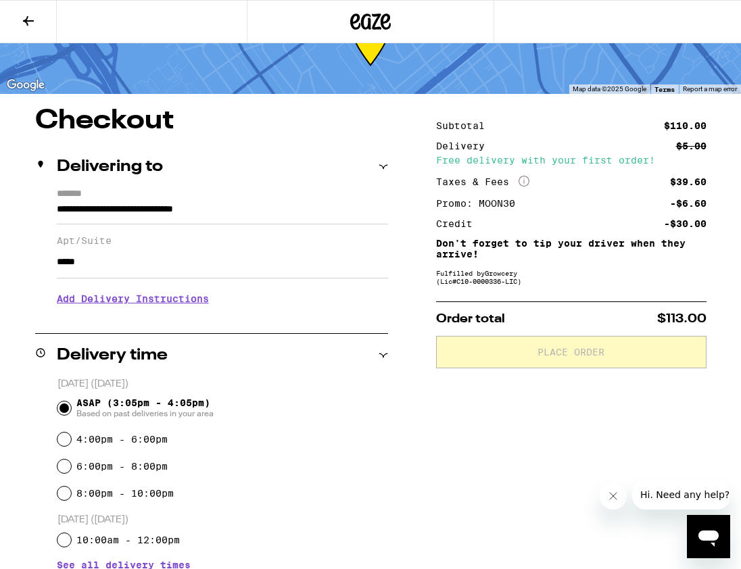
type input "*****"
click at [178, 306] on h3 "Add Delivery Instructions" at bounding box center [222, 298] width 331 height 31
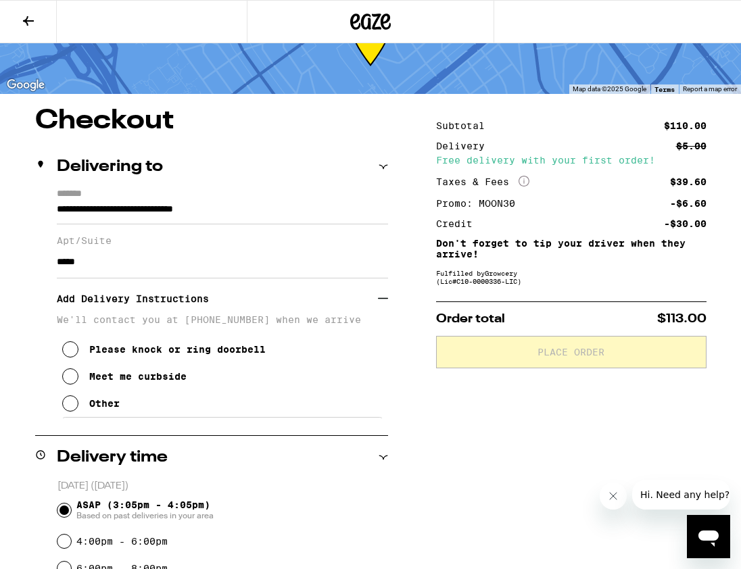
click at [73, 358] on icon at bounding box center [70, 349] width 16 height 16
click at [70, 412] on icon at bounding box center [70, 403] width 16 height 16
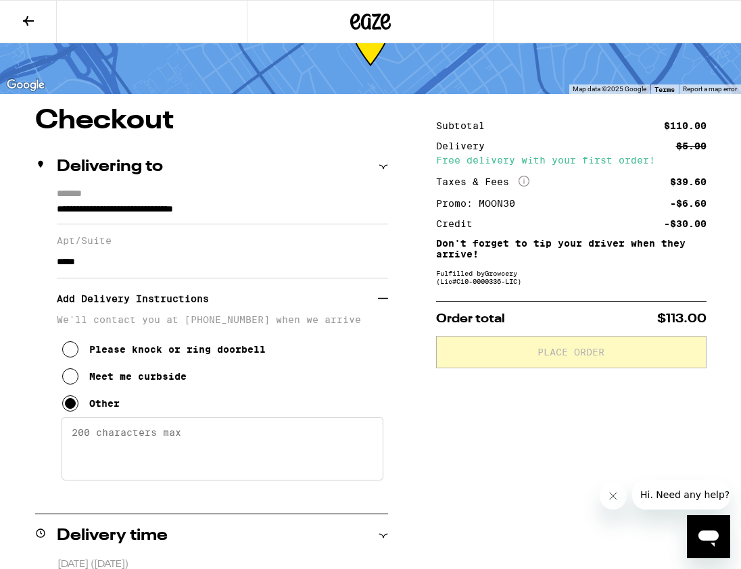
click at [116, 435] on textarea "Enter any other delivery instructions you want driver to know" at bounding box center [223, 449] width 322 height 64
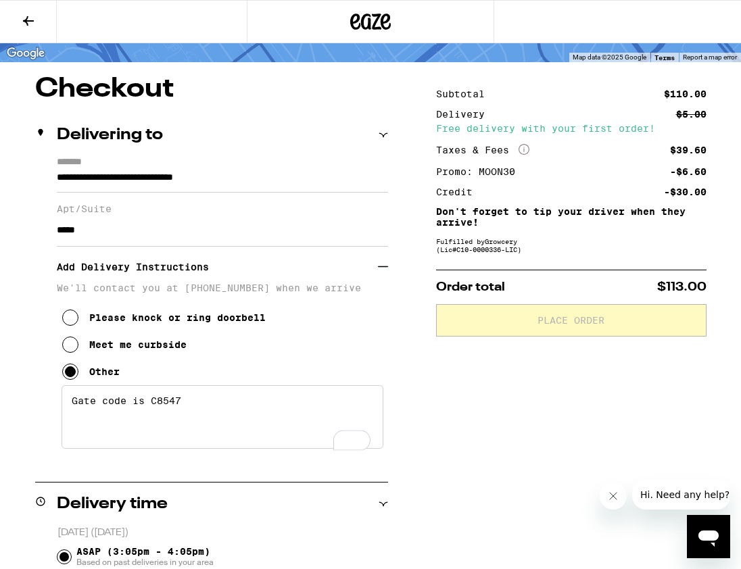
scroll to position [93, 0]
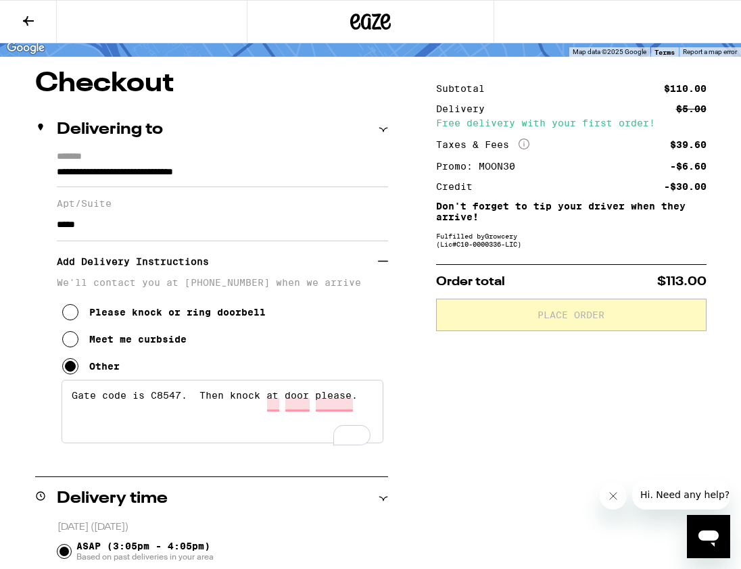
click at [310, 411] on textarea "Gate code is C8547. Then knock at door please." at bounding box center [223, 412] width 322 height 64
click at [301, 404] on textarea "Gate code is C8547. Then knock at door please." at bounding box center [223, 412] width 322 height 64
click at [312, 406] on textarea "Gate code is C8547. Then knock at door please." at bounding box center [223, 412] width 322 height 64
click at [281, 434] on textarea "Gate code is C8547. Then knock at door, please." at bounding box center [223, 412] width 322 height 64
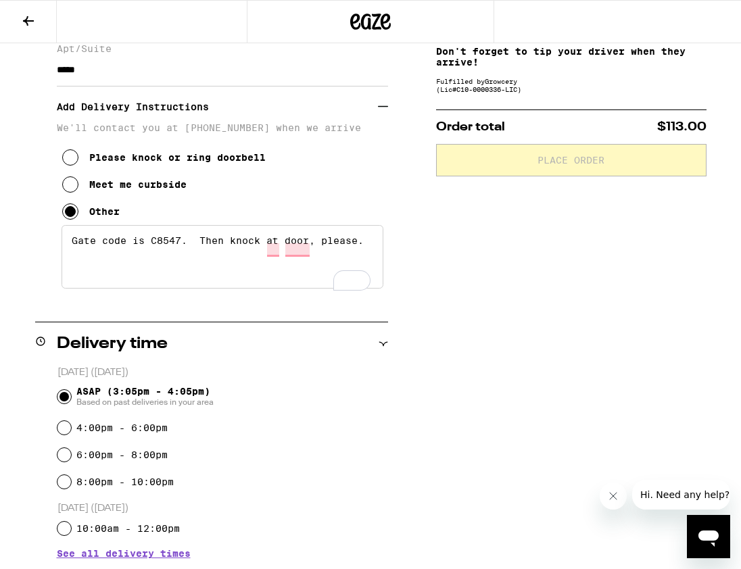
scroll to position [272, 0]
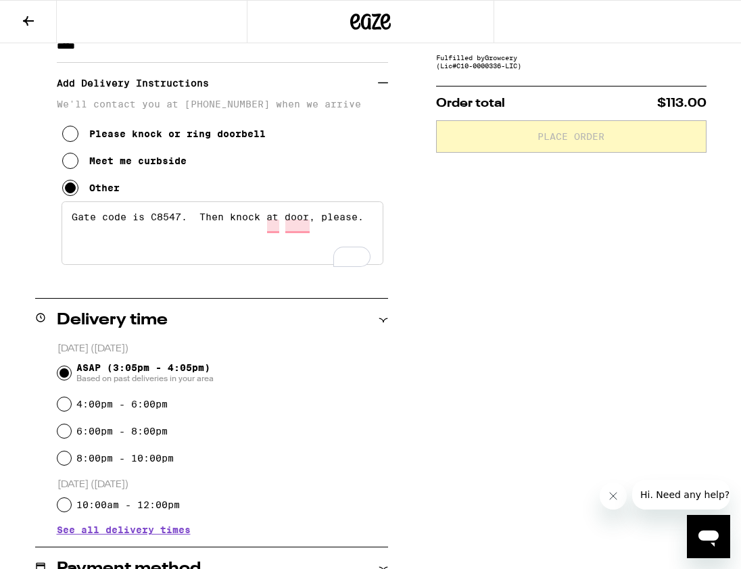
click at [285, 228] on textarea "Gate code is C8547. Then knock at door, please." at bounding box center [223, 233] width 322 height 64
type textarea "Gate code is C8547. Then knock at front door, please."
click at [292, 356] on div "ASAP (3:05pm - 4:05pm) Based on past deliveries in your area" at bounding box center [222, 373] width 331 height 35
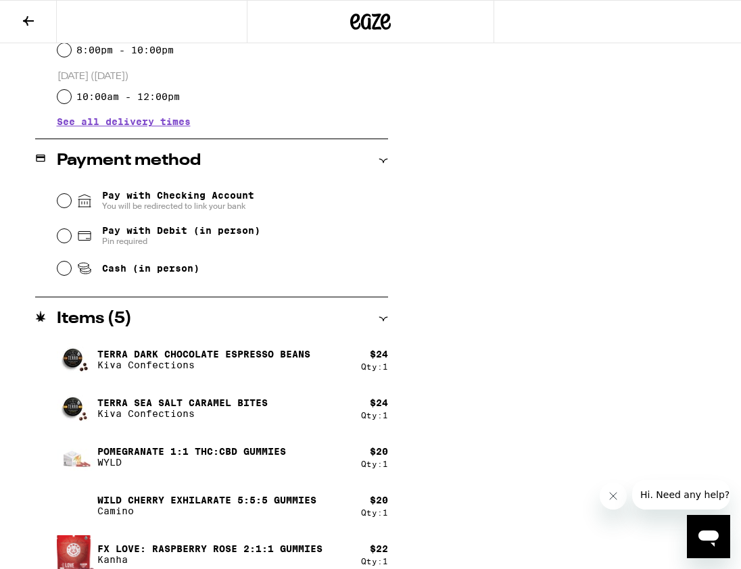
scroll to position [696, 0]
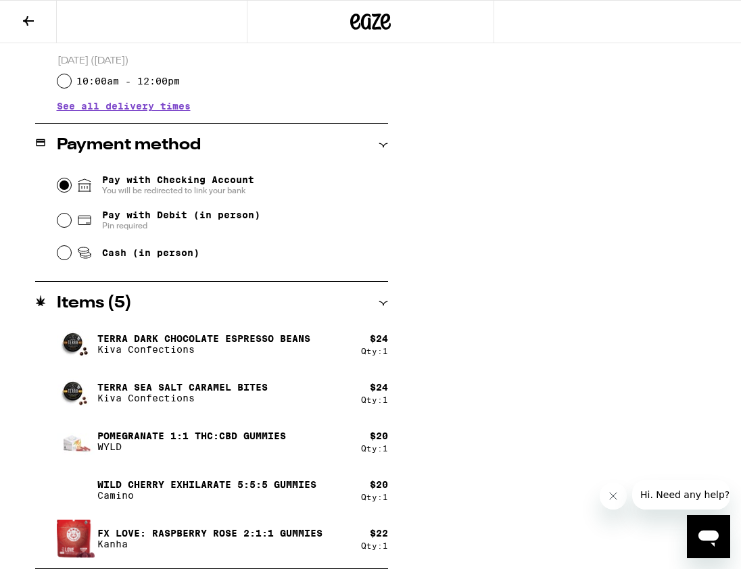
click at [64, 186] on input "Pay with Checking Account You will be redirected to link your bank" at bounding box center [64, 185] width 14 height 14
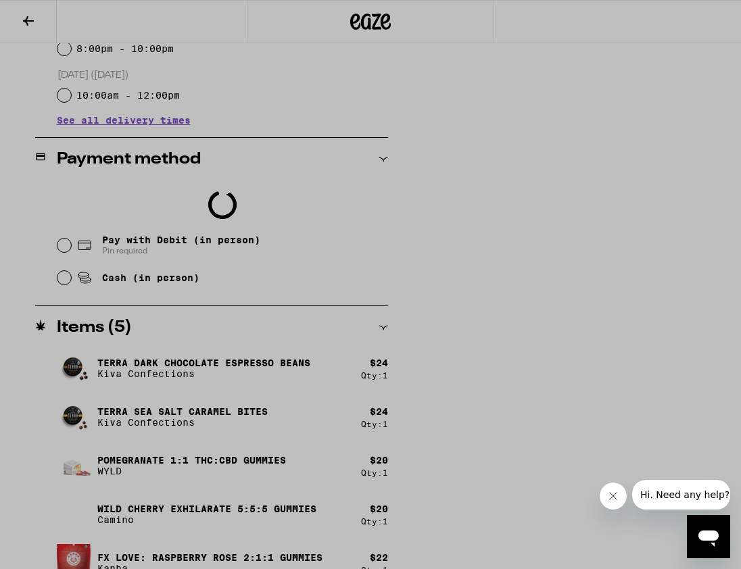
scroll to position [706, 0]
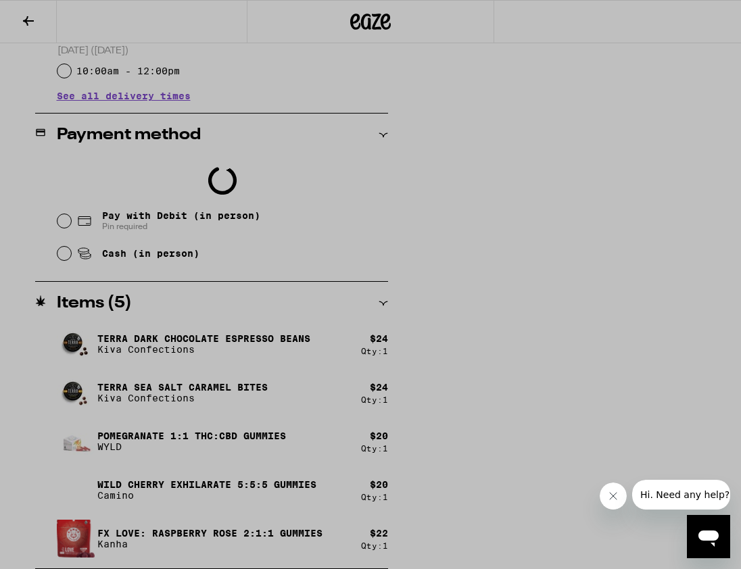
click at [612, 493] on icon "Close message from company" at bounding box center [613, 496] width 11 height 11
click at [498, 357] on div at bounding box center [370, 312] width 270 height 488
click at [210, 326] on div at bounding box center [370, 284] width 741 height 569
click at [512, 202] on div at bounding box center [370, 284] width 741 height 569
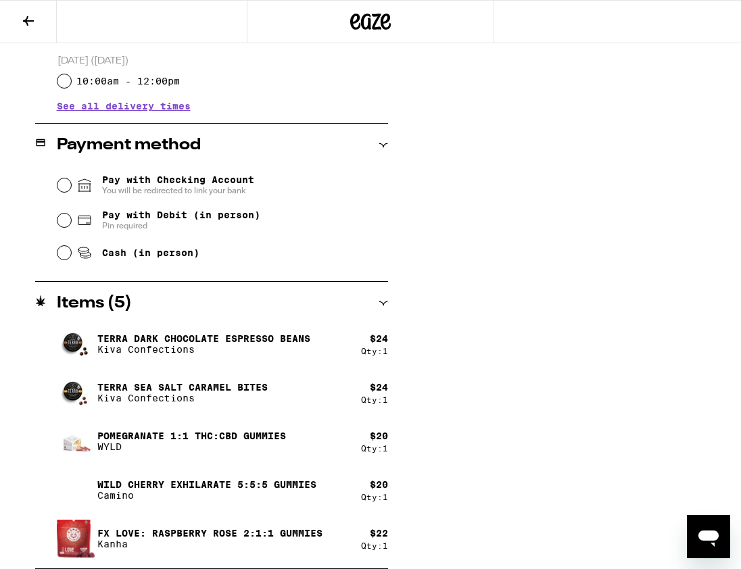
scroll to position [696, 0]
click at [67, 255] on input "Cash (in person)" at bounding box center [64, 253] width 14 height 14
radio input "true"
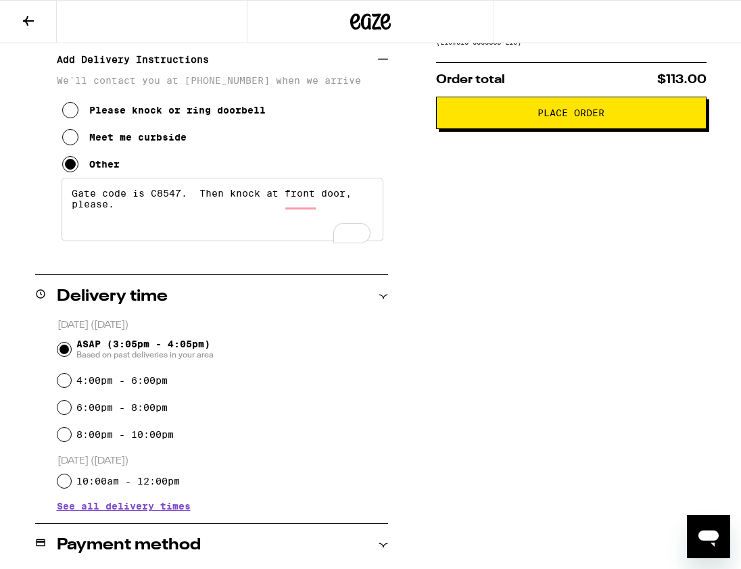
scroll to position [0, 0]
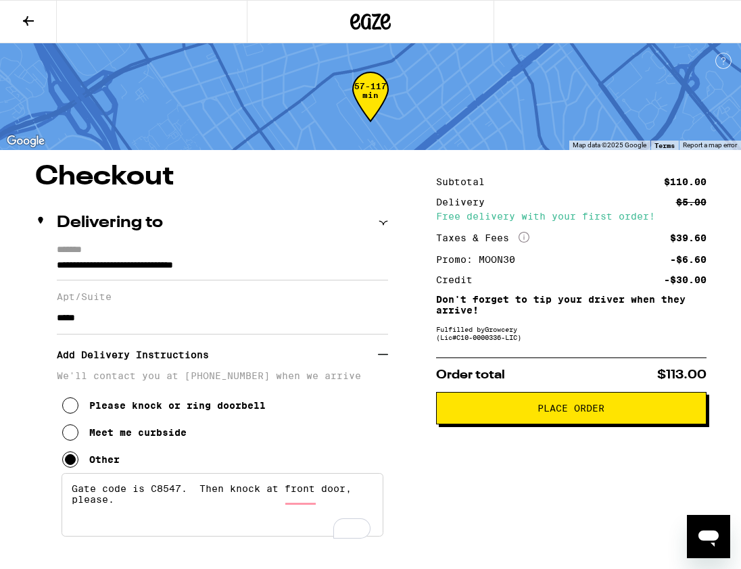
click at [527, 410] on span "Place Order" at bounding box center [571, 408] width 247 height 9
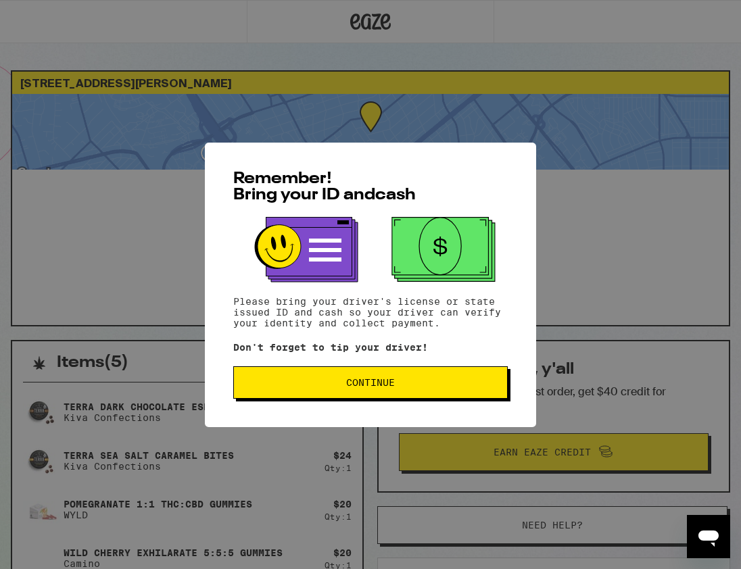
click at [395, 387] on span "Continue" at bounding box center [370, 382] width 251 height 9
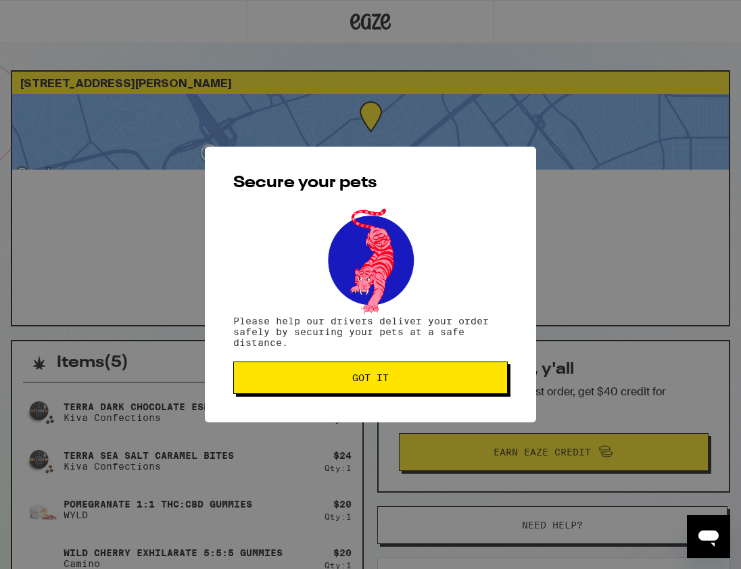
click at [387, 382] on span "Got it" at bounding box center [370, 377] width 37 height 9
